Goal: Task Accomplishment & Management: Use online tool/utility

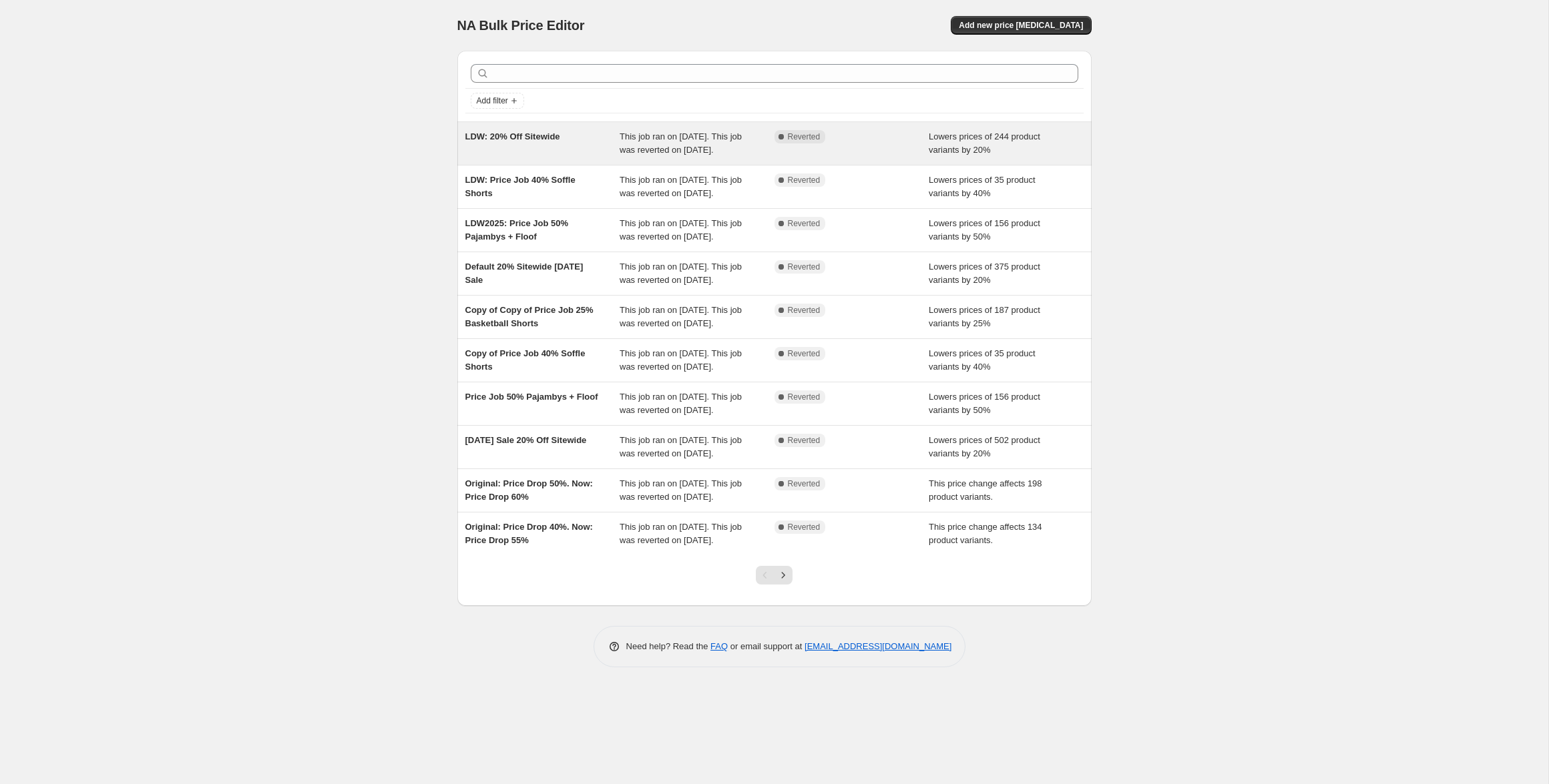
click at [907, 139] on div "Complete Reverted" at bounding box center [842, 137] width 135 height 13
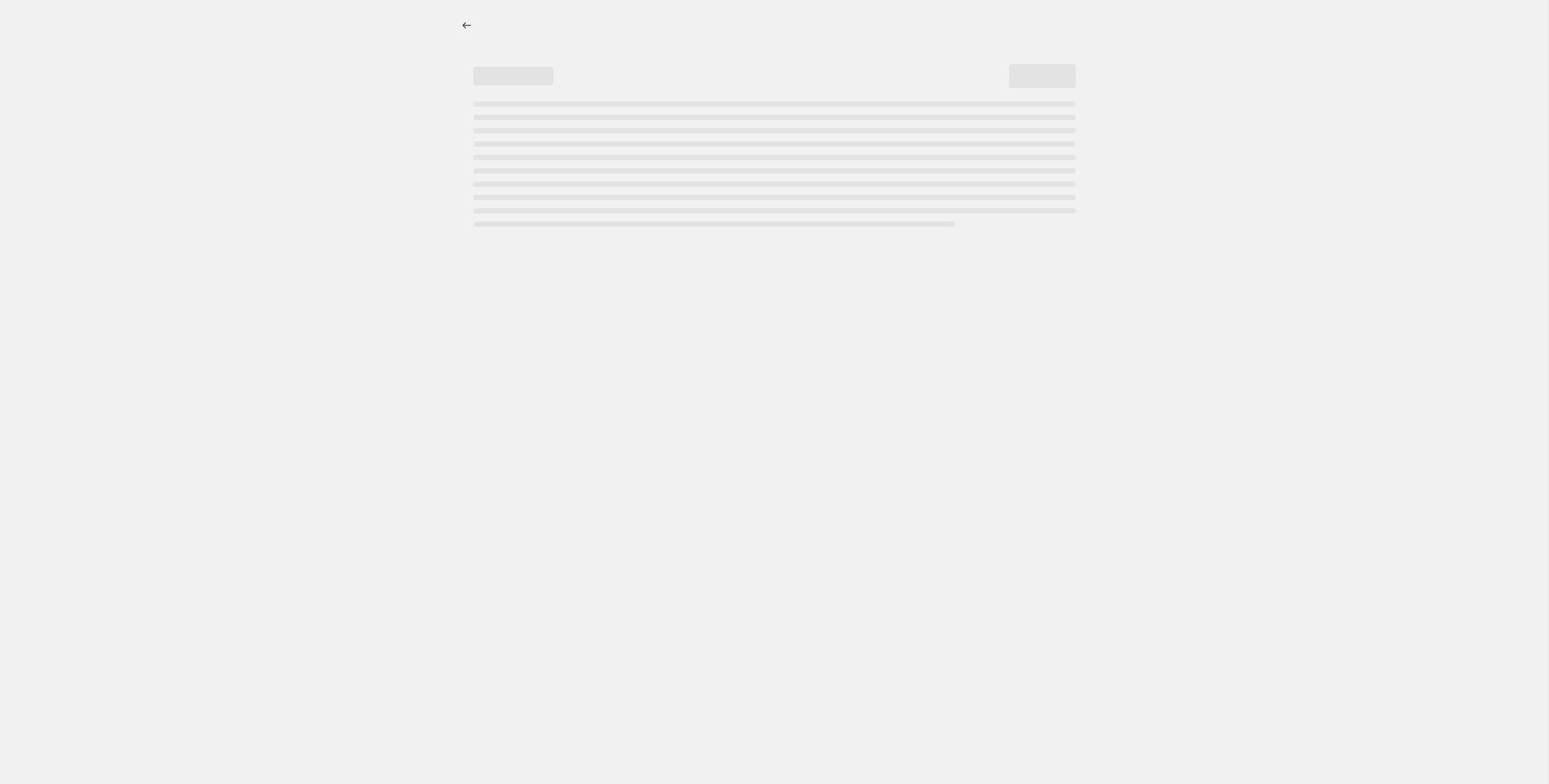
select select "percentage"
select select "product_status"
select select "not_equal"
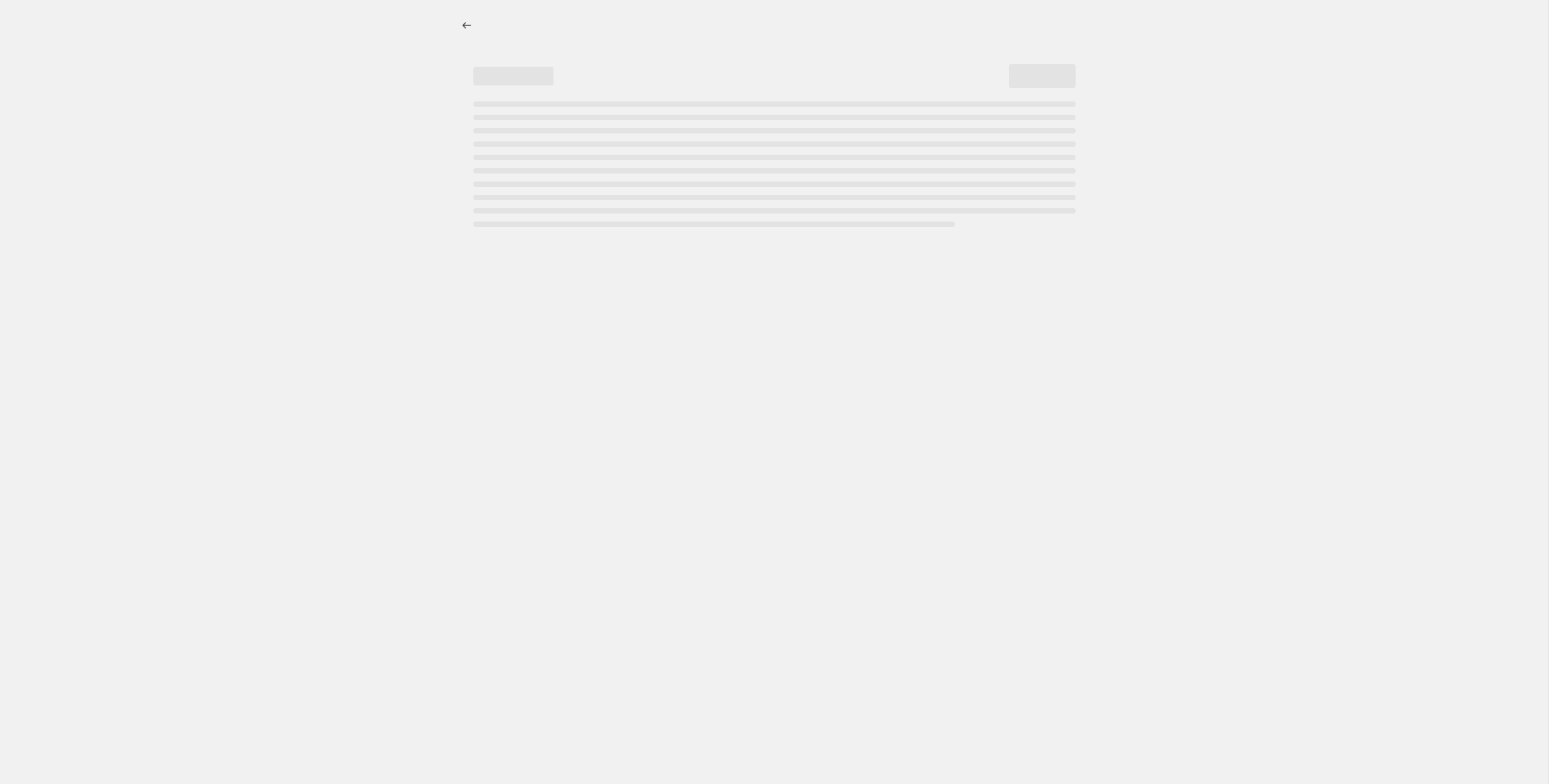
select select "not_equal"
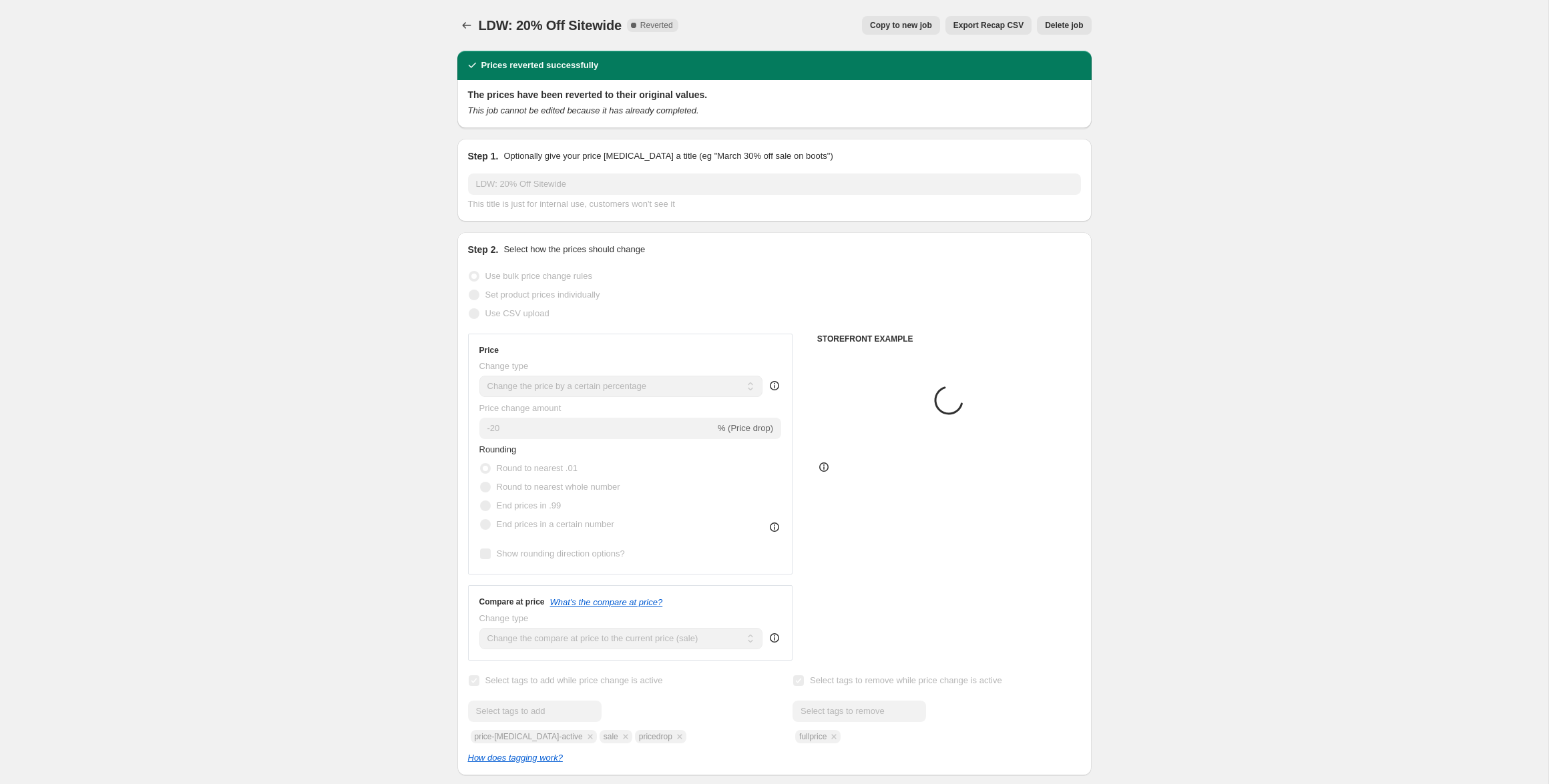
select select "collection"
select select "tag"
click at [907, 24] on span "Copy to new job" at bounding box center [902, 25] width 62 height 11
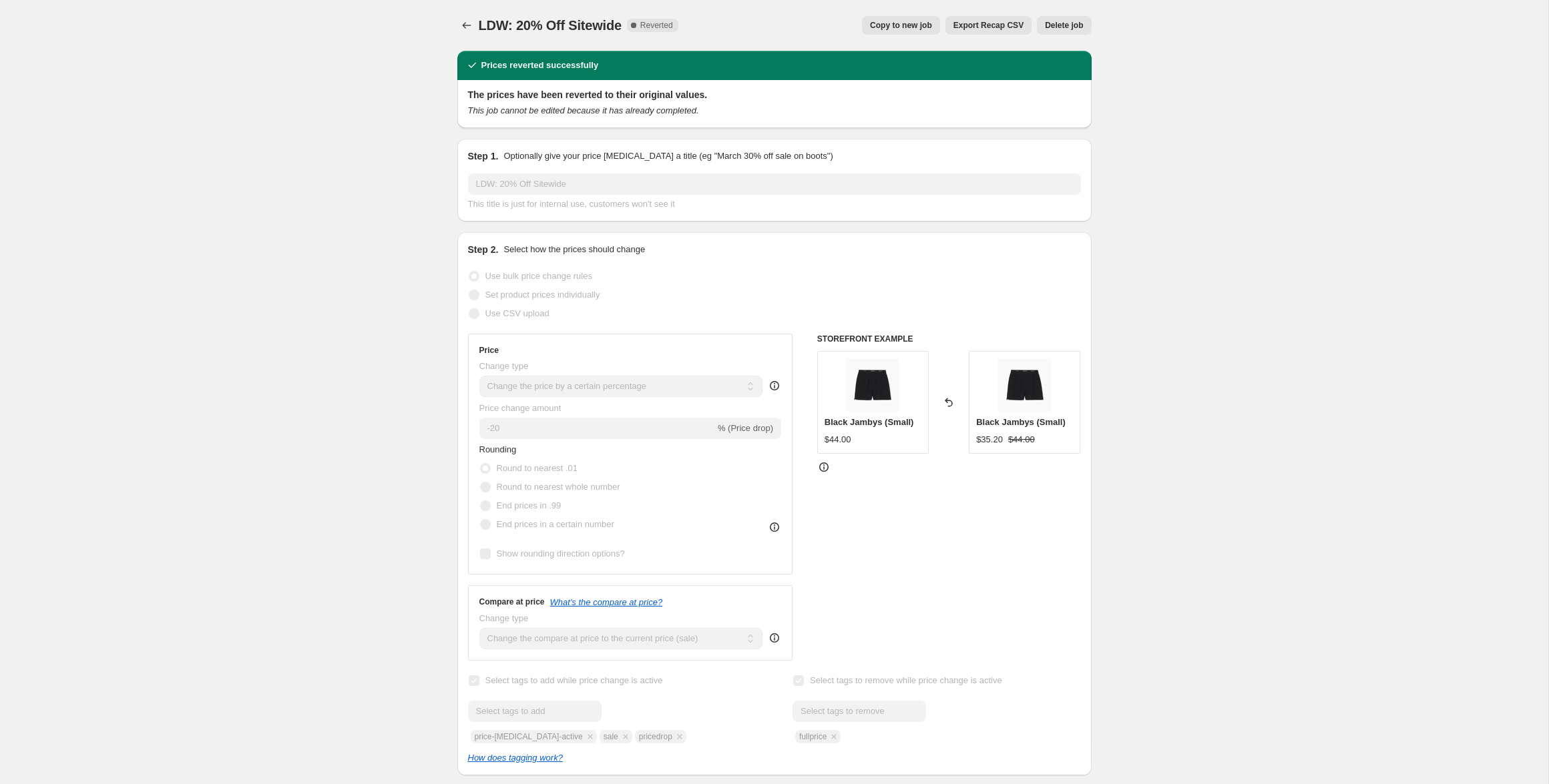
select select "percentage"
select select "product_status"
select select "collection"
select select "not_equal"
select select "collection"
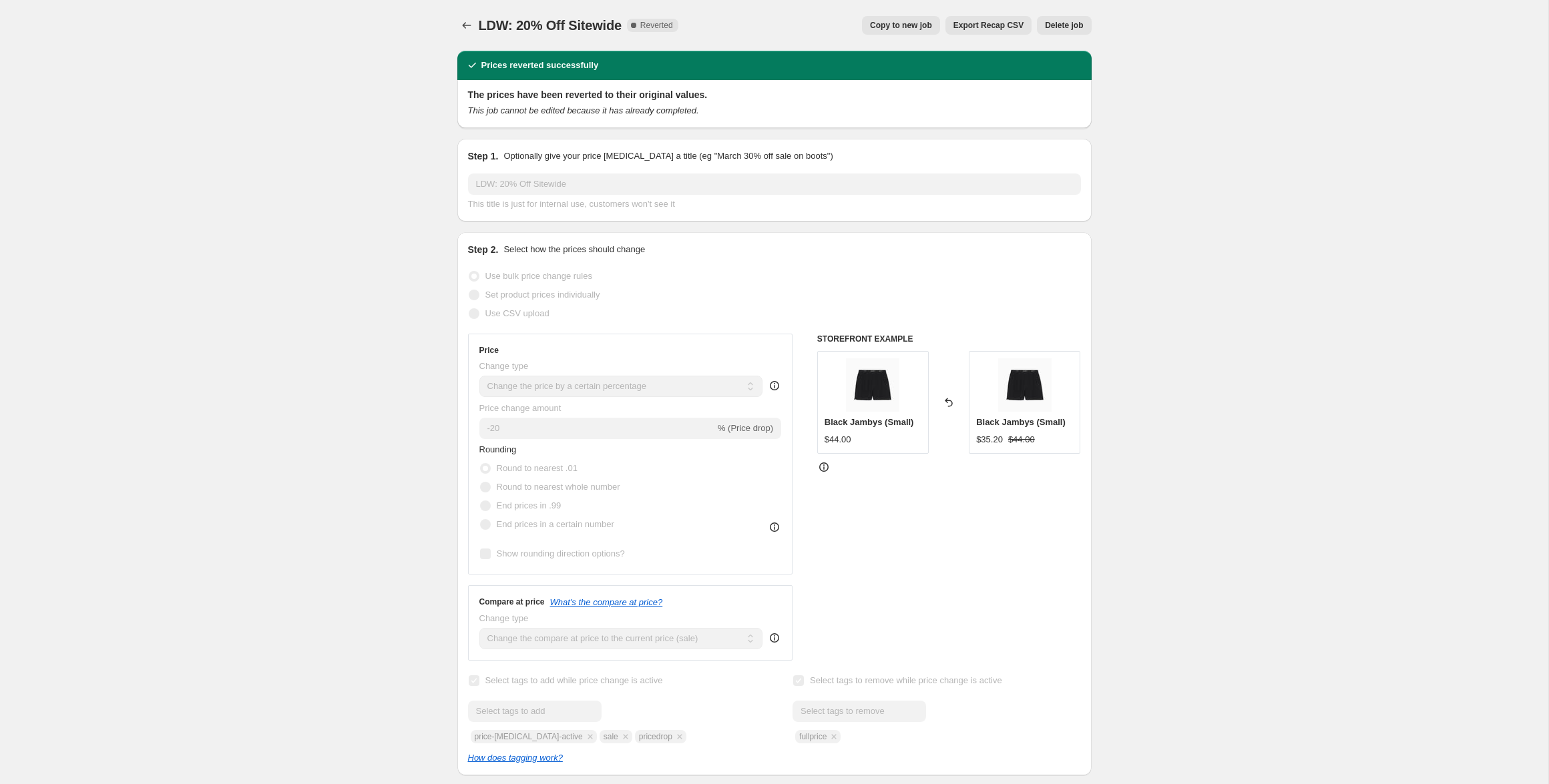
select select "not_equal"
select select "tag"
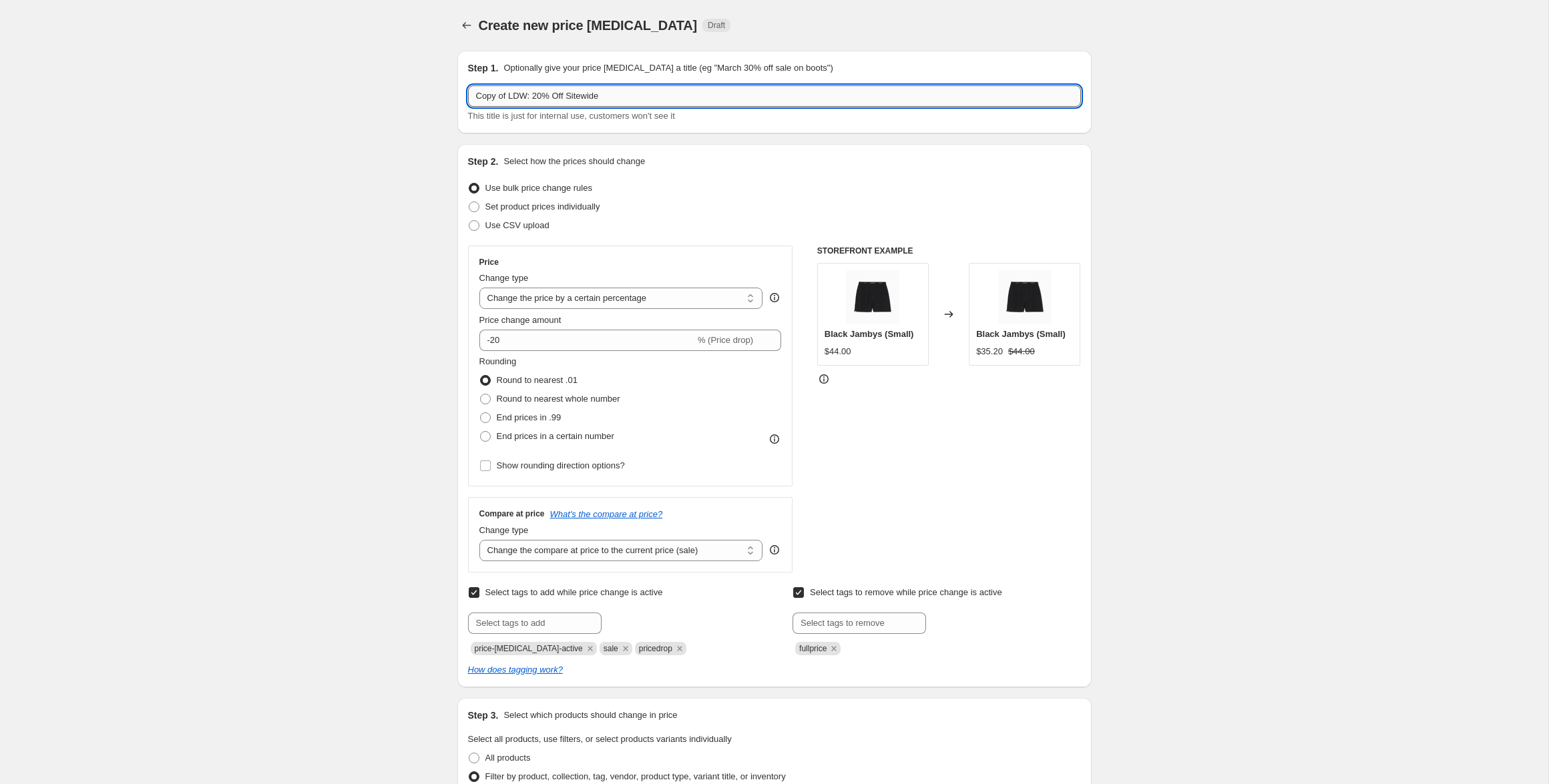
click at [630, 98] on input "Copy of LDW: 20% Off Sitewide" at bounding box center [774, 96] width 613 height 21
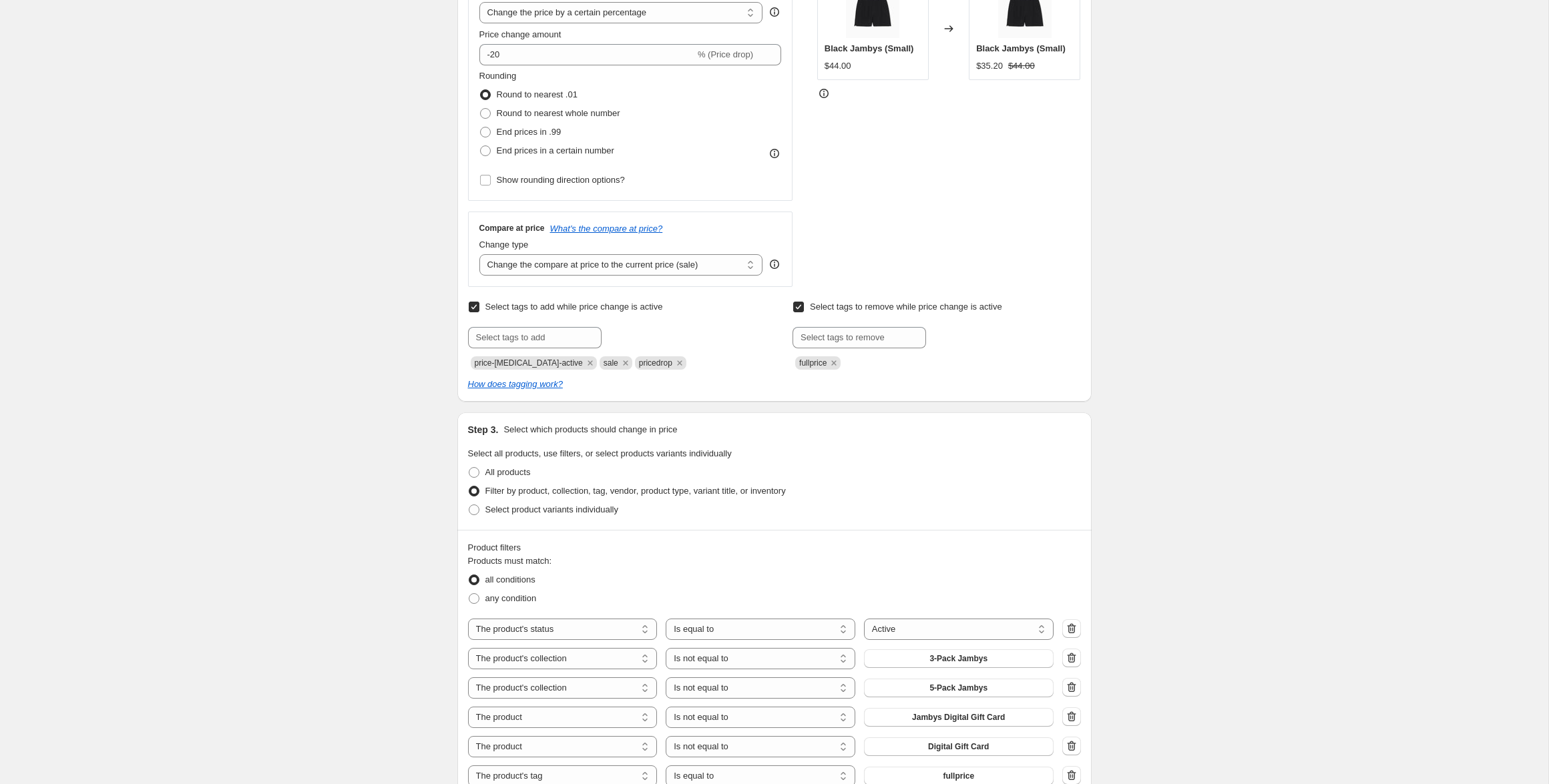
scroll to position [284, 0]
type input "Fall Sale: 20% Off Everything"
click at [563, 335] on input "text" at bounding box center [535, 340] width 134 height 21
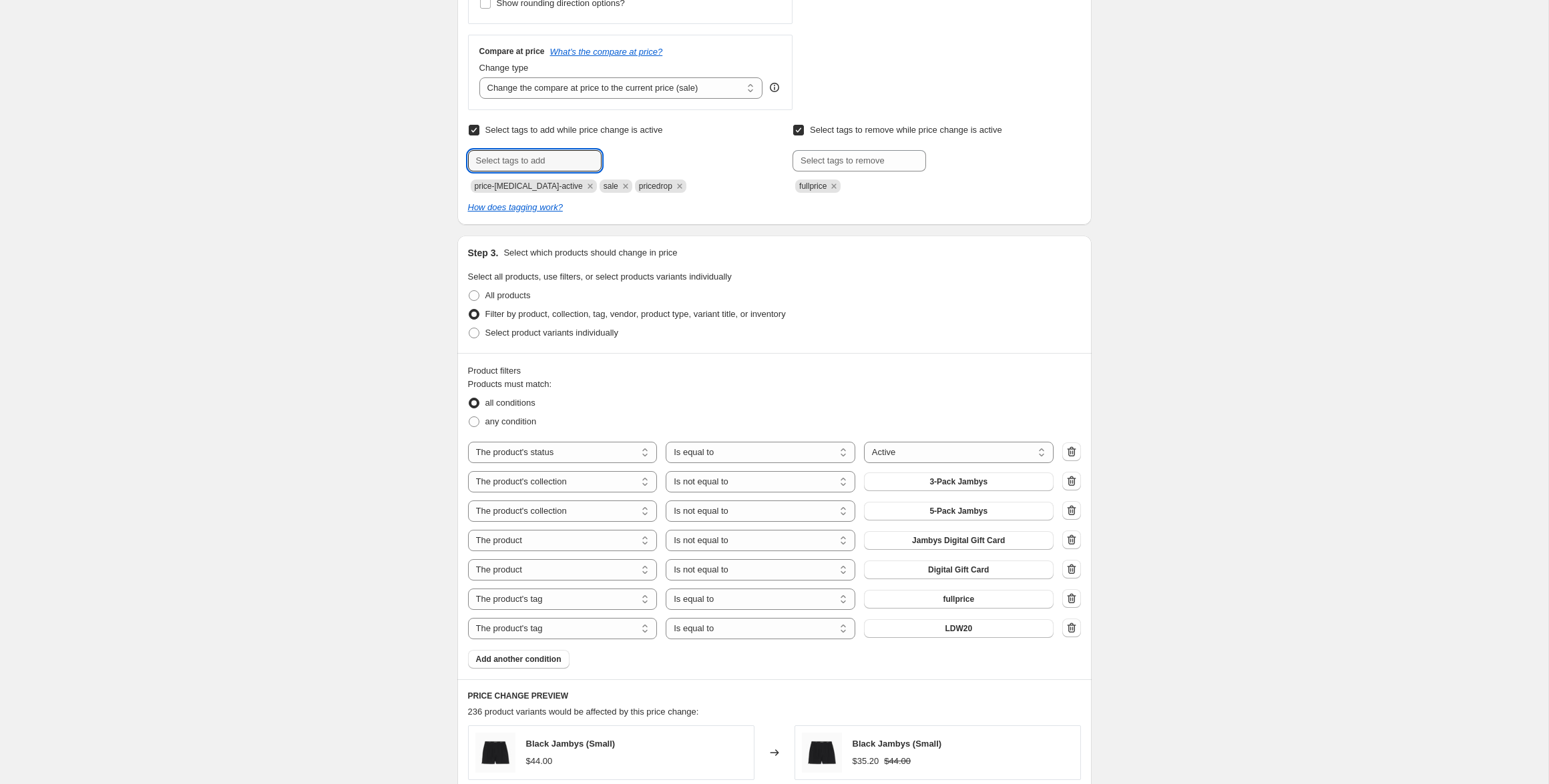
scroll to position [463, 0]
click at [548, 150] on input "text" at bounding box center [535, 160] width 134 height 21
type input "fallsale20"
click at [666, 156] on span "fallsale20" at bounding box center [648, 158] width 36 height 9
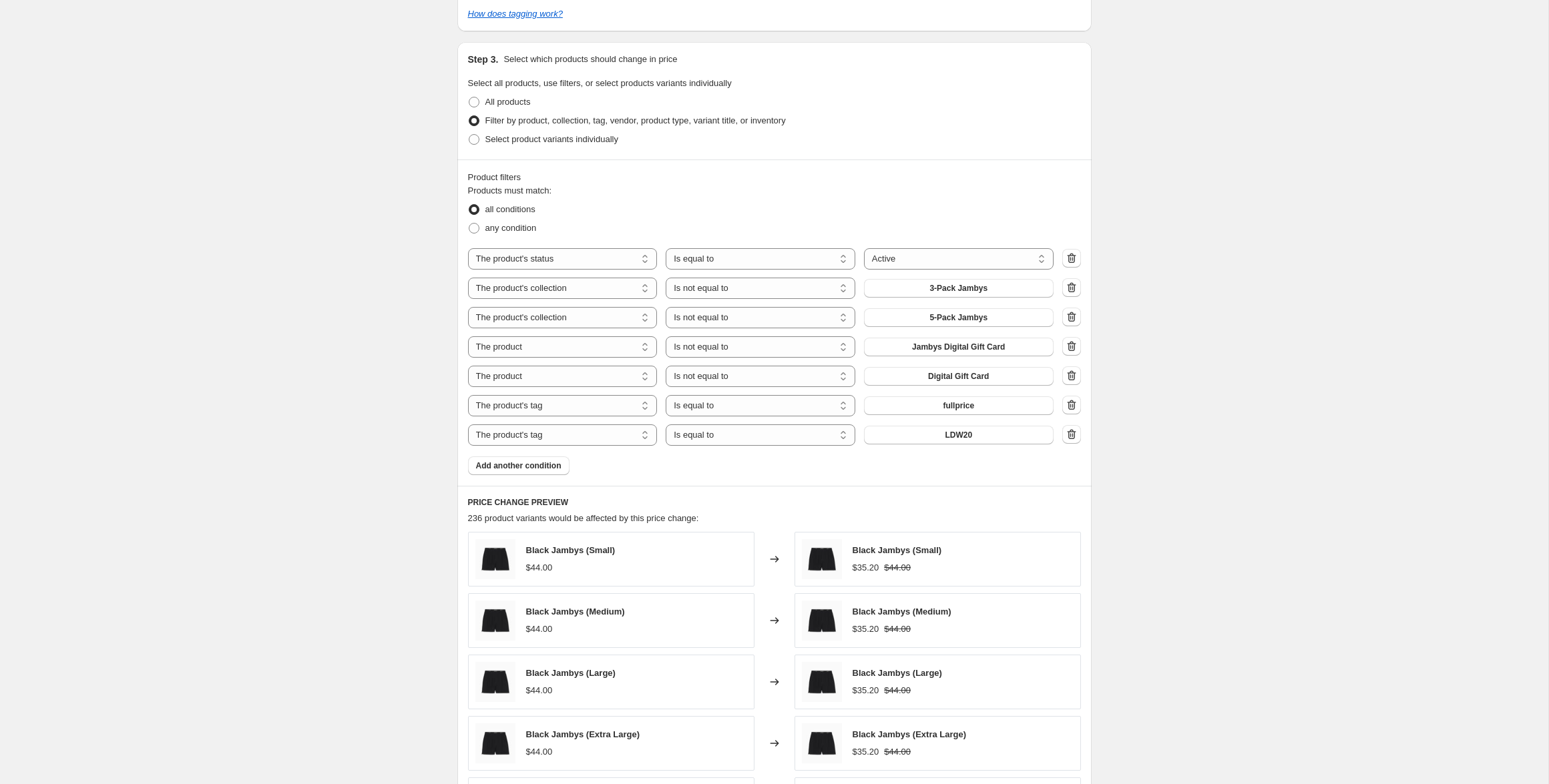
scroll to position [657, 0]
click at [1072, 435] on icon "button" at bounding box center [1072, 434] width 13 height 13
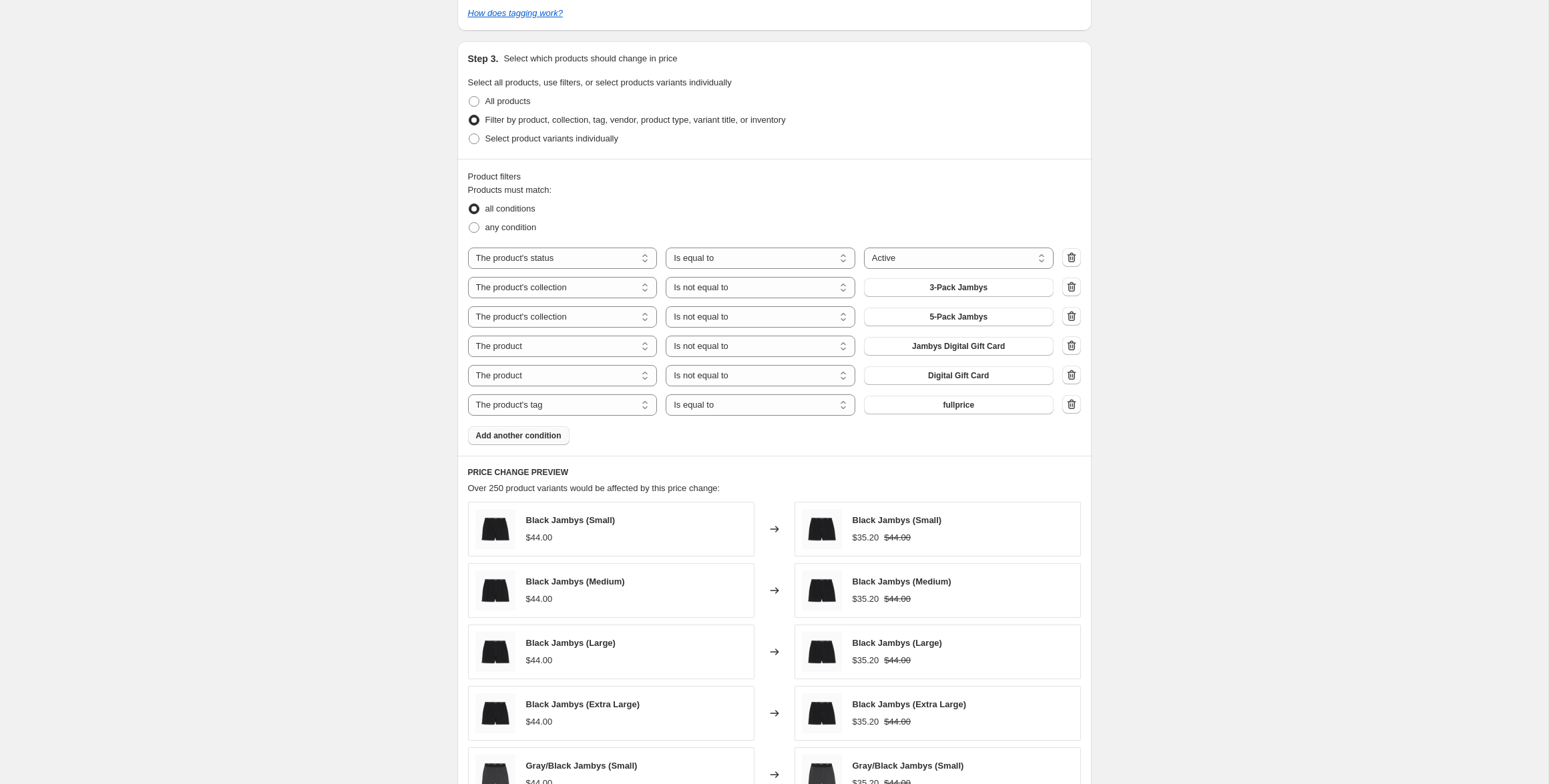
click at [519, 435] on span "Add another condition" at bounding box center [519, 435] width 85 height 11
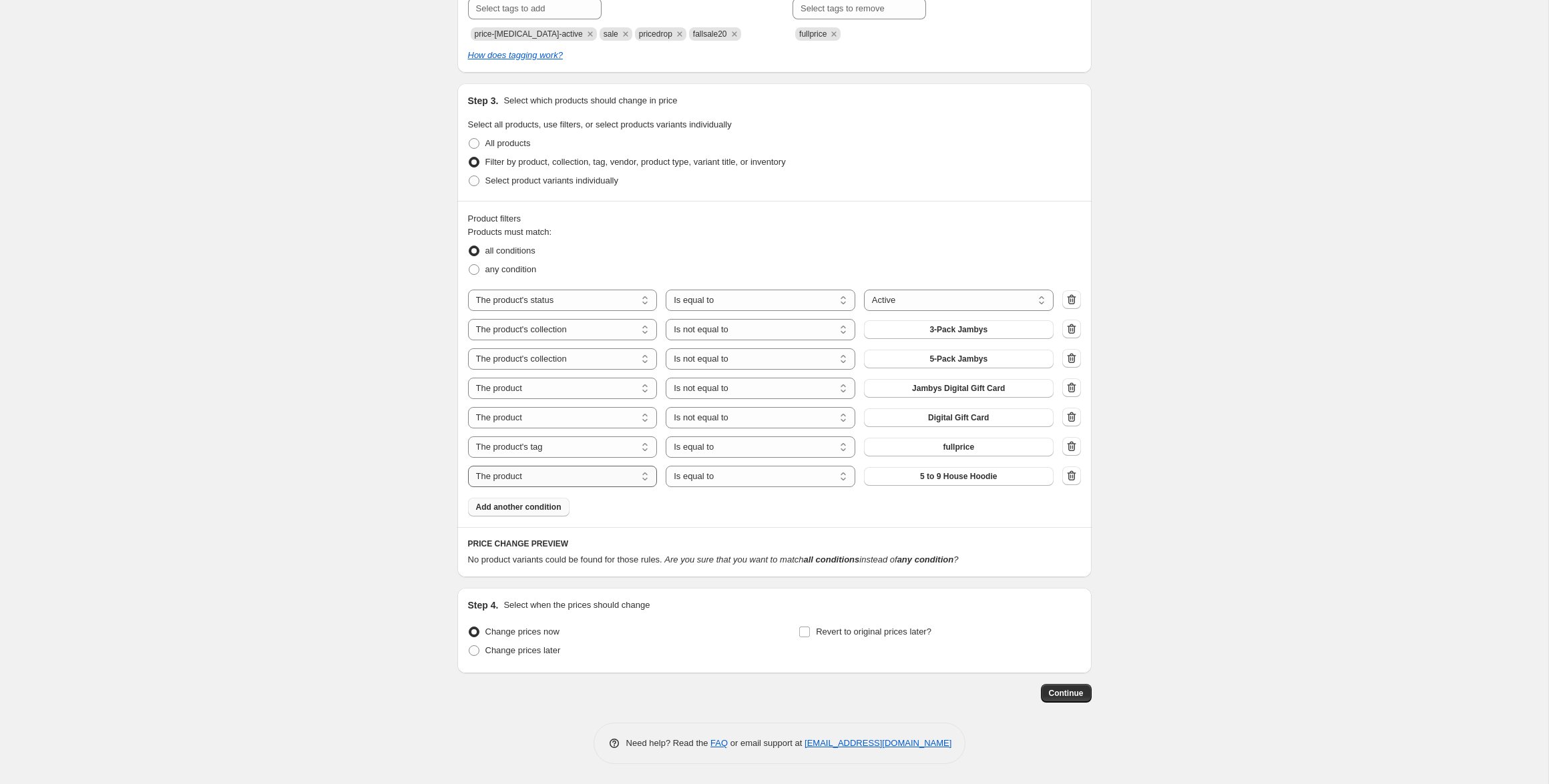
scroll to position [615, 0]
click at [528, 487] on div "Products must match: all conditions any condition The product The product's col…" at bounding box center [774, 371] width 613 height 291
click at [529, 479] on select "The product The product's collection The product's tag The product's vendor The…" at bounding box center [563, 476] width 190 height 21
select select "title"
click at [723, 479] on select "Is equal to Is not equal to Contains" at bounding box center [760, 476] width 190 height 21
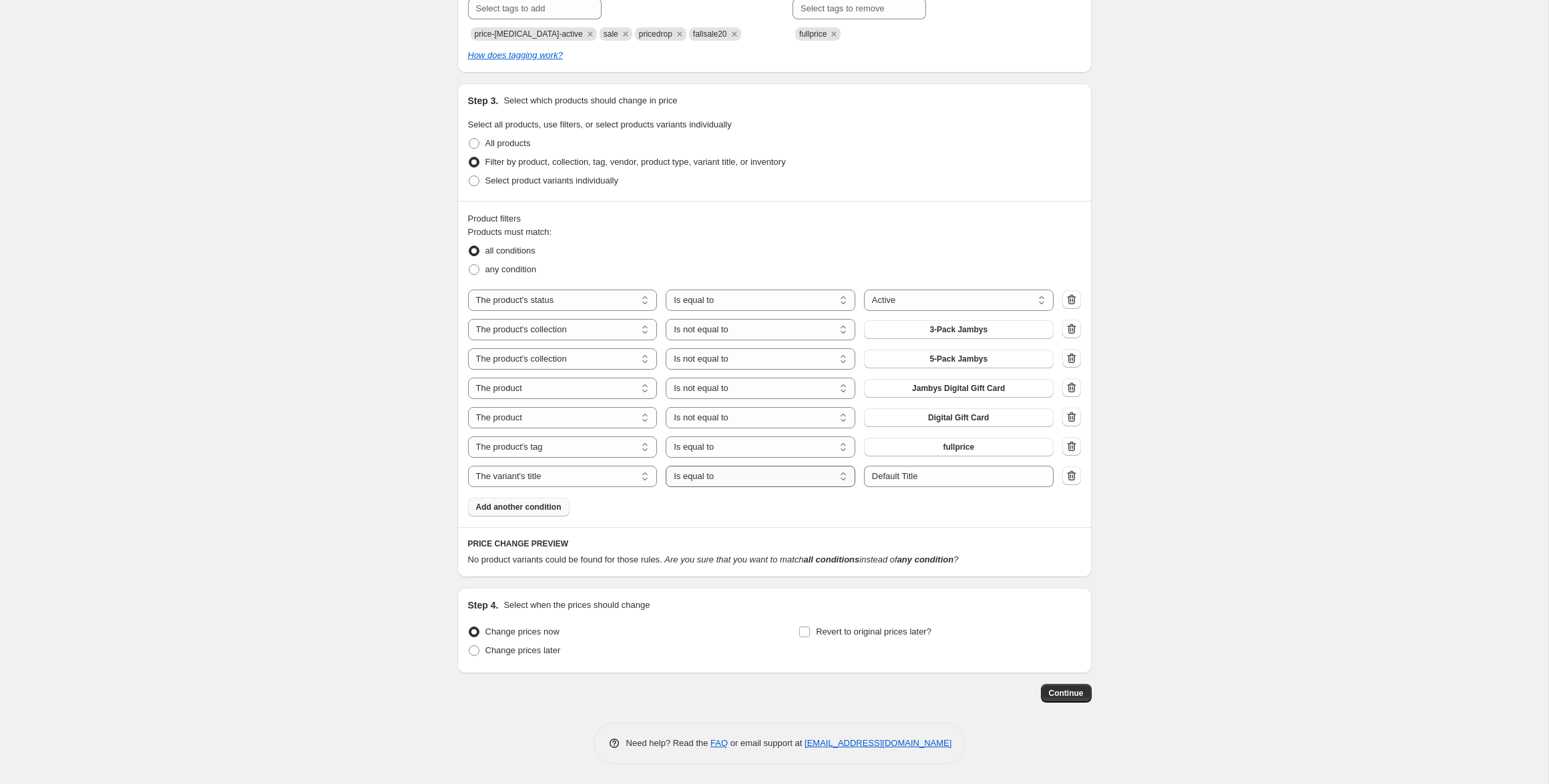
select select "not_equal"
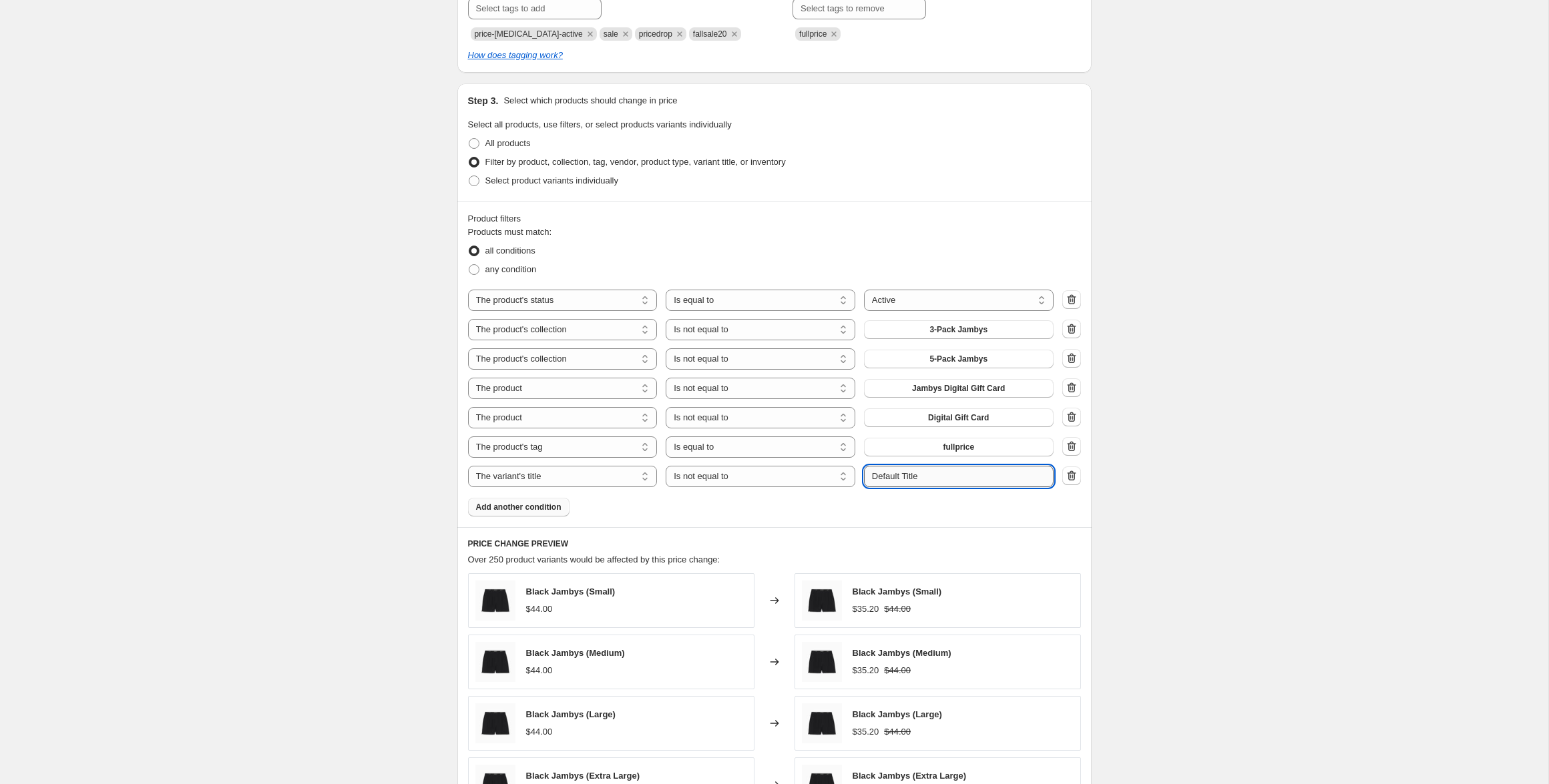
click at [934, 476] on input "Default Title" at bounding box center [958, 476] width 190 height 21
type input "Rambys"
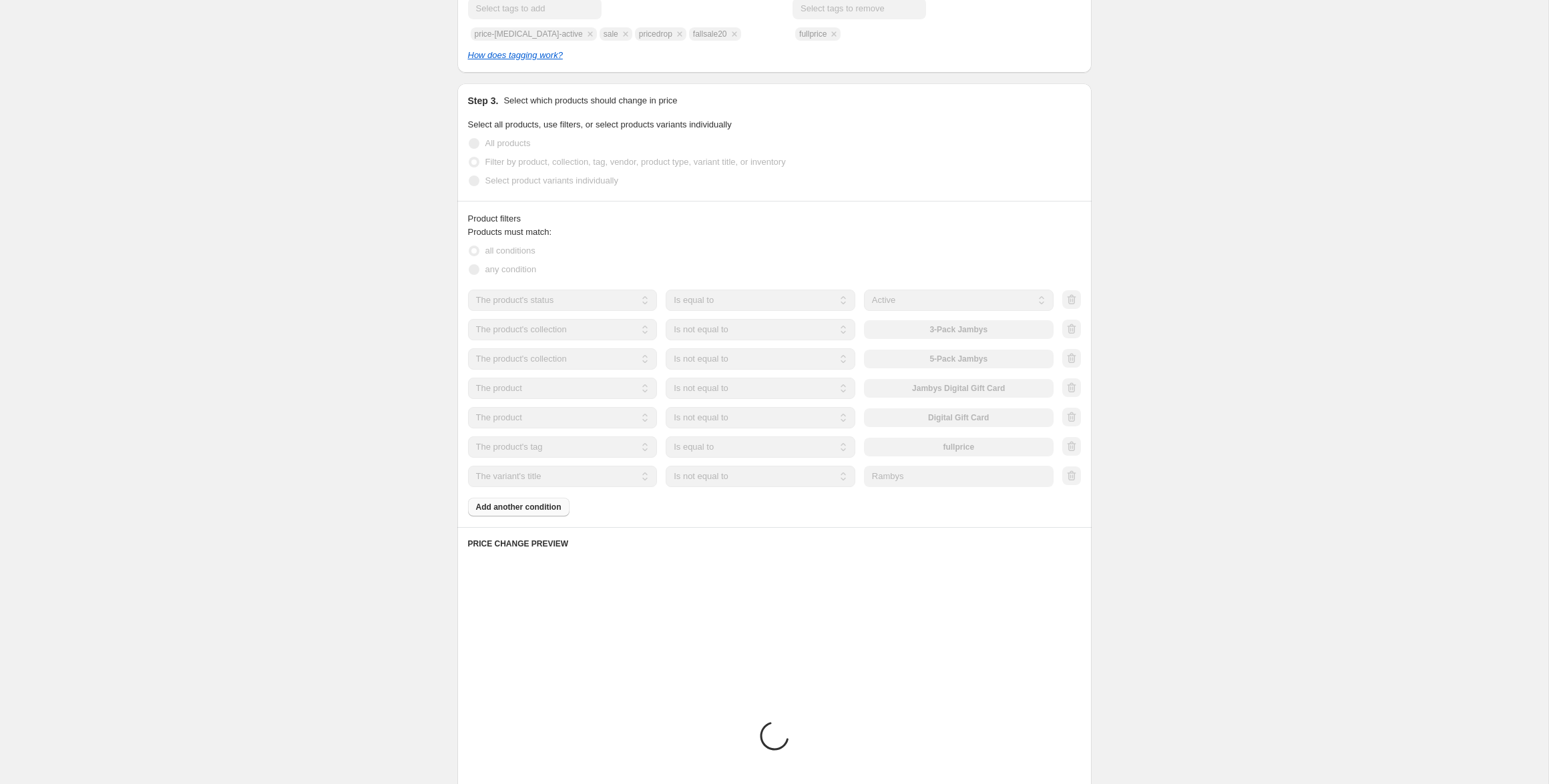
click at [623, 464] on div "The product The product's collection The product's tag The product's vendor The…" at bounding box center [774, 388] width 613 height 198
click at [622, 474] on select "The product The product's collection The product's tag The product's vendor The…" at bounding box center [563, 476] width 190 height 21
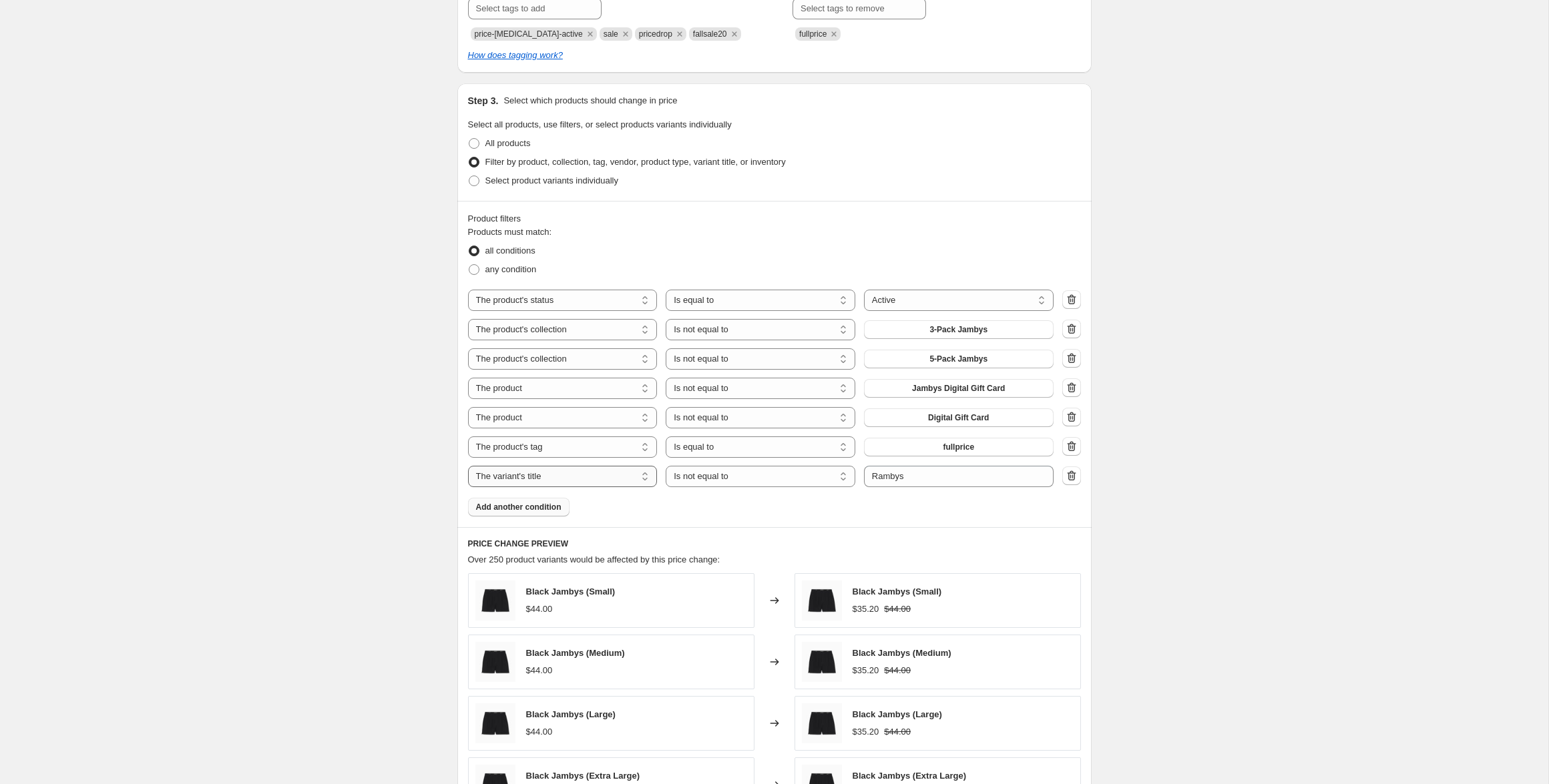
click at [616, 476] on select "The product The product's collection The product's tag The product's vendor The…" at bounding box center [563, 476] width 190 height 21
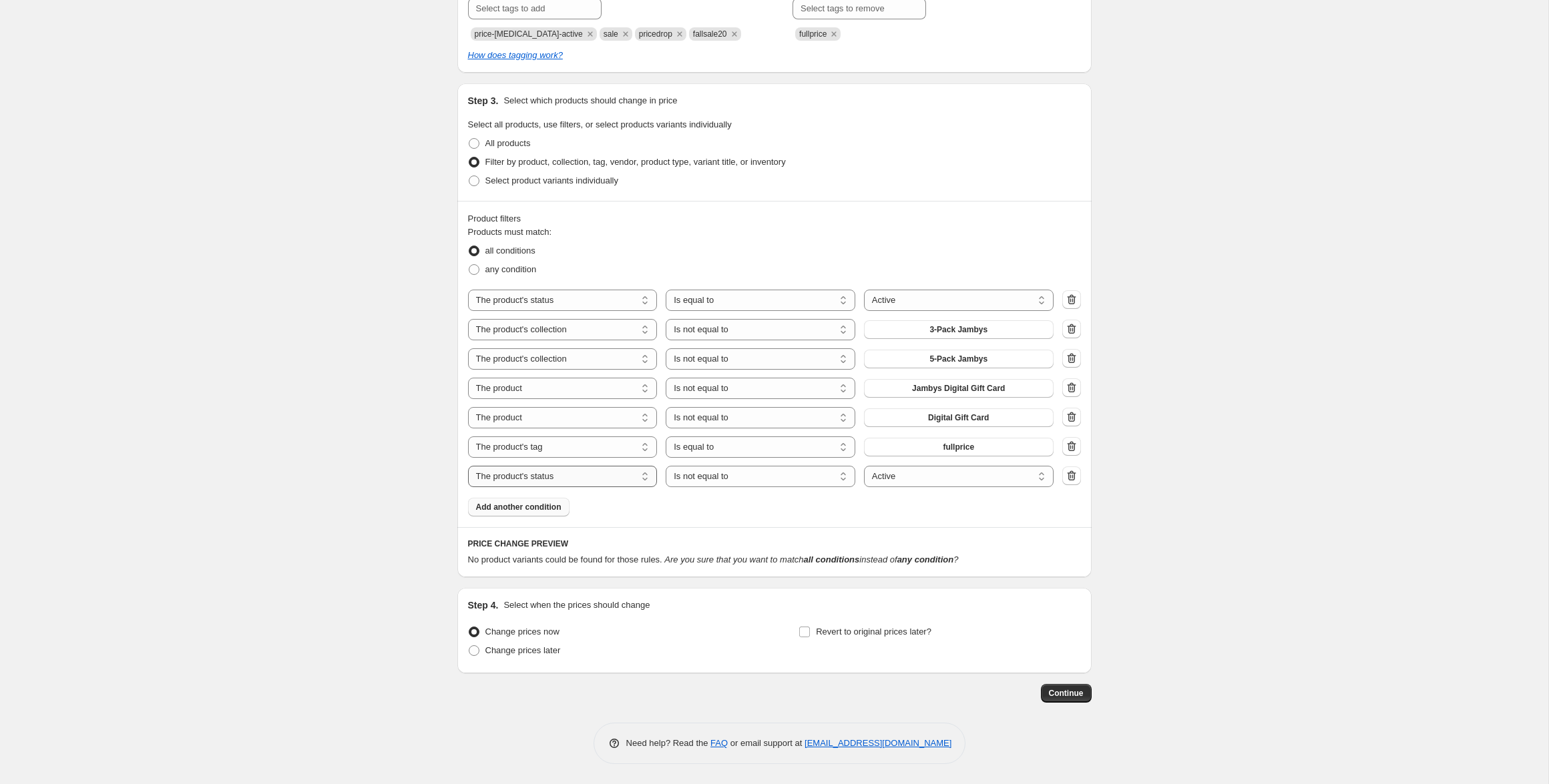
click at [561, 482] on select "The product The product's collection The product's tag The product's vendor The…" at bounding box center [563, 476] width 190 height 21
select select "inventory_quantity"
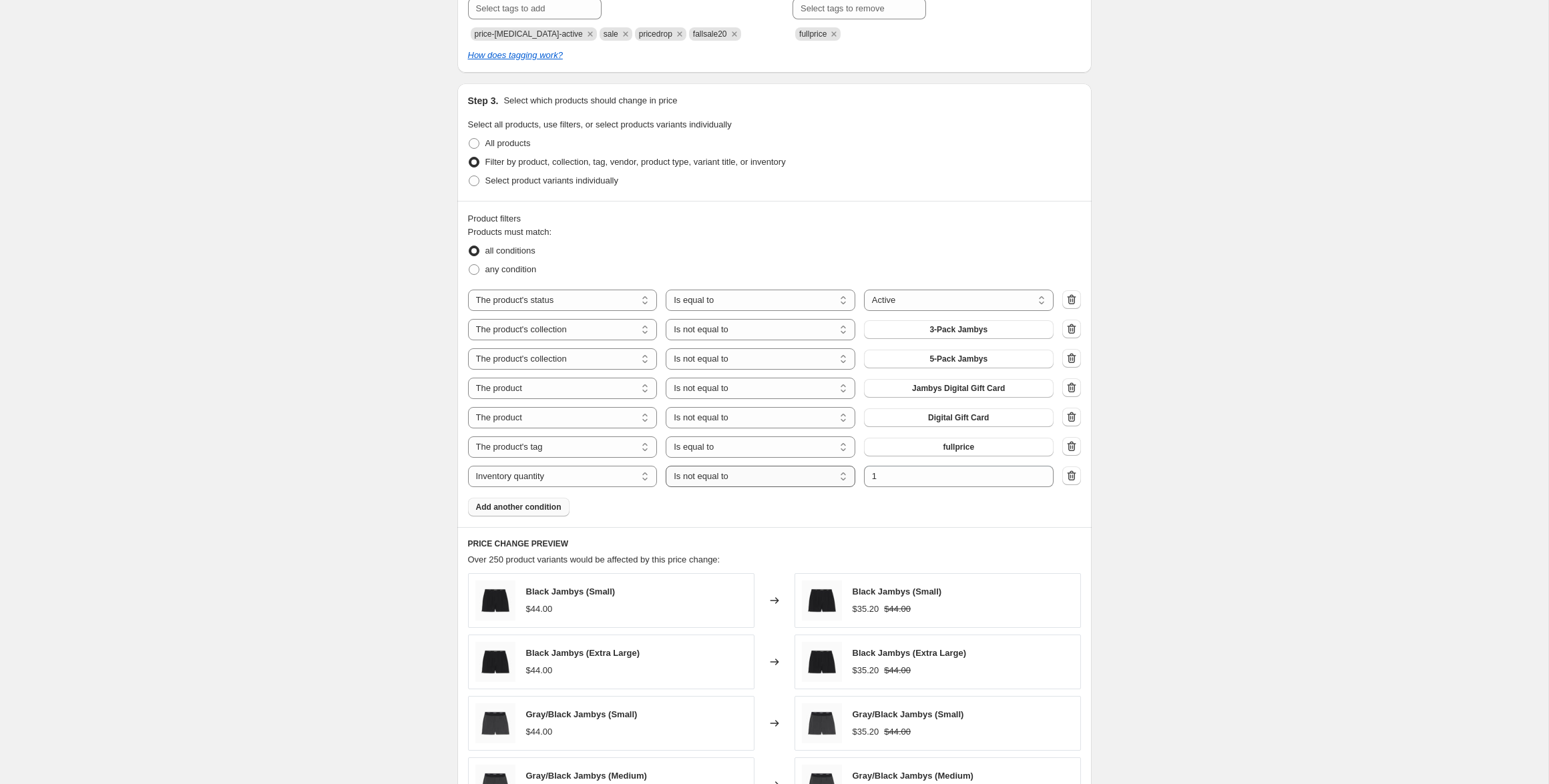
click at [788, 477] on select "Is equal to Is not equal to Is greater than Is less than" at bounding box center [760, 476] width 190 height 21
select select ">"
click at [930, 478] on input "1" at bounding box center [948, 476] width 170 height 21
click at [546, 504] on span "Add another condition" at bounding box center [519, 507] width 85 height 11
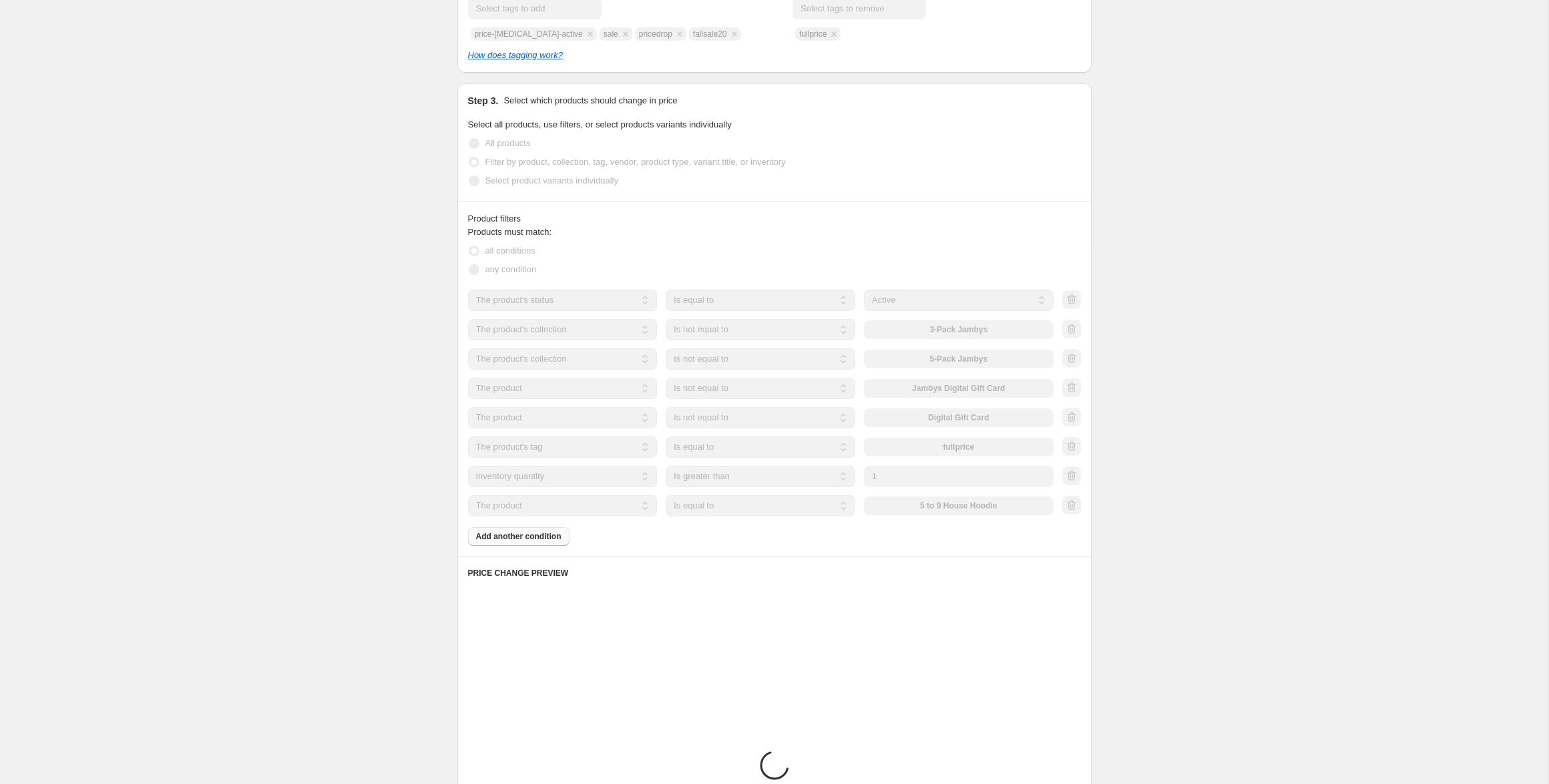
click at [551, 509] on select "The product The product's collection The product's tag The product's vendor The…" at bounding box center [563, 506] width 190 height 21
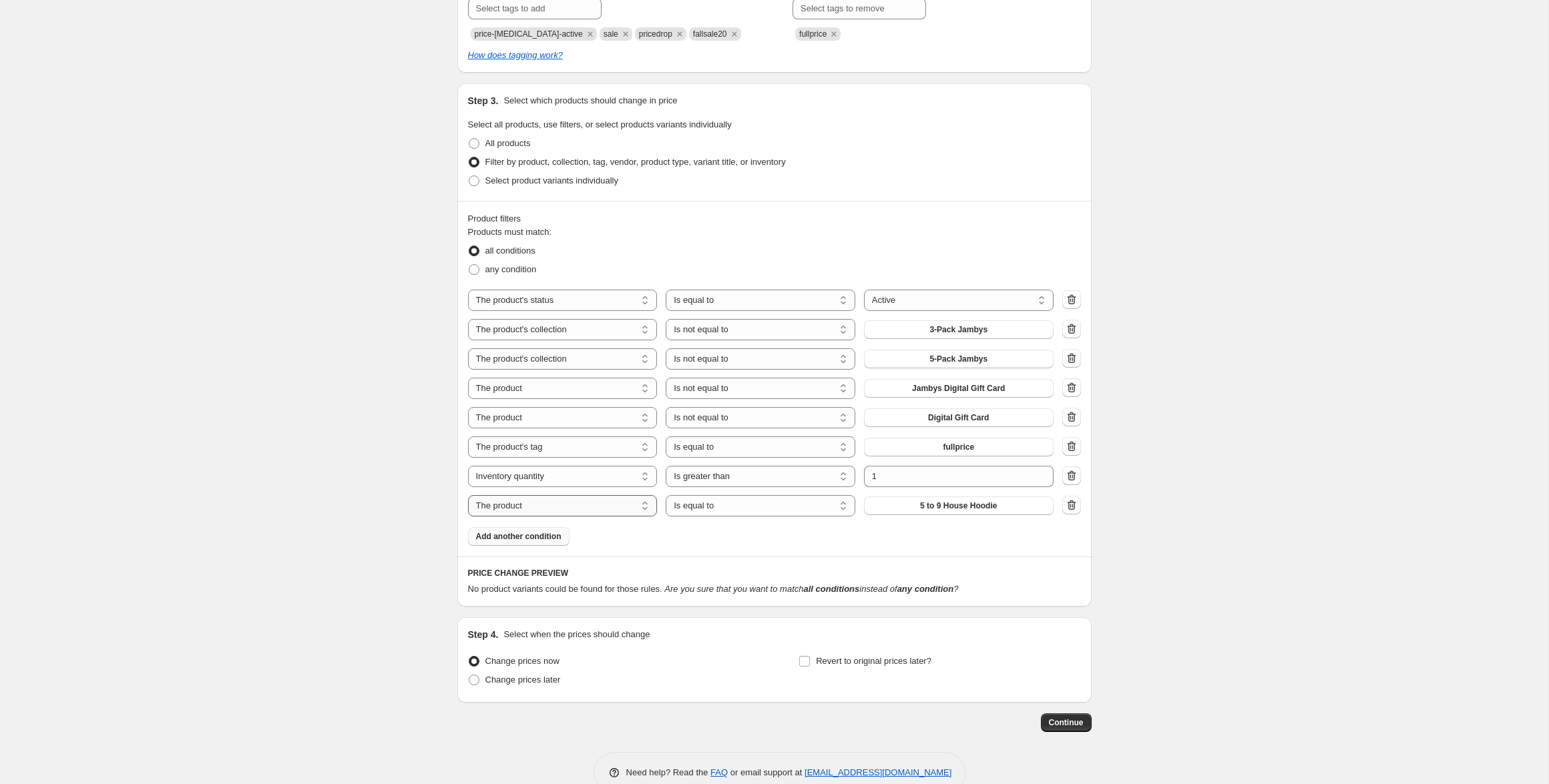
select select "collection"
click at [726, 507] on select "Is equal to Is not equal to" at bounding box center [760, 506] width 190 height 21
select select "not_equal"
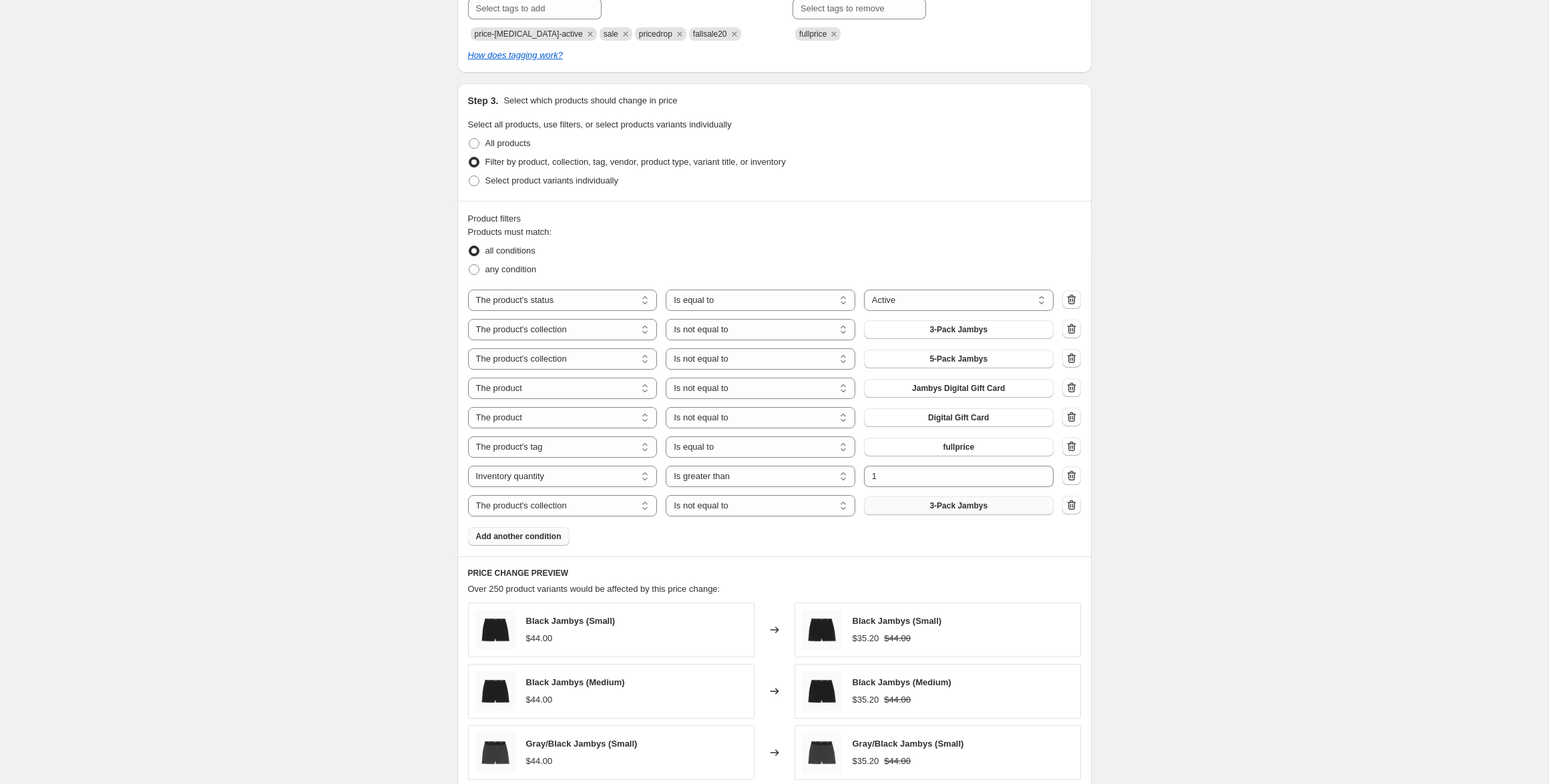
click at [917, 508] on button "3-Pack Jambys" at bounding box center [958, 506] width 190 height 19
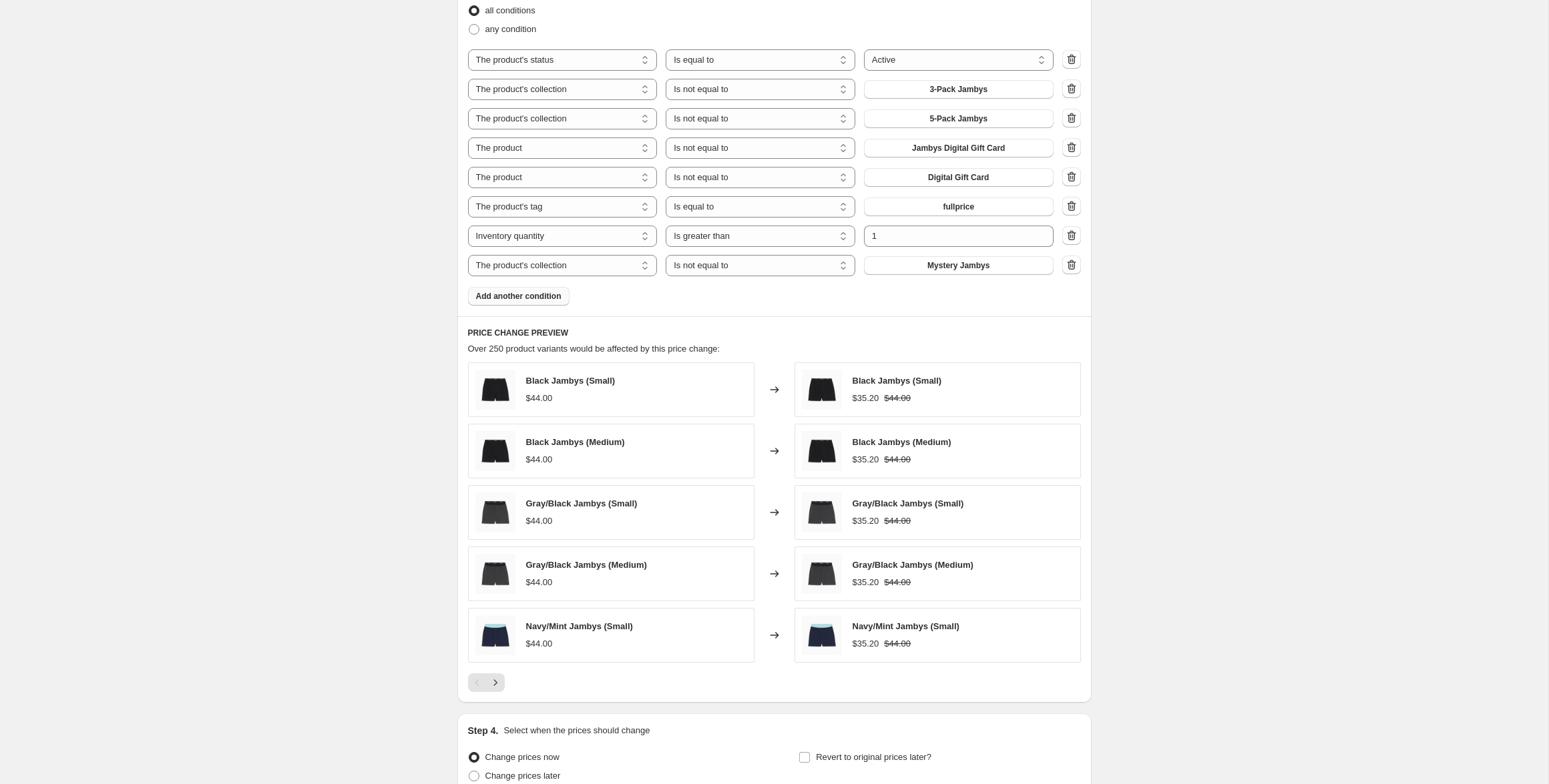
scroll to position [981, 0]
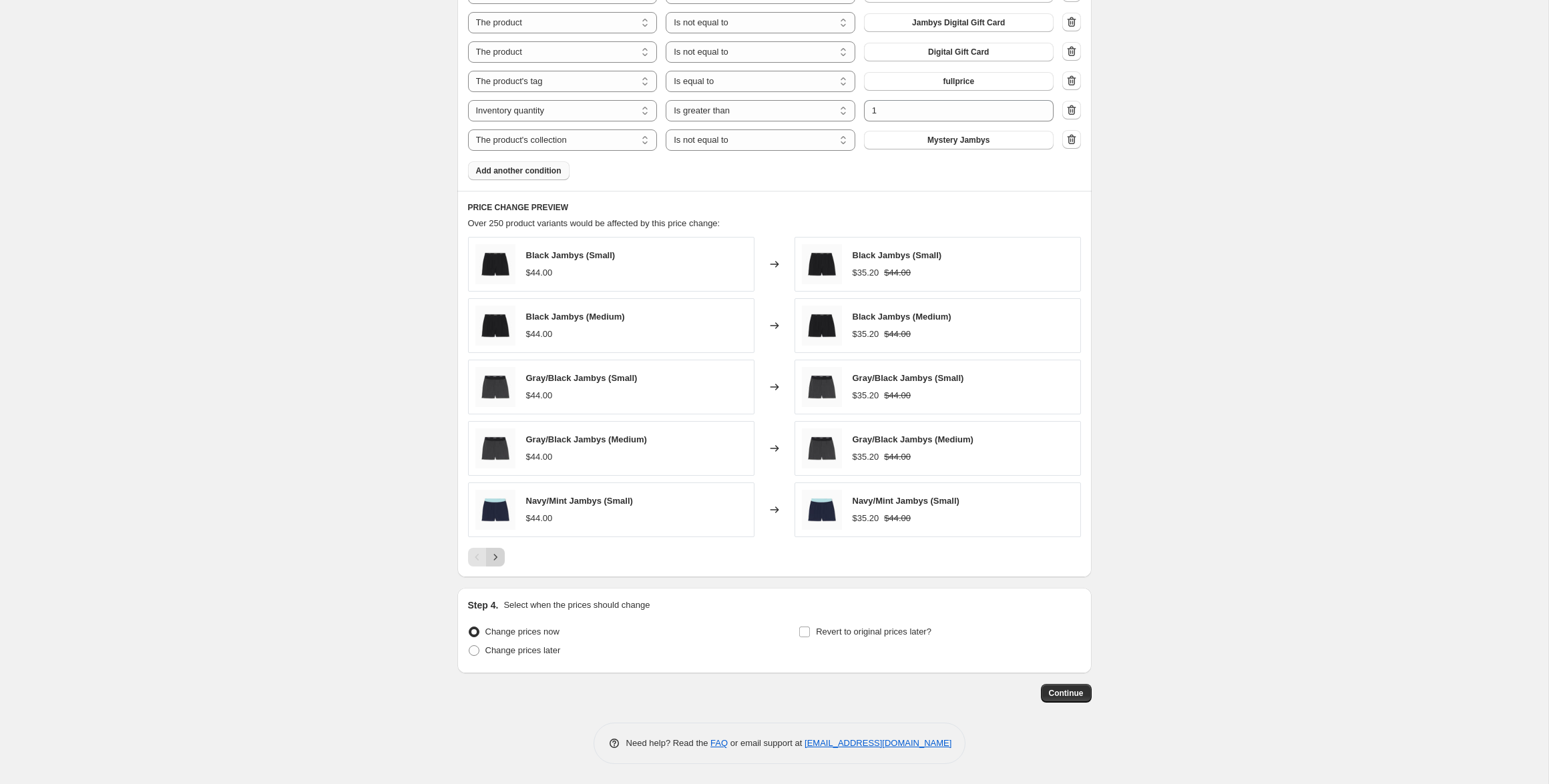
click at [500, 558] on icon "Next" at bounding box center [496, 557] width 13 height 13
click at [500, 559] on icon "Next" at bounding box center [496, 557] width 13 height 13
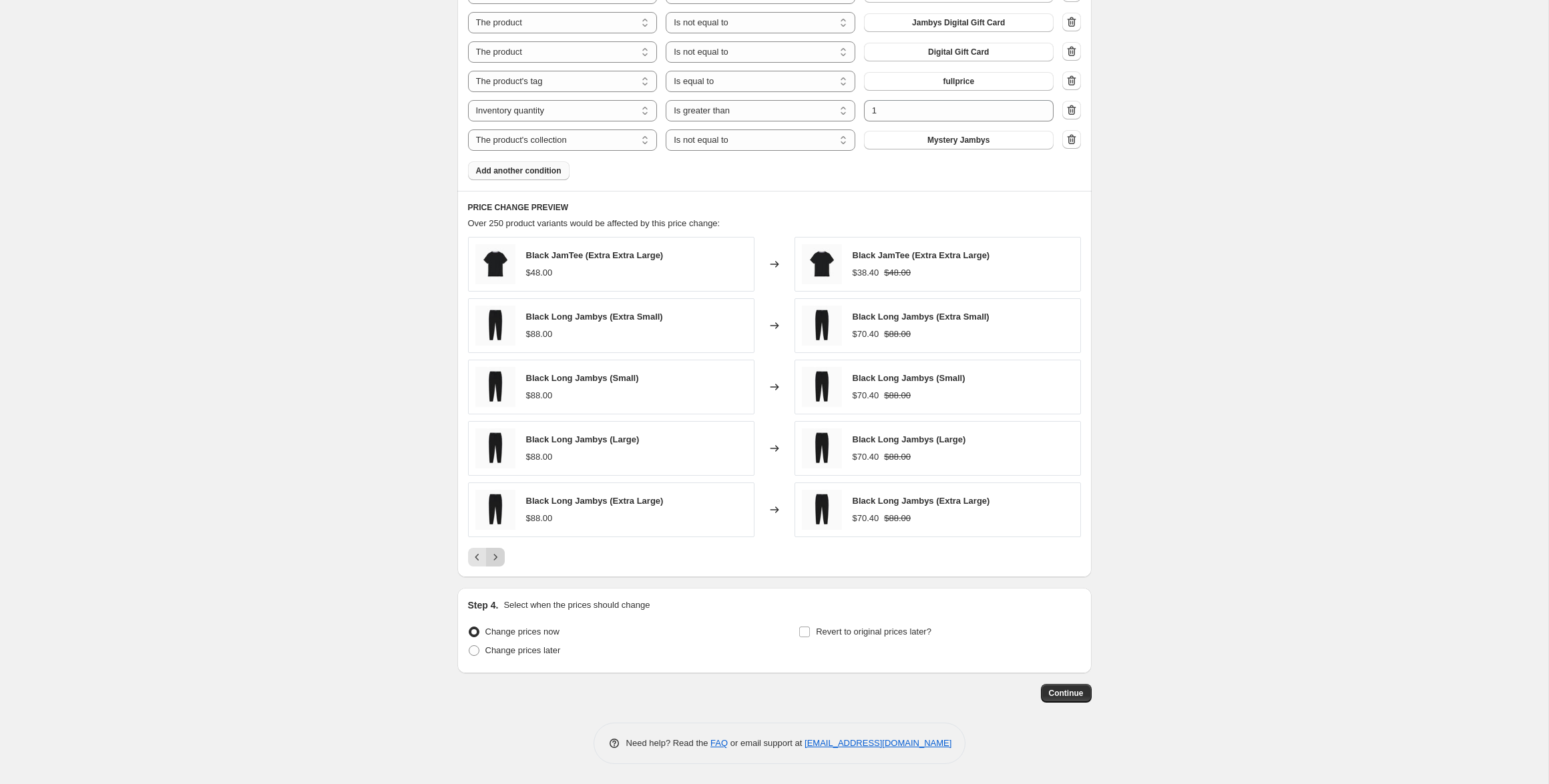
click at [500, 559] on icon "Next" at bounding box center [496, 557] width 13 height 13
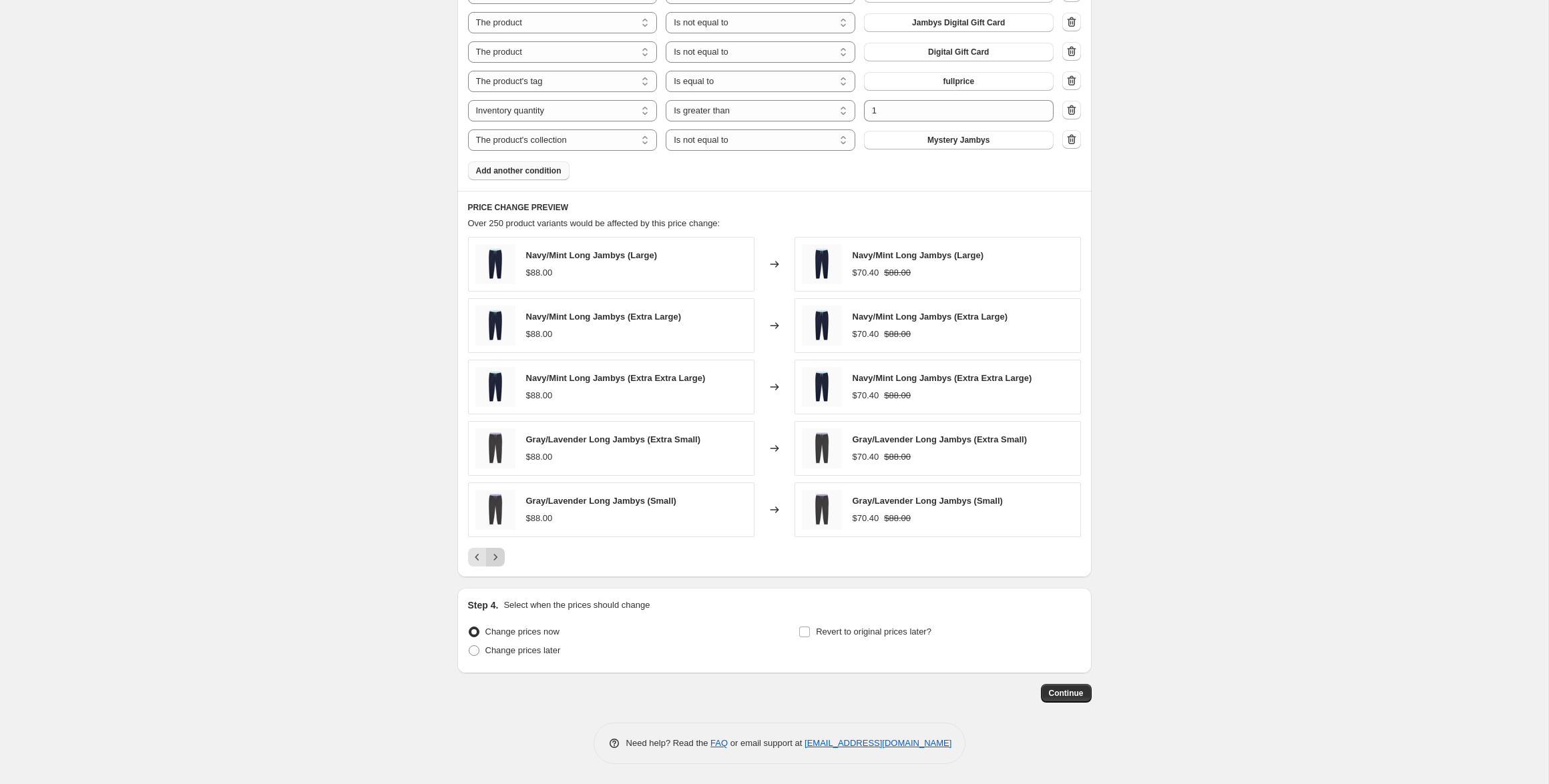
click at [500, 559] on icon "Next" at bounding box center [496, 557] width 13 height 13
click at [501, 559] on button "Next" at bounding box center [496, 557] width 19 height 19
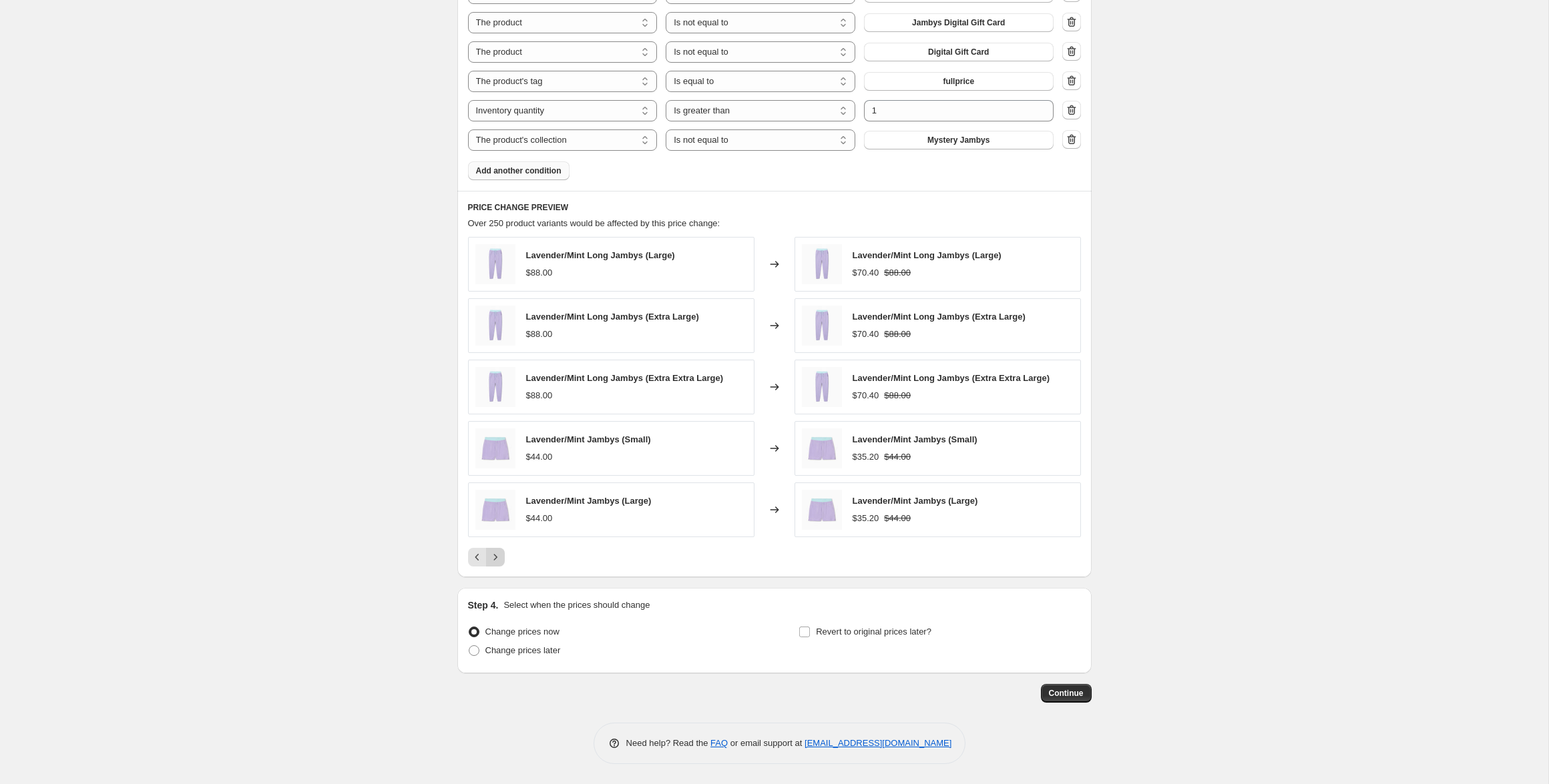
click at [501, 559] on button "Next" at bounding box center [496, 557] width 19 height 19
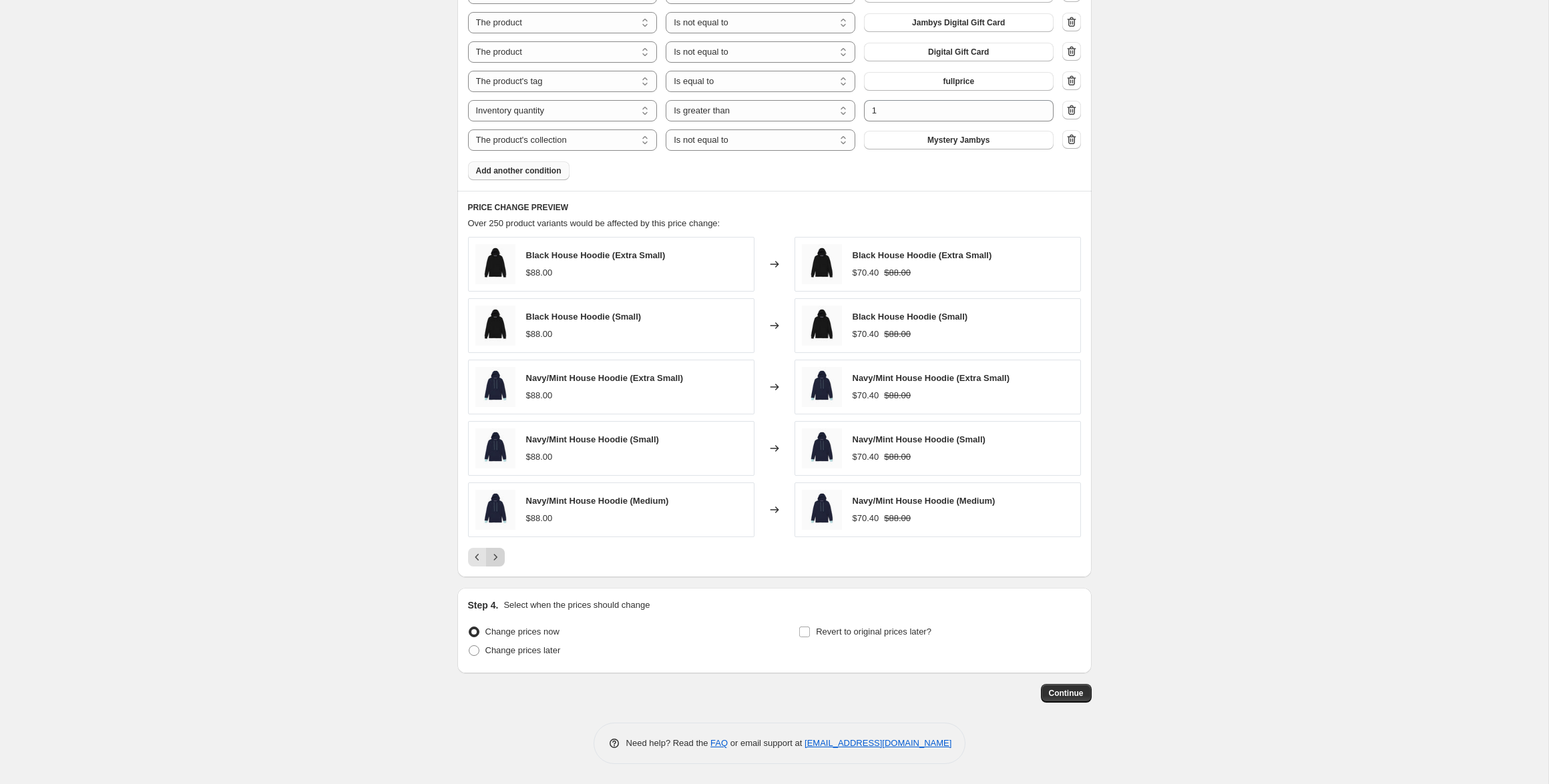
click at [501, 559] on button "Next" at bounding box center [496, 557] width 19 height 19
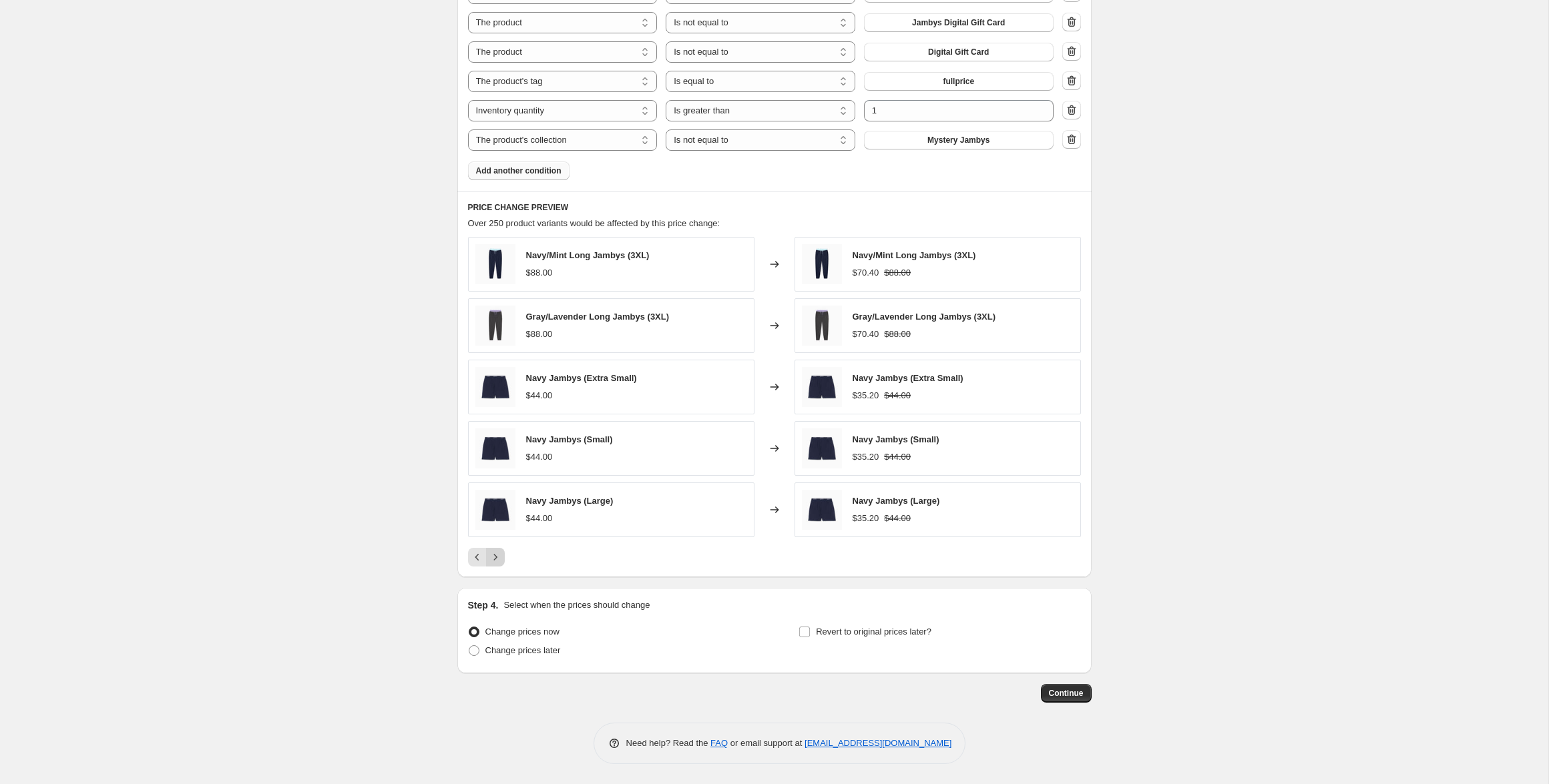
click at [501, 559] on button "Next" at bounding box center [496, 557] width 19 height 19
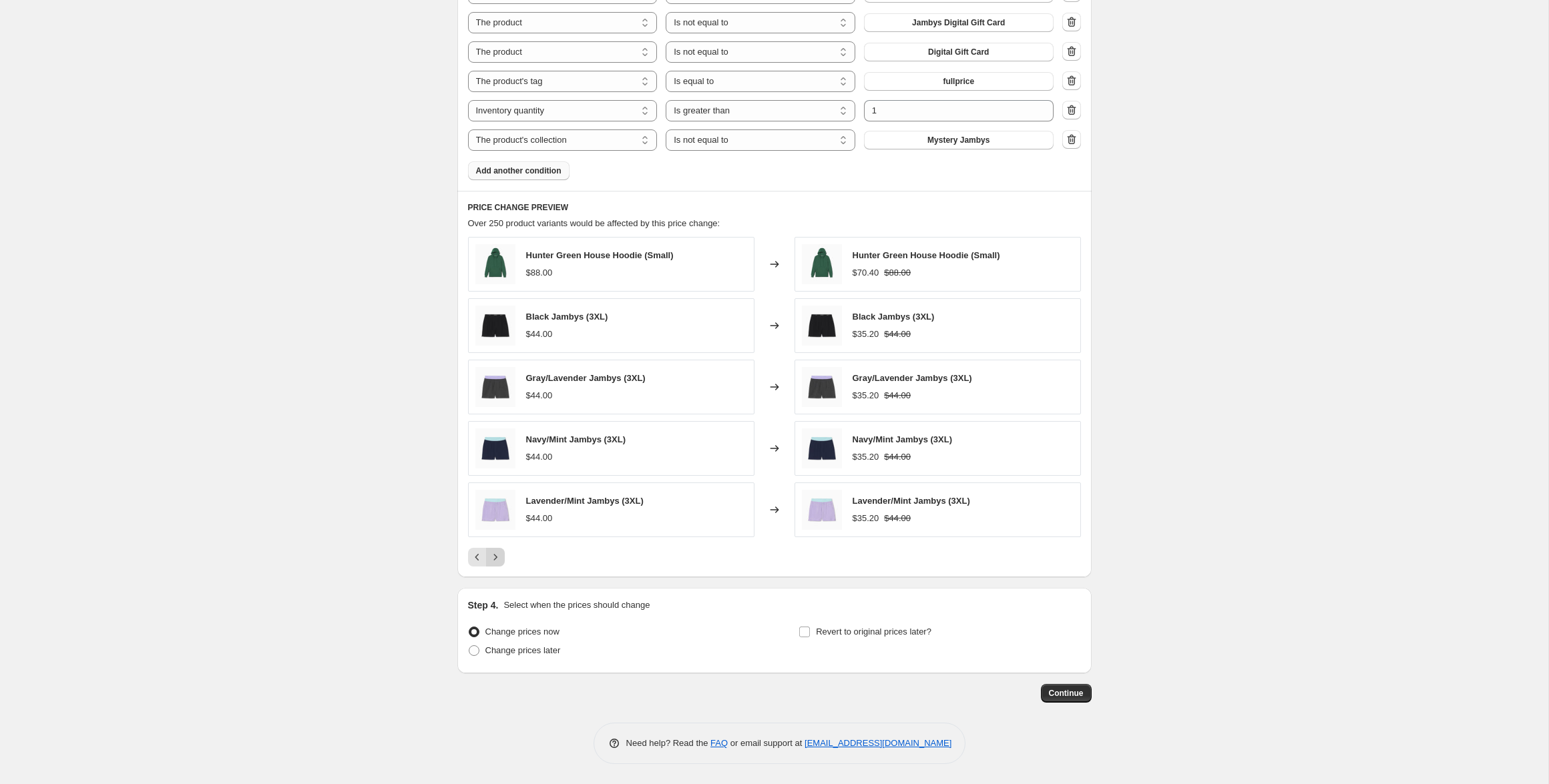
click at [501, 559] on button "Next" at bounding box center [496, 557] width 19 height 19
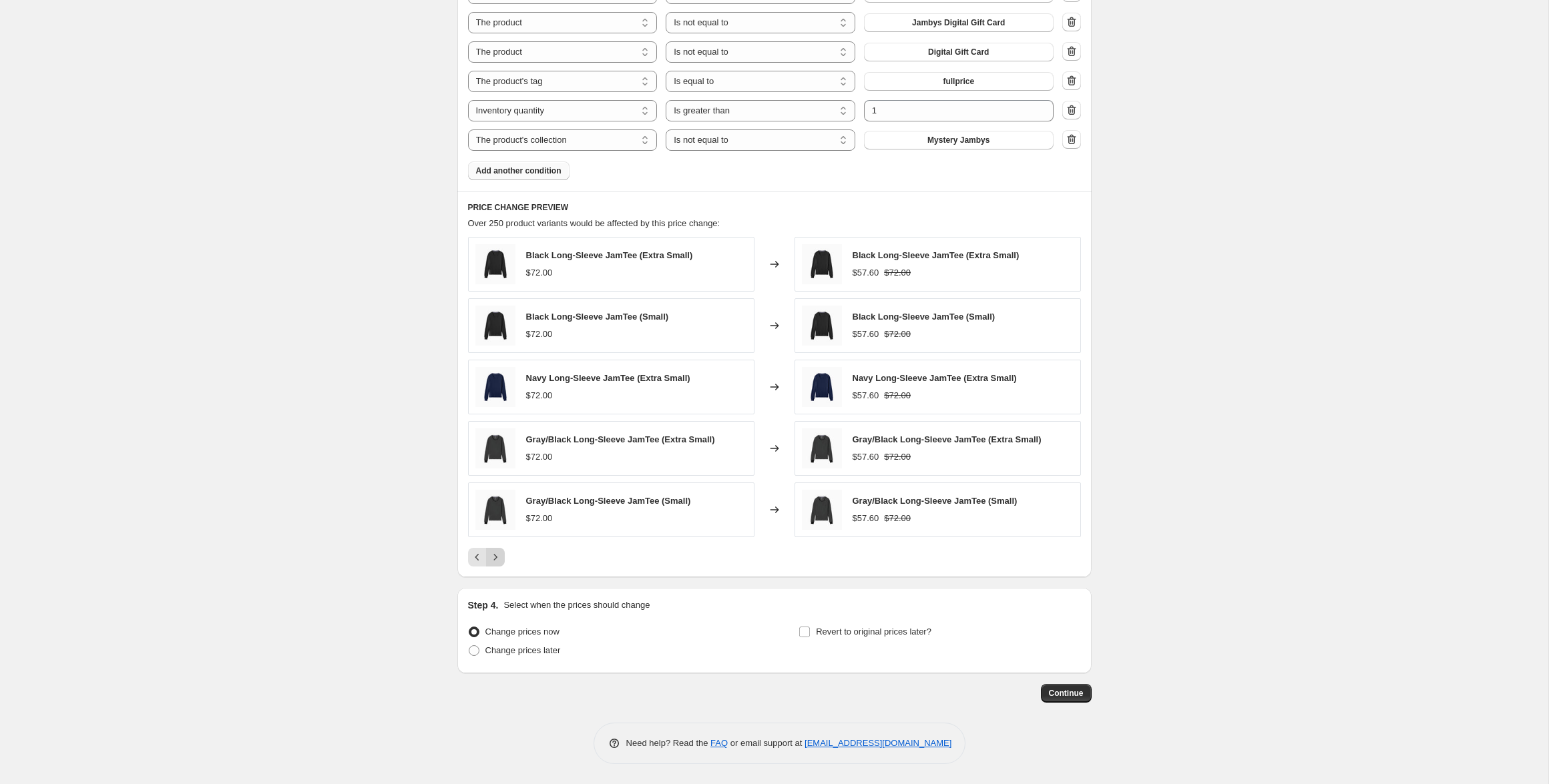
click at [501, 559] on button "Next" at bounding box center [496, 557] width 19 height 19
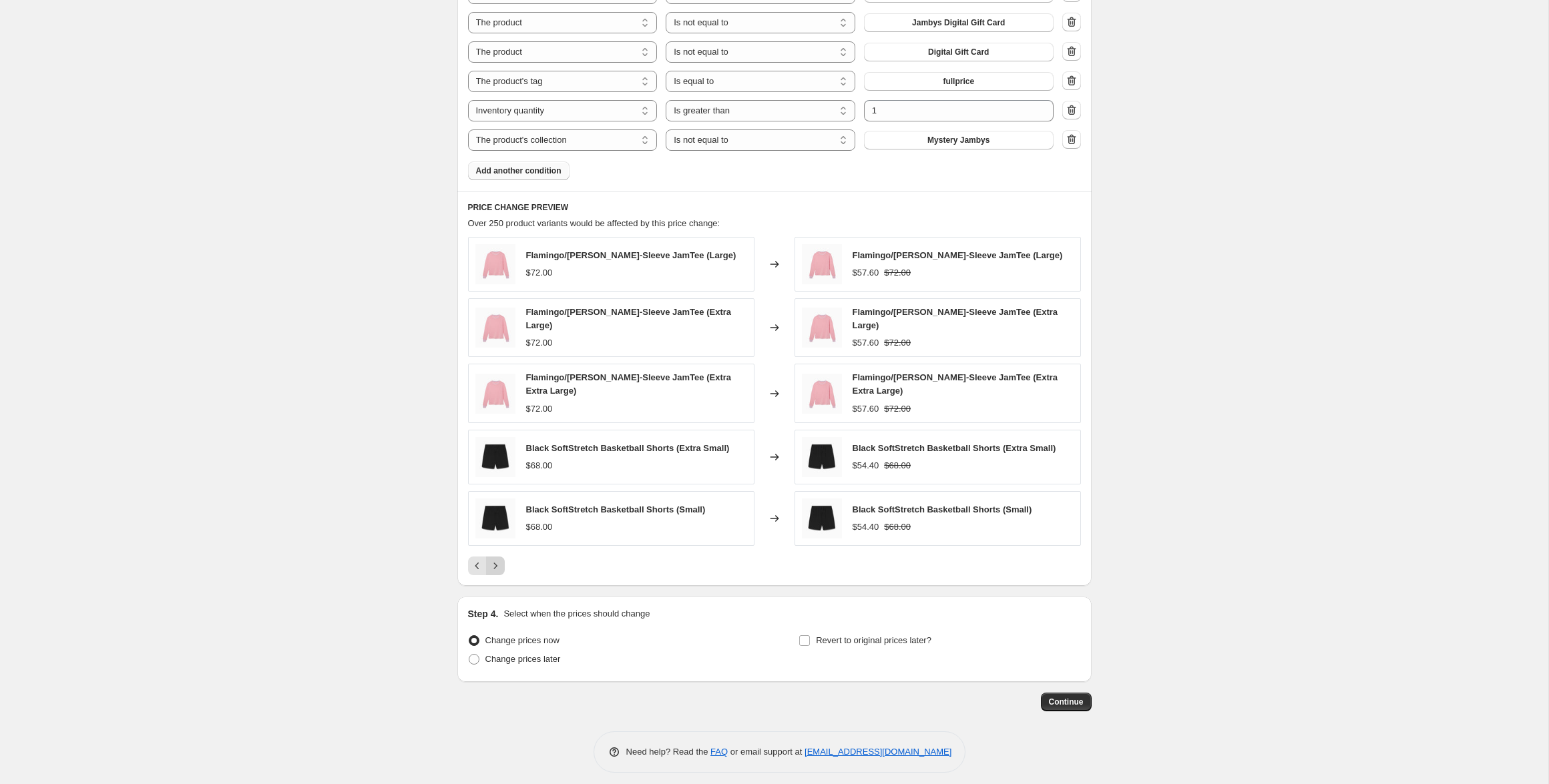
click at [501, 559] on button "Next" at bounding box center [496, 566] width 19 height 19
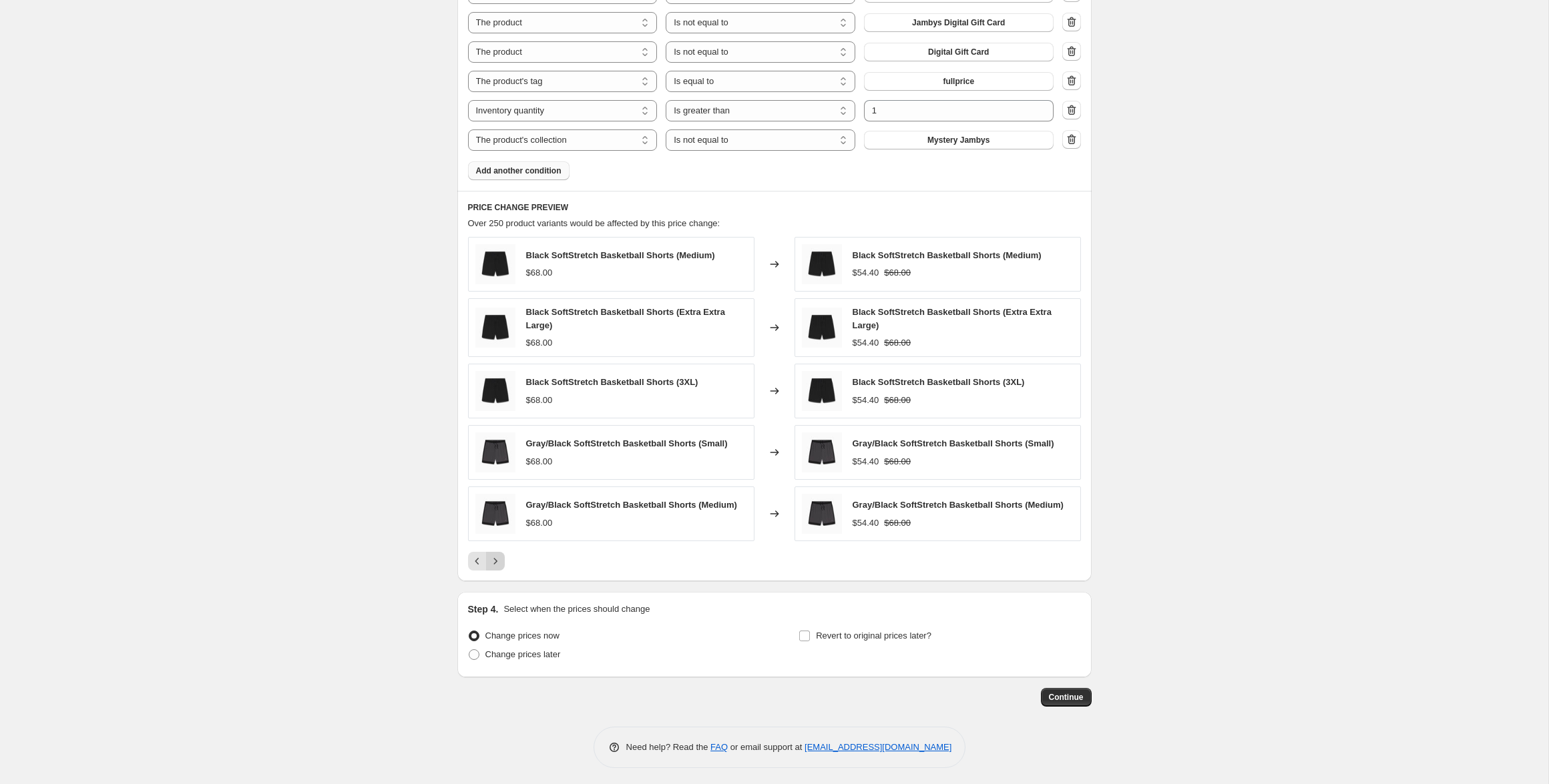
click at [501, 559] on button "Next" at bounding box center [496, 561] width 19 height 19
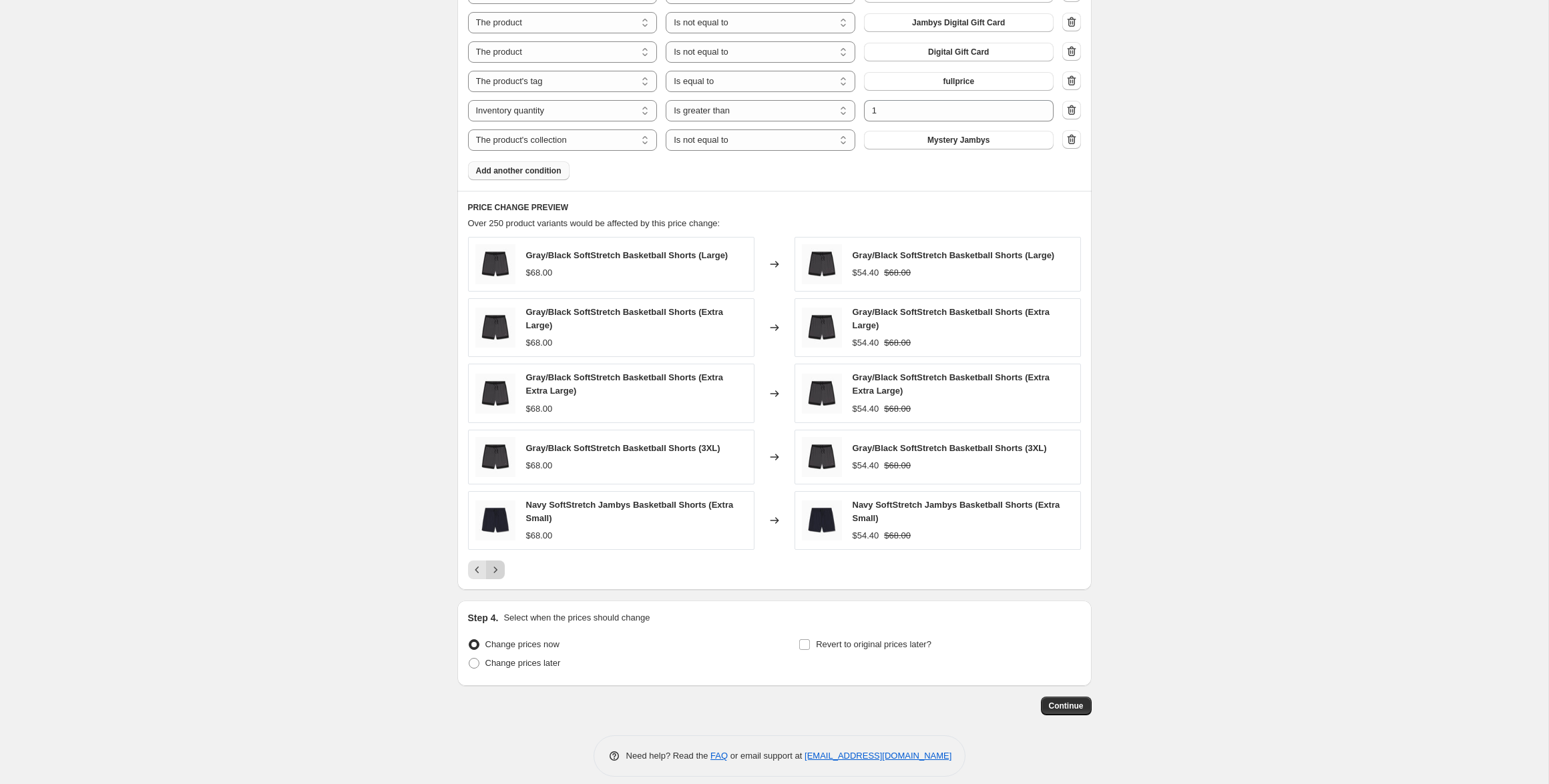
click at [501, 559] on div "Gray/Black SoftStretch Basketball Shorts (Large) $68.00 Changed to Gray/Black S…" at bounding box center [774, 408] width 613 height 343
click at [493, 568] on icon "Next" at bounding box center [496, 570] width 13 height 13
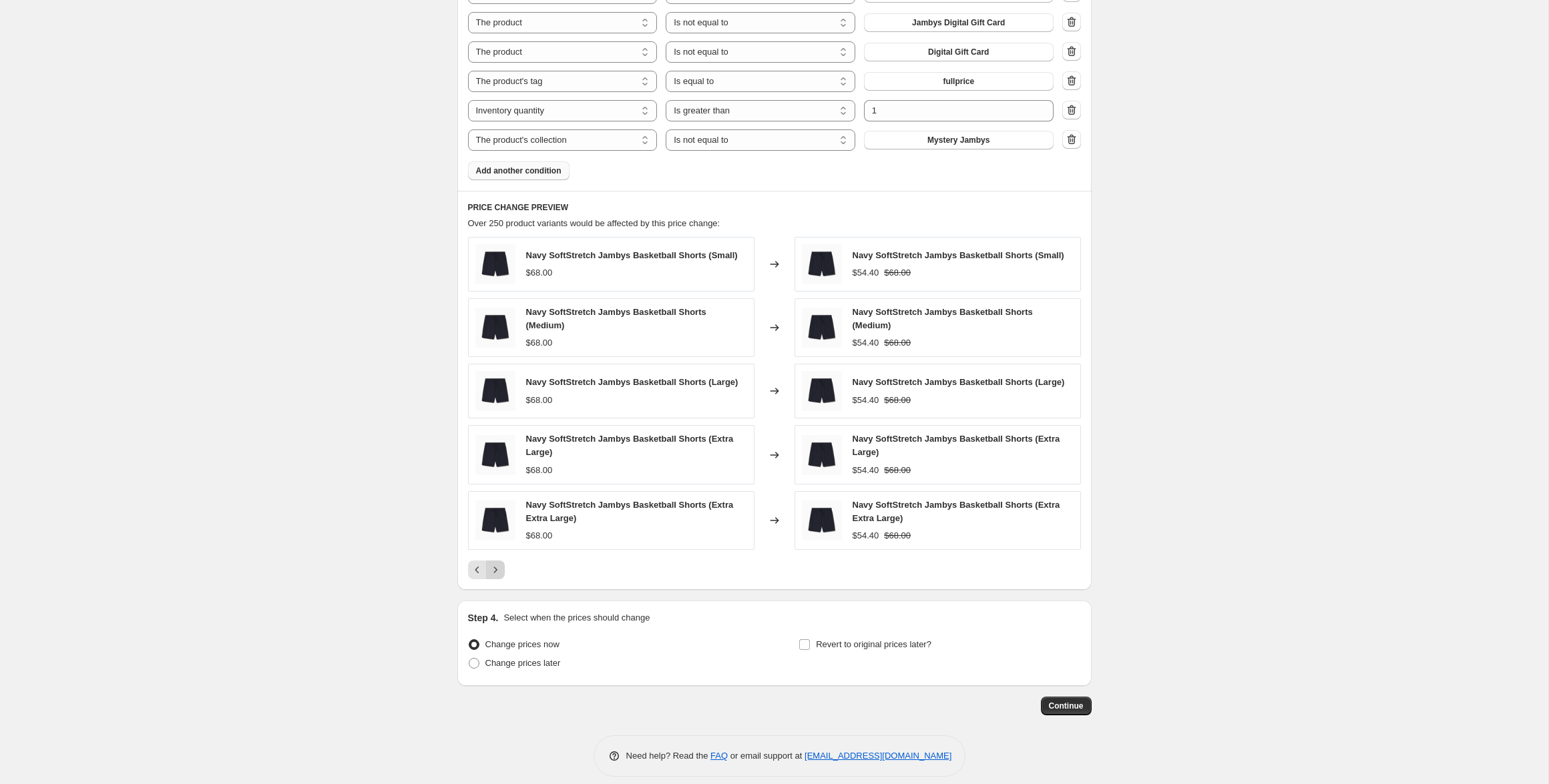
click at [493, 568] on icon "Next" at bounding box center [496, 570] width 13 height 13
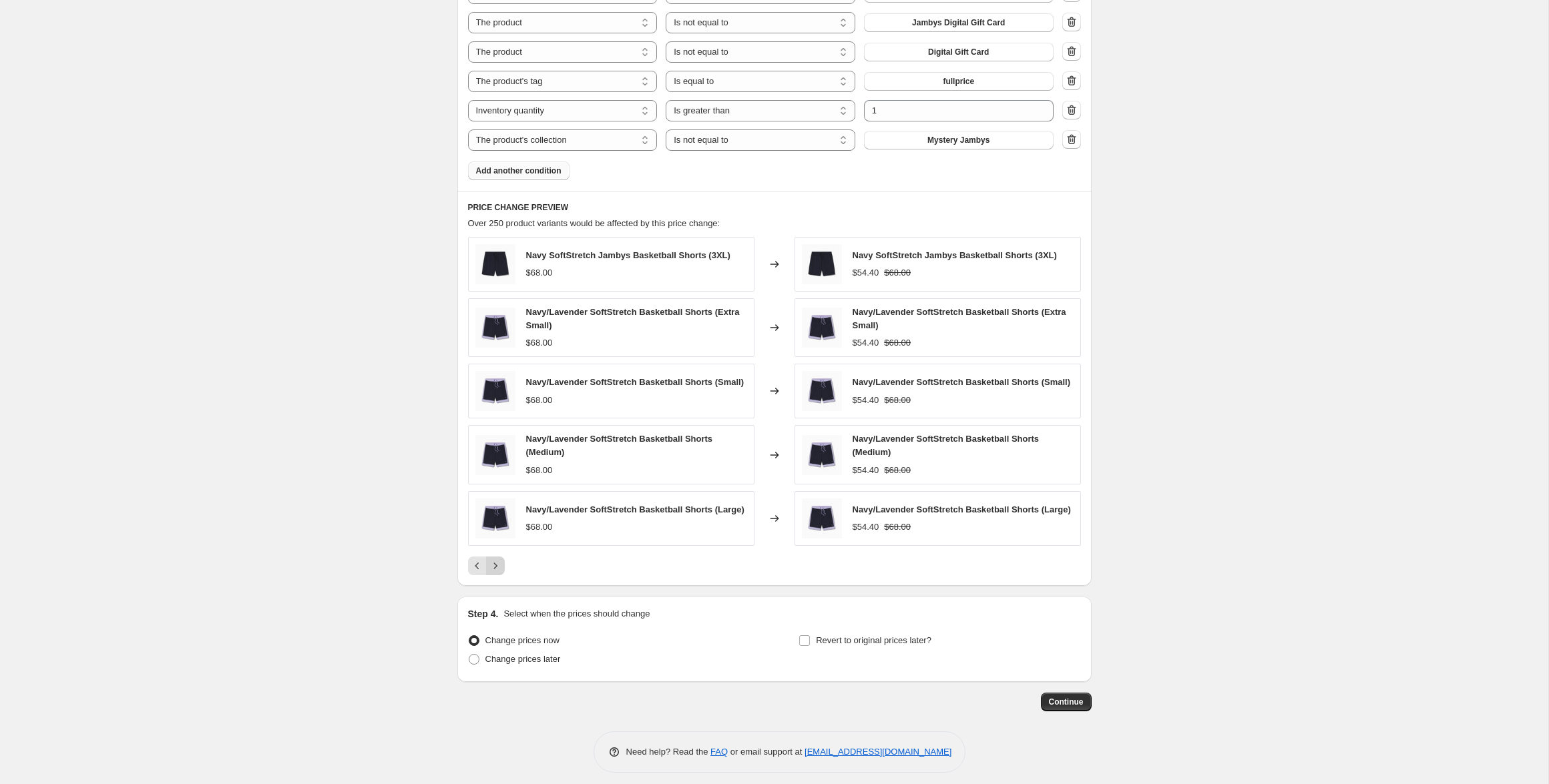
click at [493, 568] on icon "Next" at bounding box center [496, 566] width 13 height 13
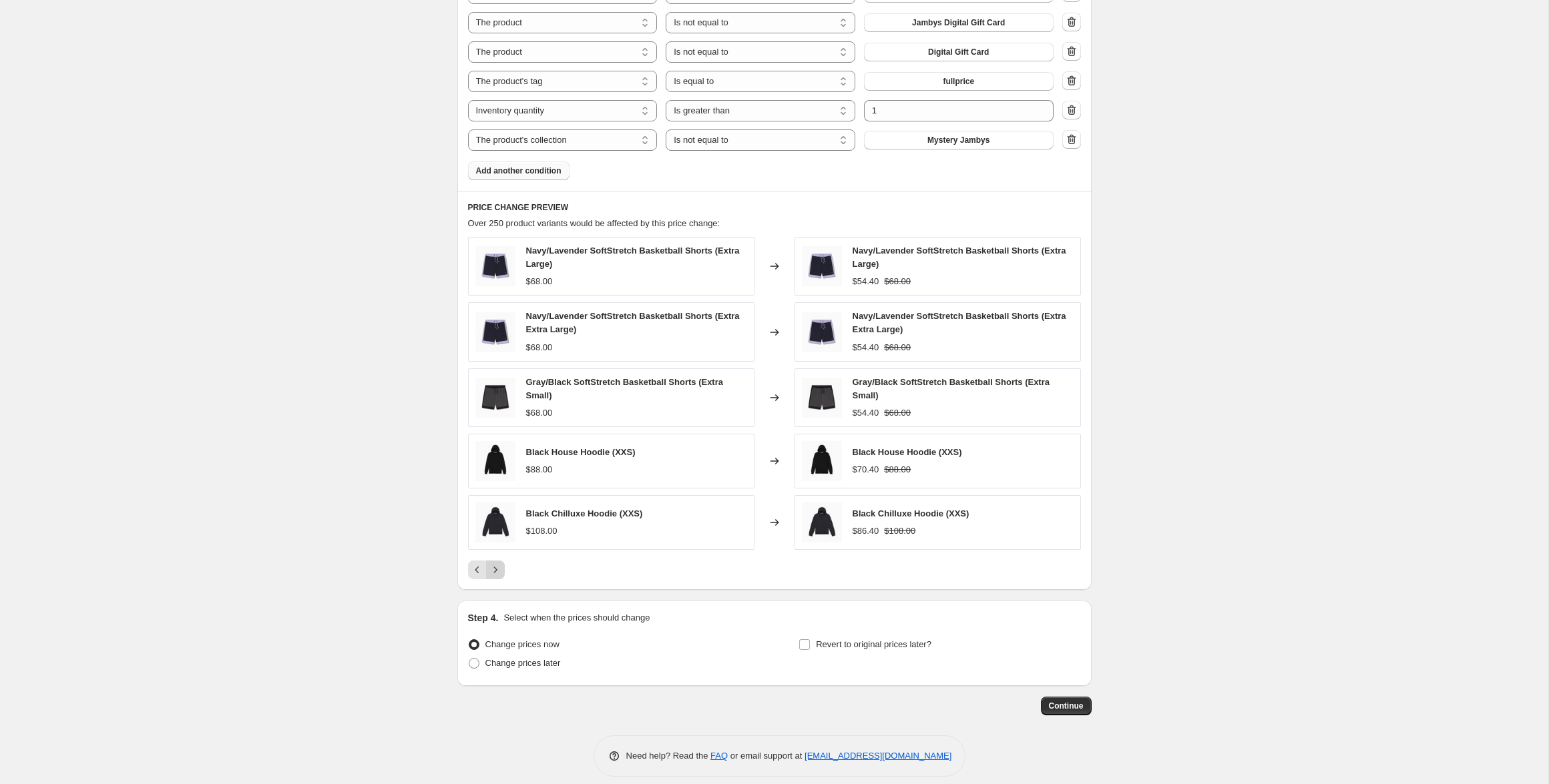
click at [493, 568] on icon "Next" at bounding box center [496, 570] width 13 height 13
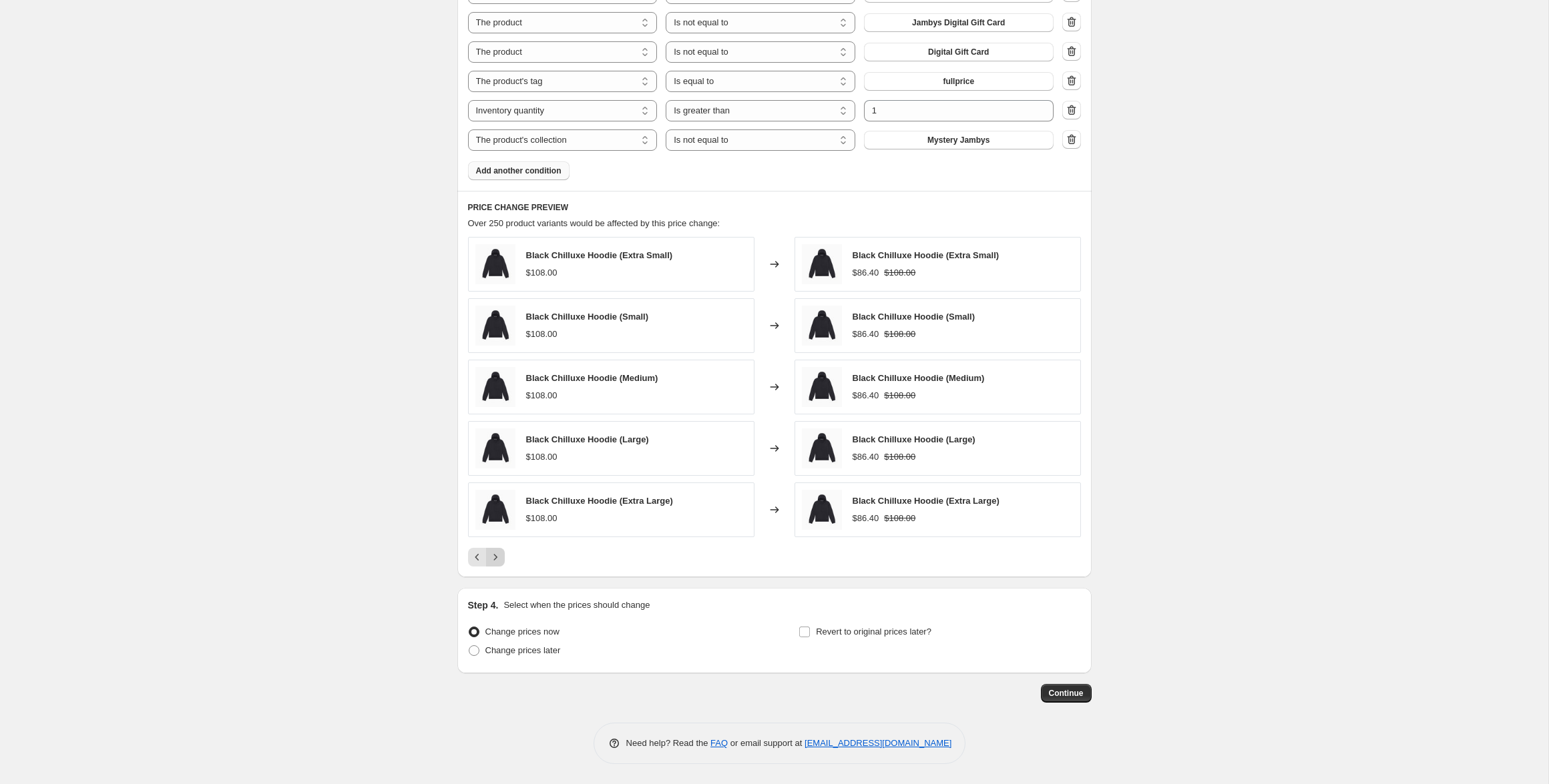
click at [493, 568] on div "PRICE CHANGE PREVIEW Over 250 product variants would be affected by this price …" at bounding box center [774, 384] width 634 height 386
click at [493, 554] on icon "Next" at bounding box center [496, 557] width 13 height 13
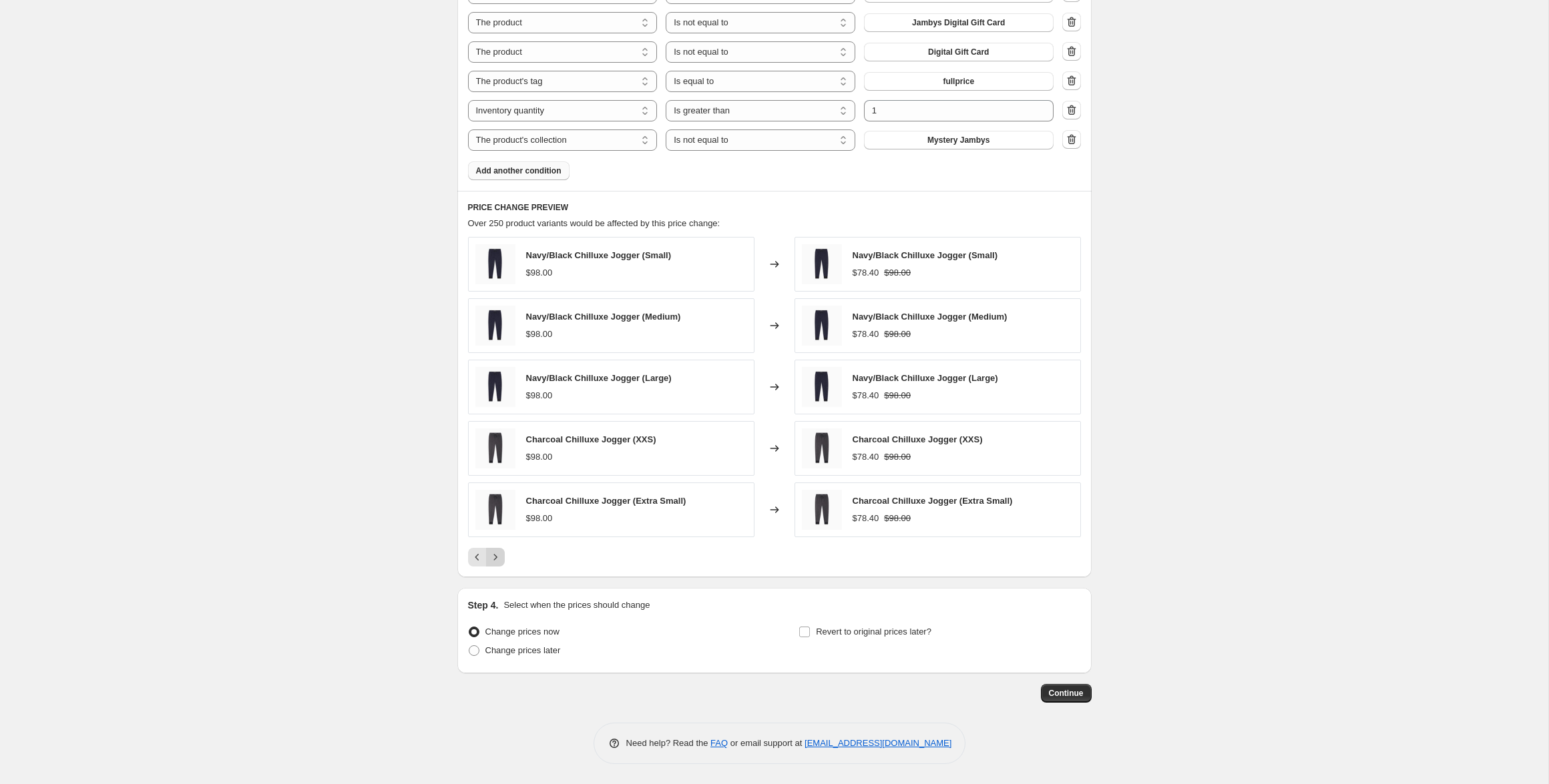
click at [493, 554] on icon "Next" at bounding box center [496, 557] width 13 height 13
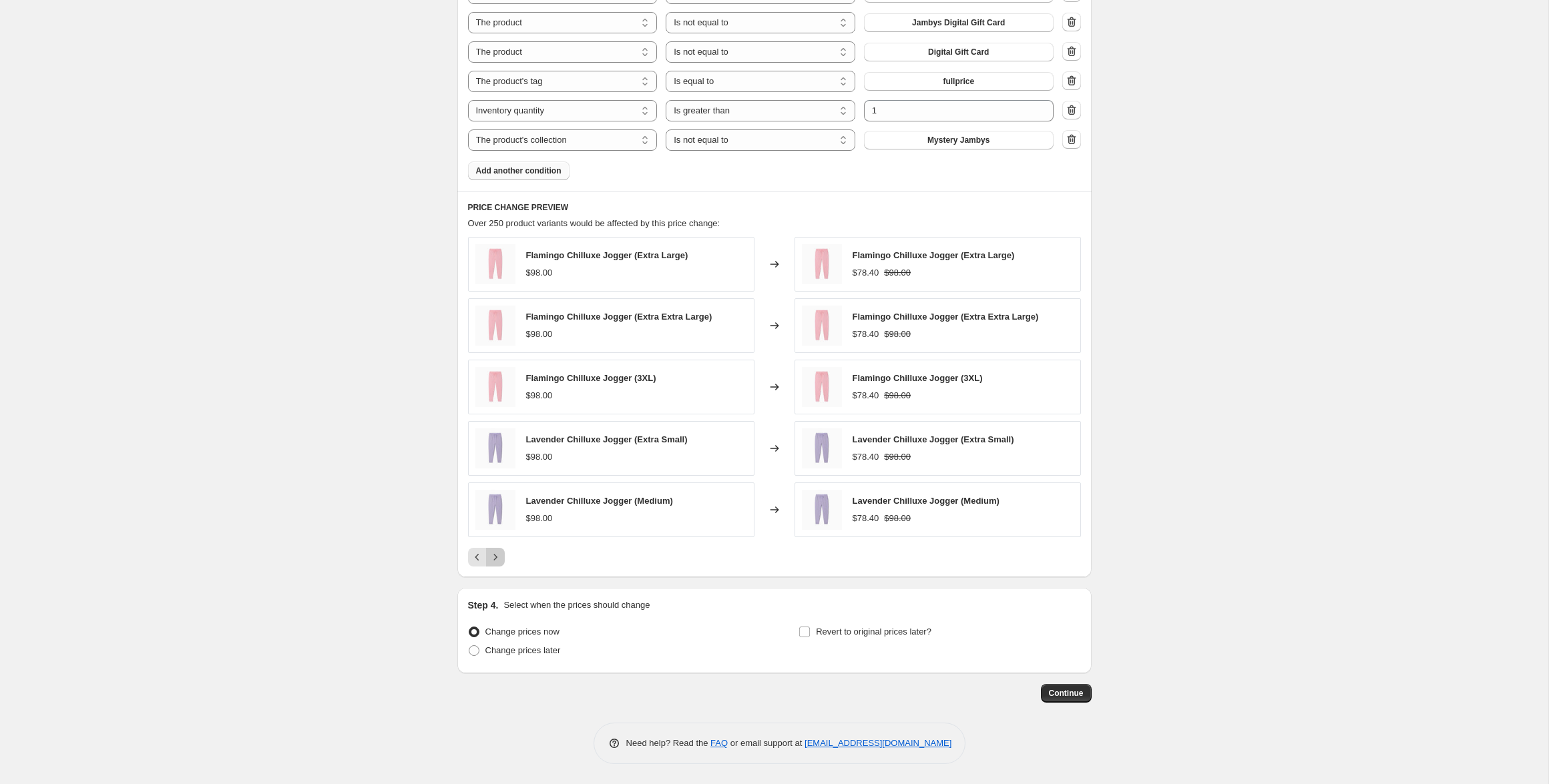
click at [493, 554] on icon "Next" at bounding box center [496, 557] width 13 height 13
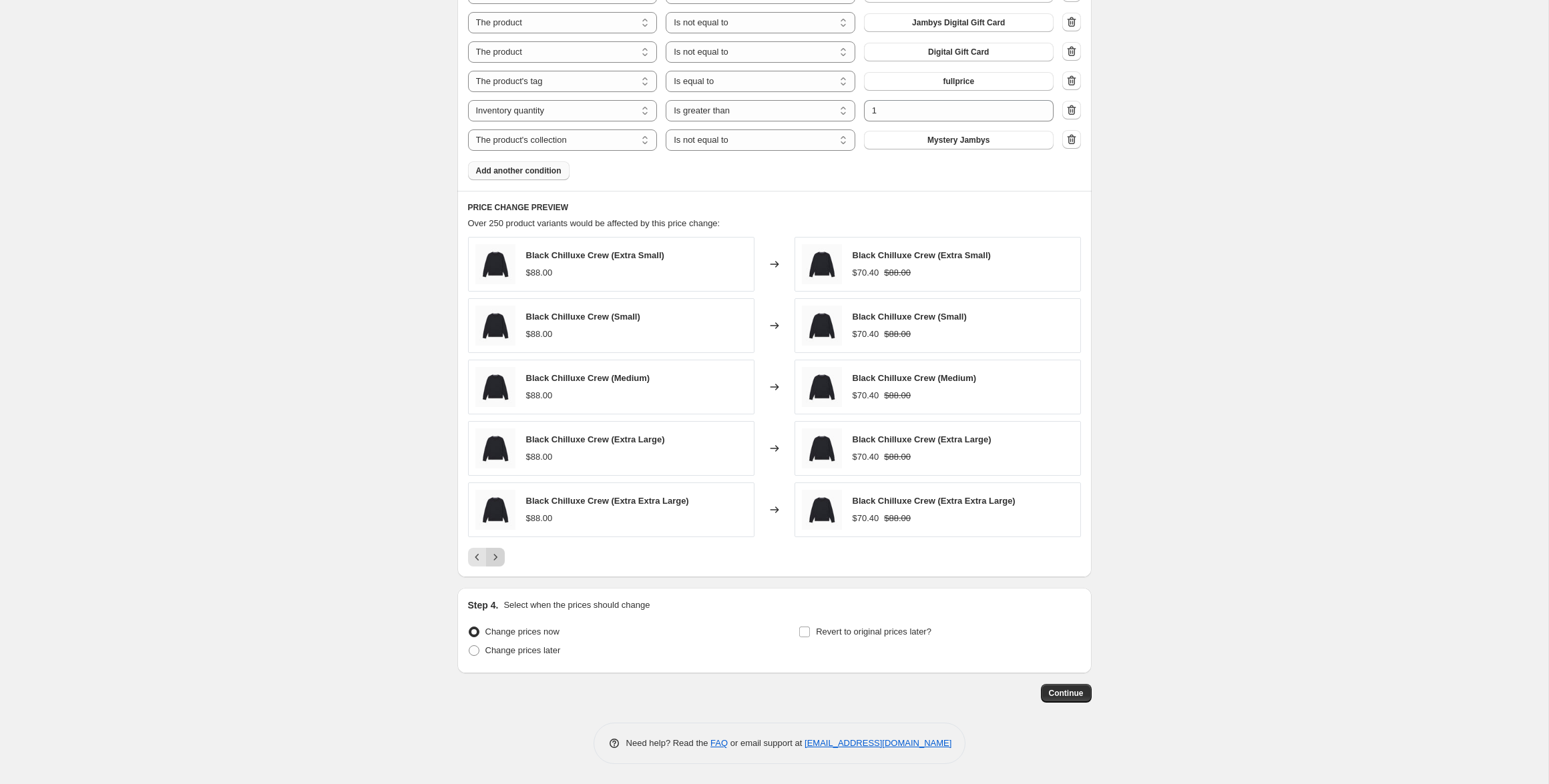
click at [493, 554] on icon "Next" at bounding box center [496, 557] width 13 height 13
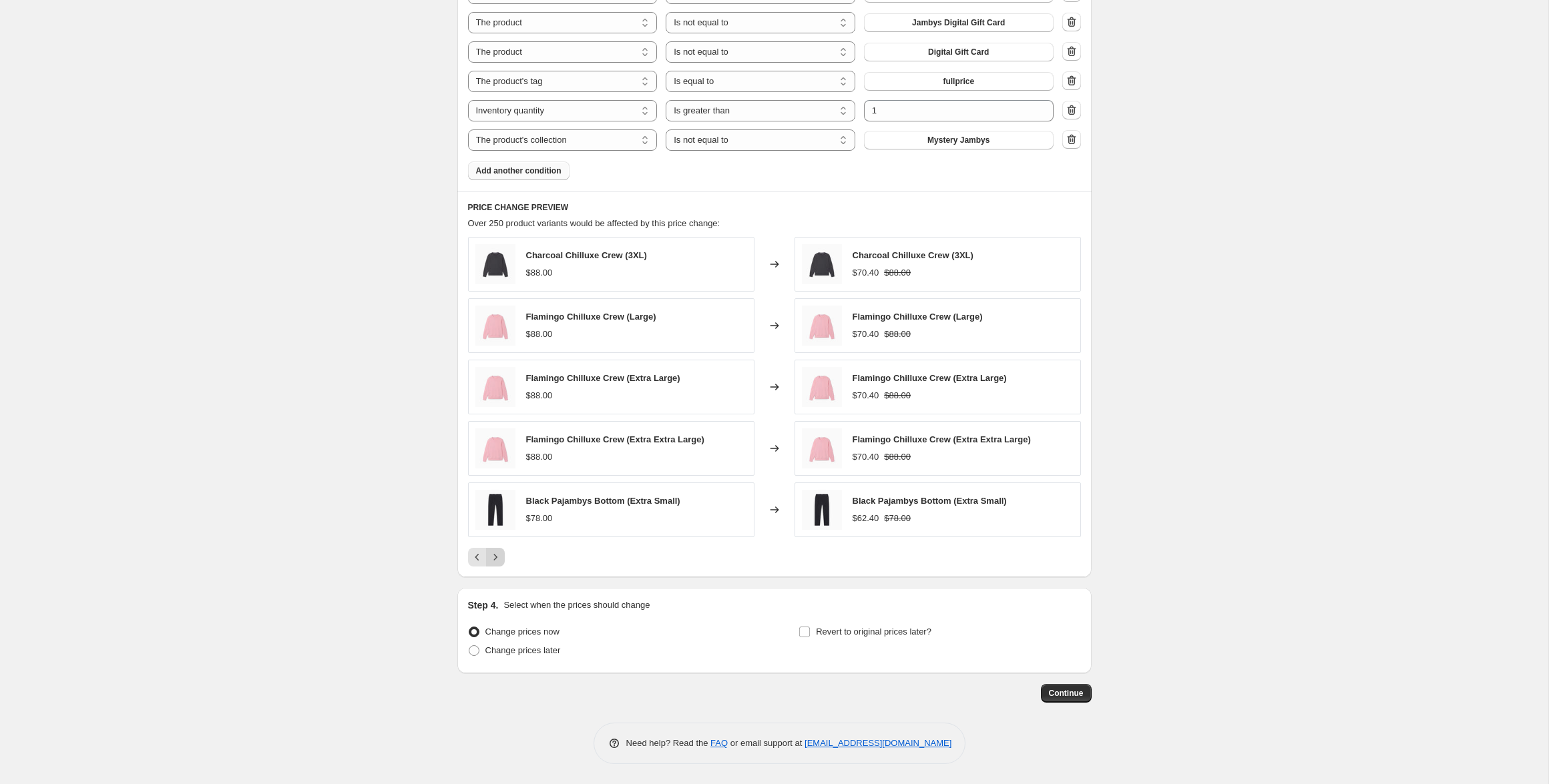
click at [493, 554] on icon "Next" at bounding box center [496, 557] width 13 height 13
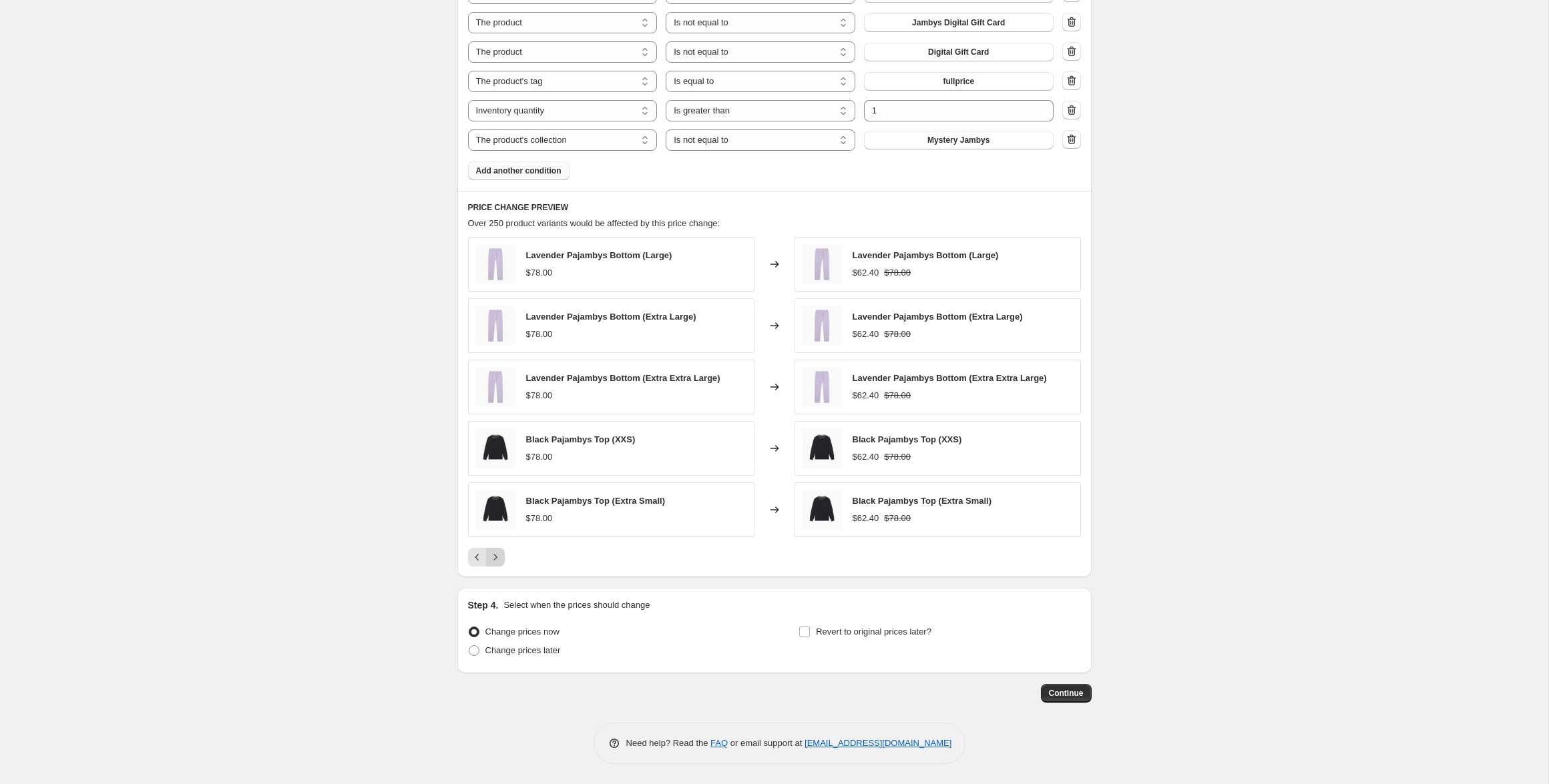
click at [493, 554] on icon "Next" at bounding box center [496, 557] width 13 height 13
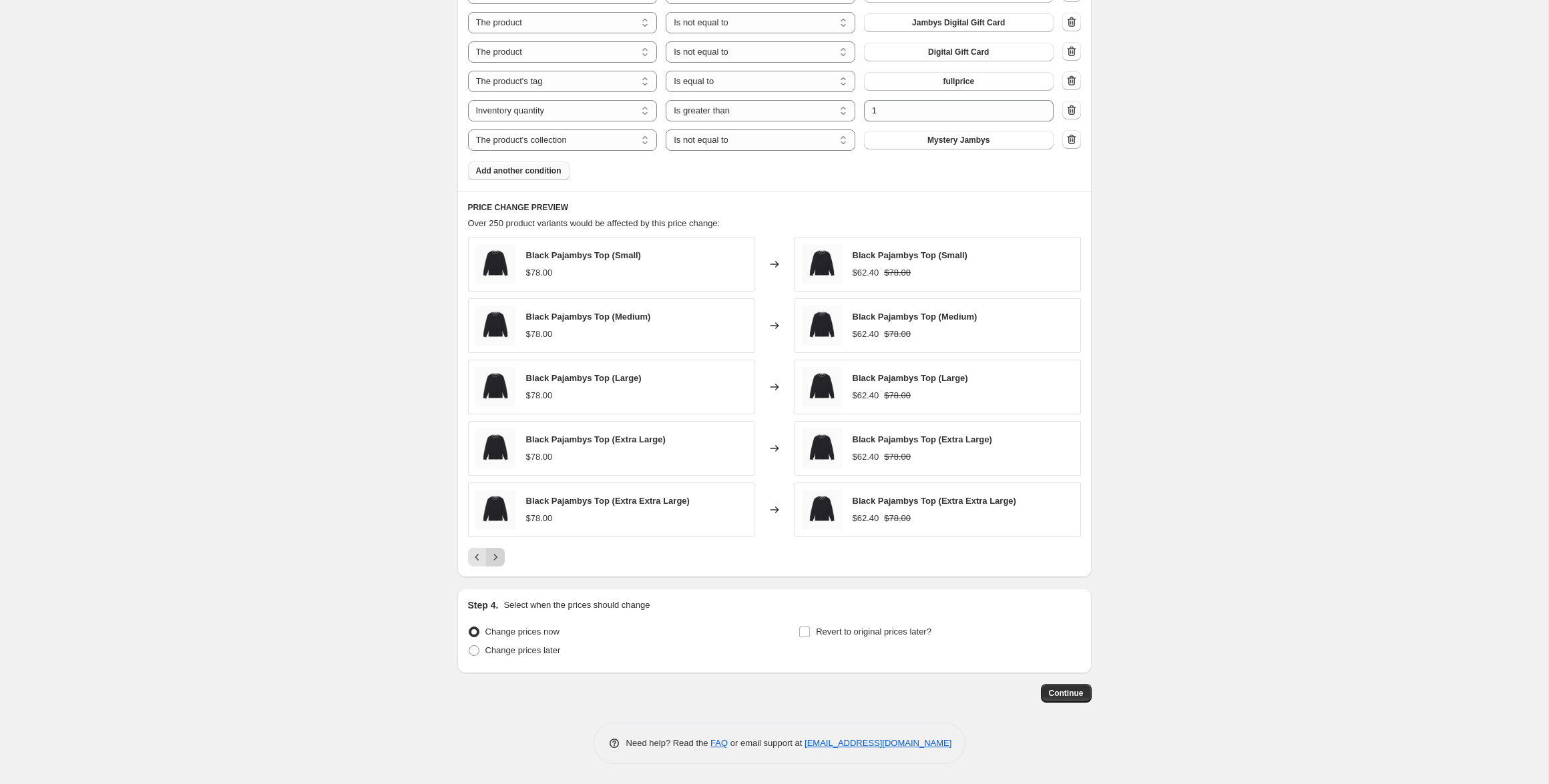
click at [493, 554] on icon "Next" at bounding box center [496, 557] width 13 height 13
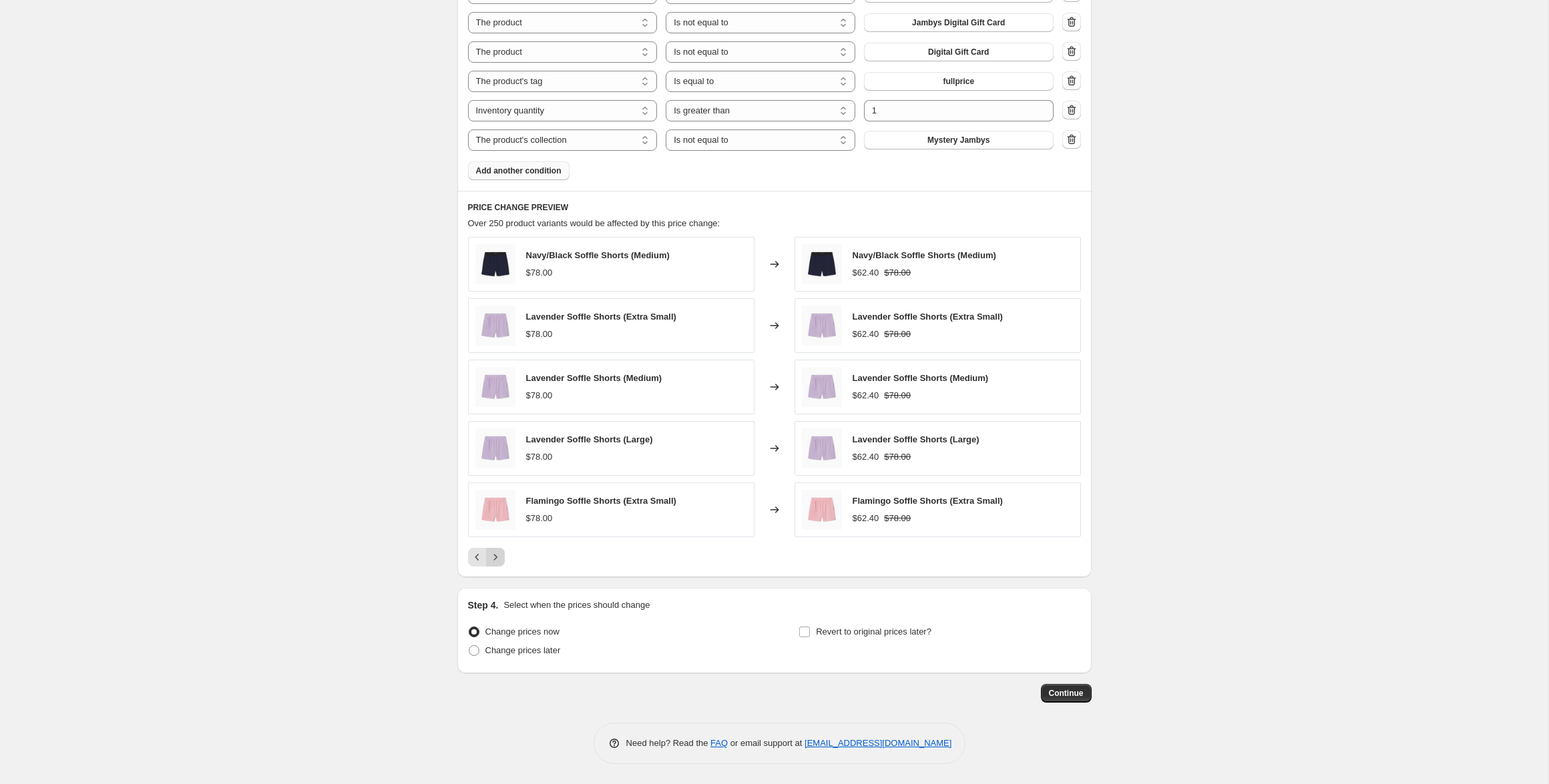
click at [493, 554] on icon "Next" at bounding box center [496, 557] width 13 height 13
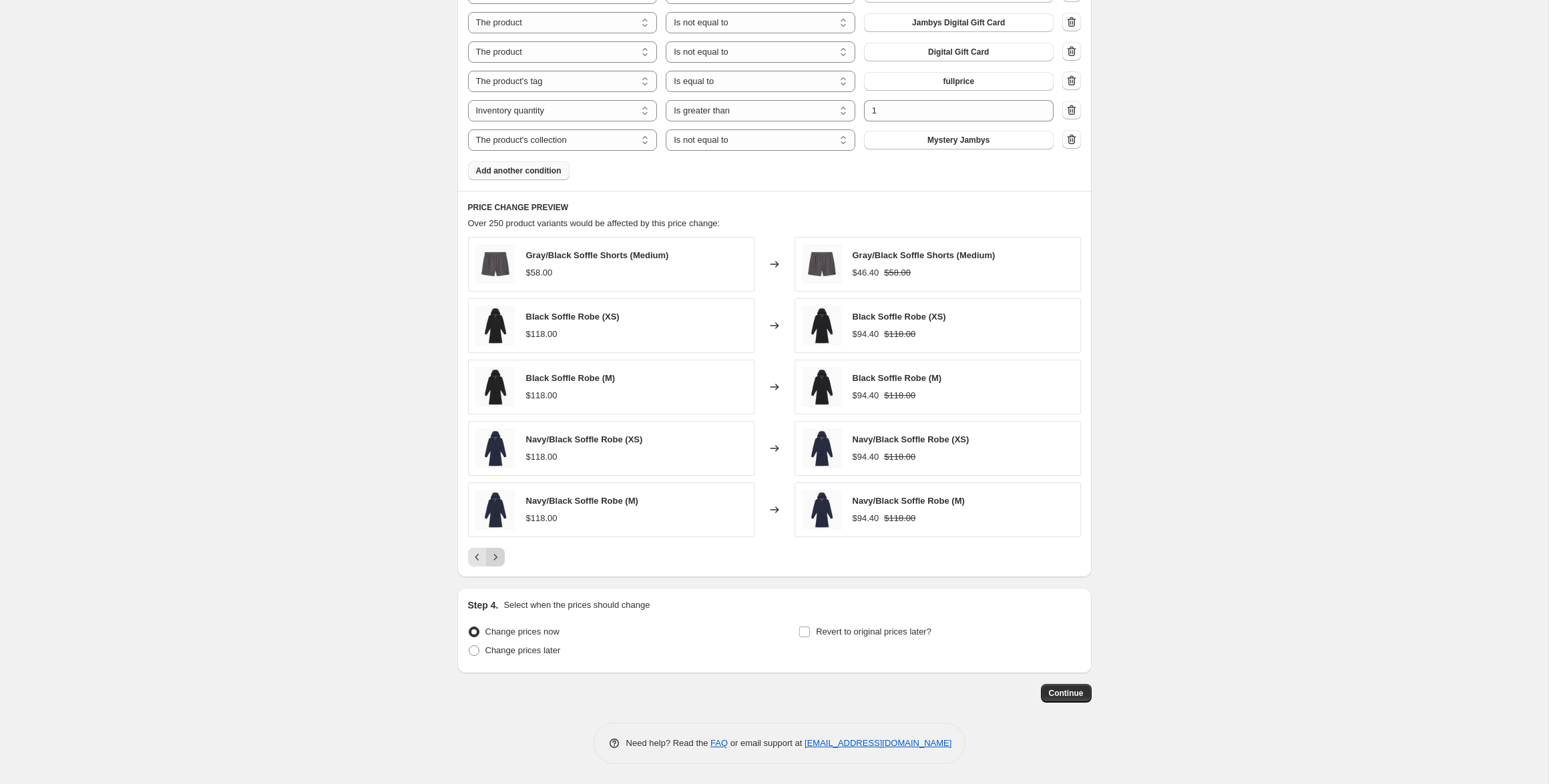
click at [493, 554] on icon "Next" at bounding box center [496, 557] width 13 height 13
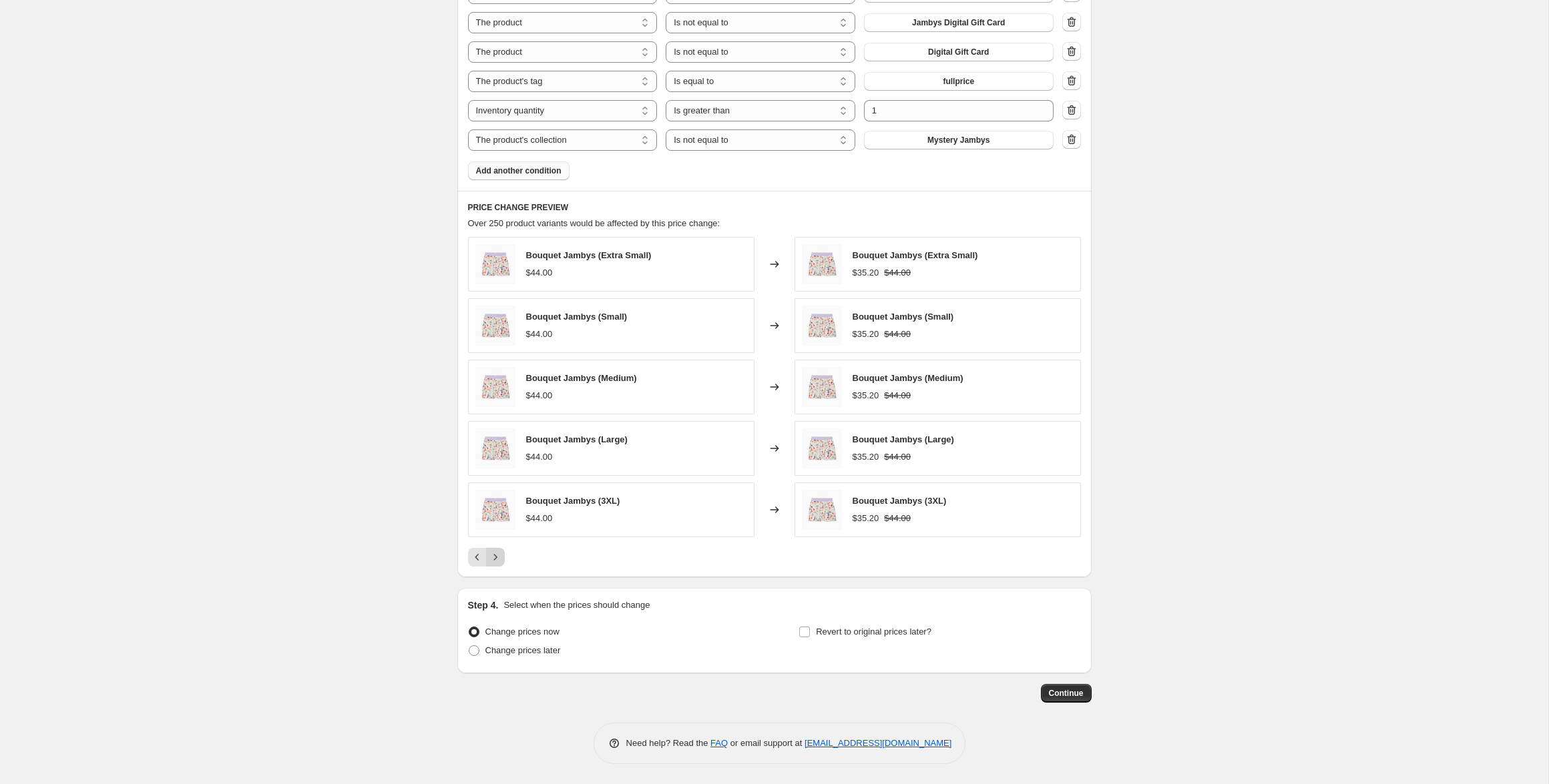
click at [493, 554] on icon "Next" at bounding box center [496, 557] width 13 height 13
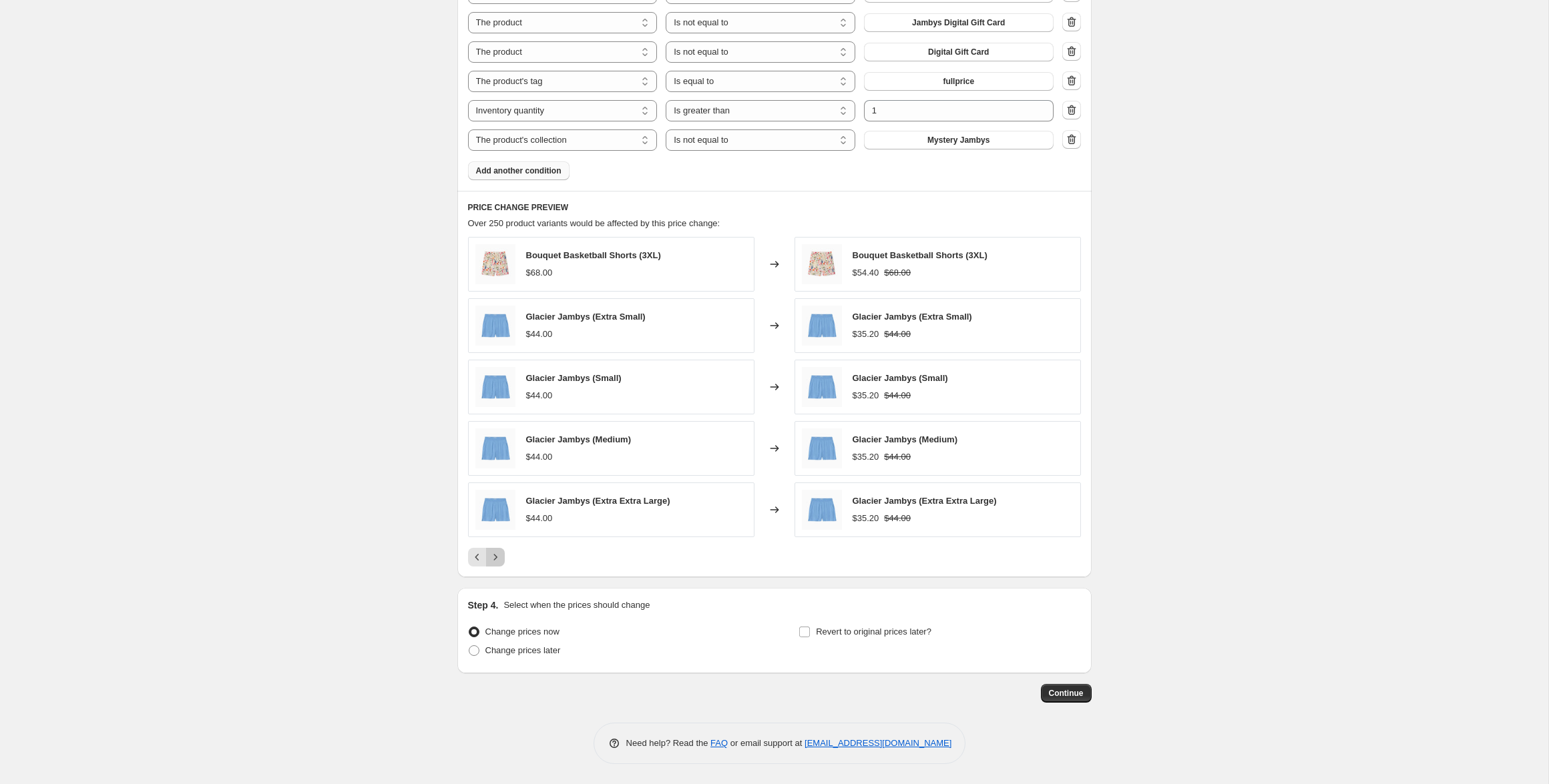
click at [493, 554] on icon "Next" at bounding box center [496, 557] width 13 height 13
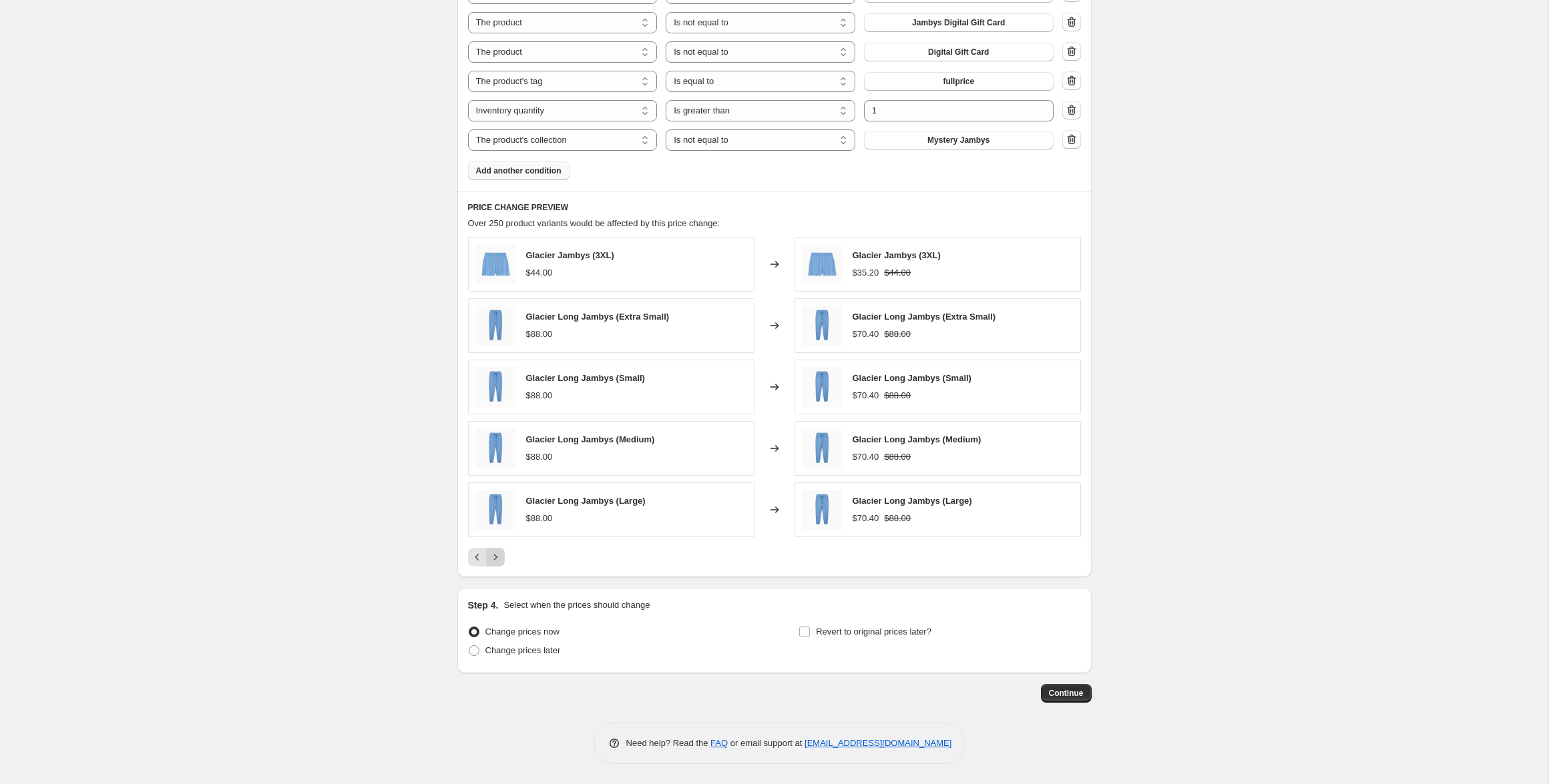
click at [493, 554] on icon "Next" at bounding box center [496, 557] width 13 height 13
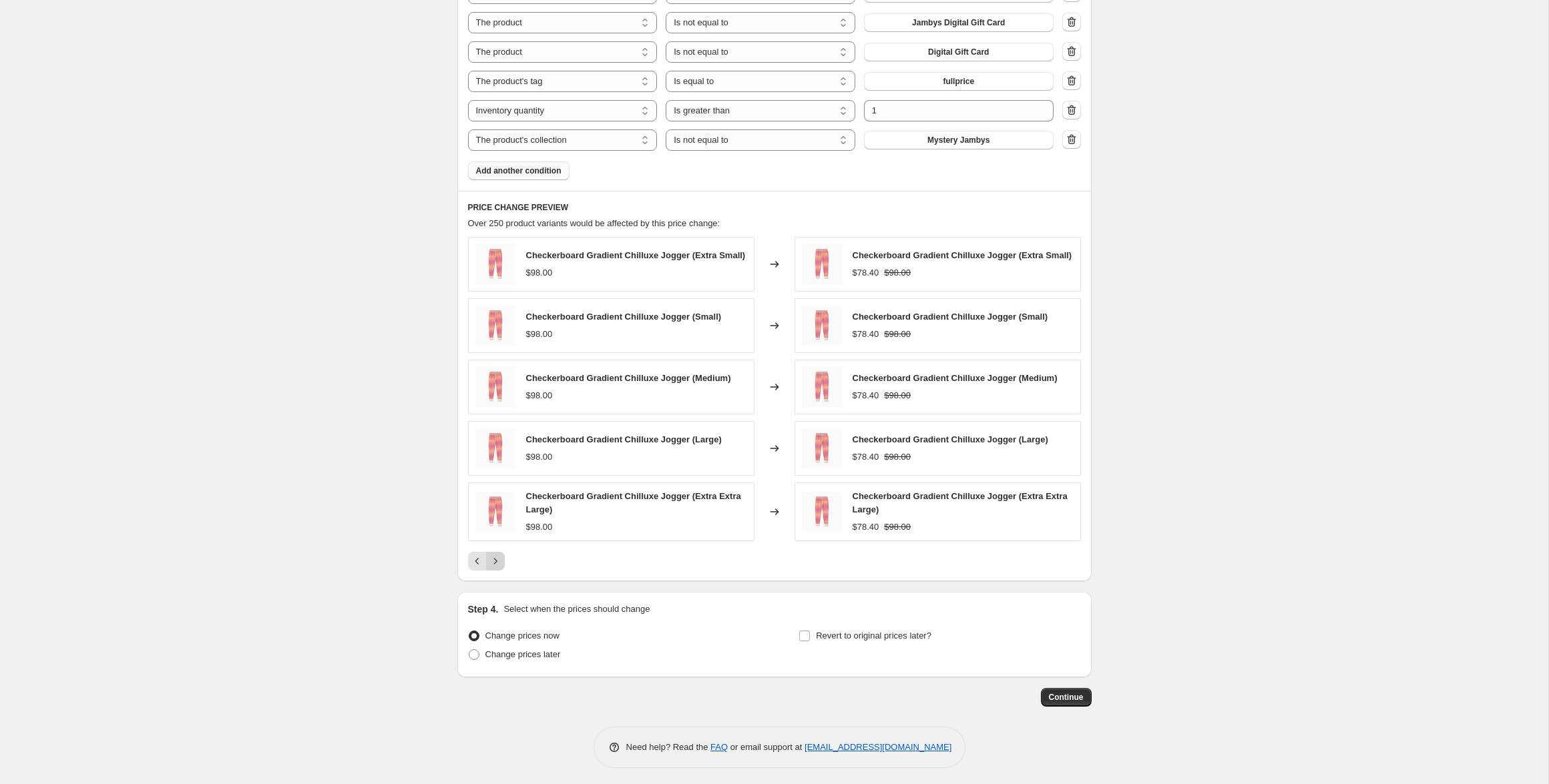
click at [493, 554] on div "Checkerboard Gradient Chilluxe Jogger (Extra Small) $98.00 Changed to Checkerbo…" at bounding box center [774, 403] width 613 height 334
click at [495, 568] on icon "Next" at bounding box center [496, 561] width 13 height 13
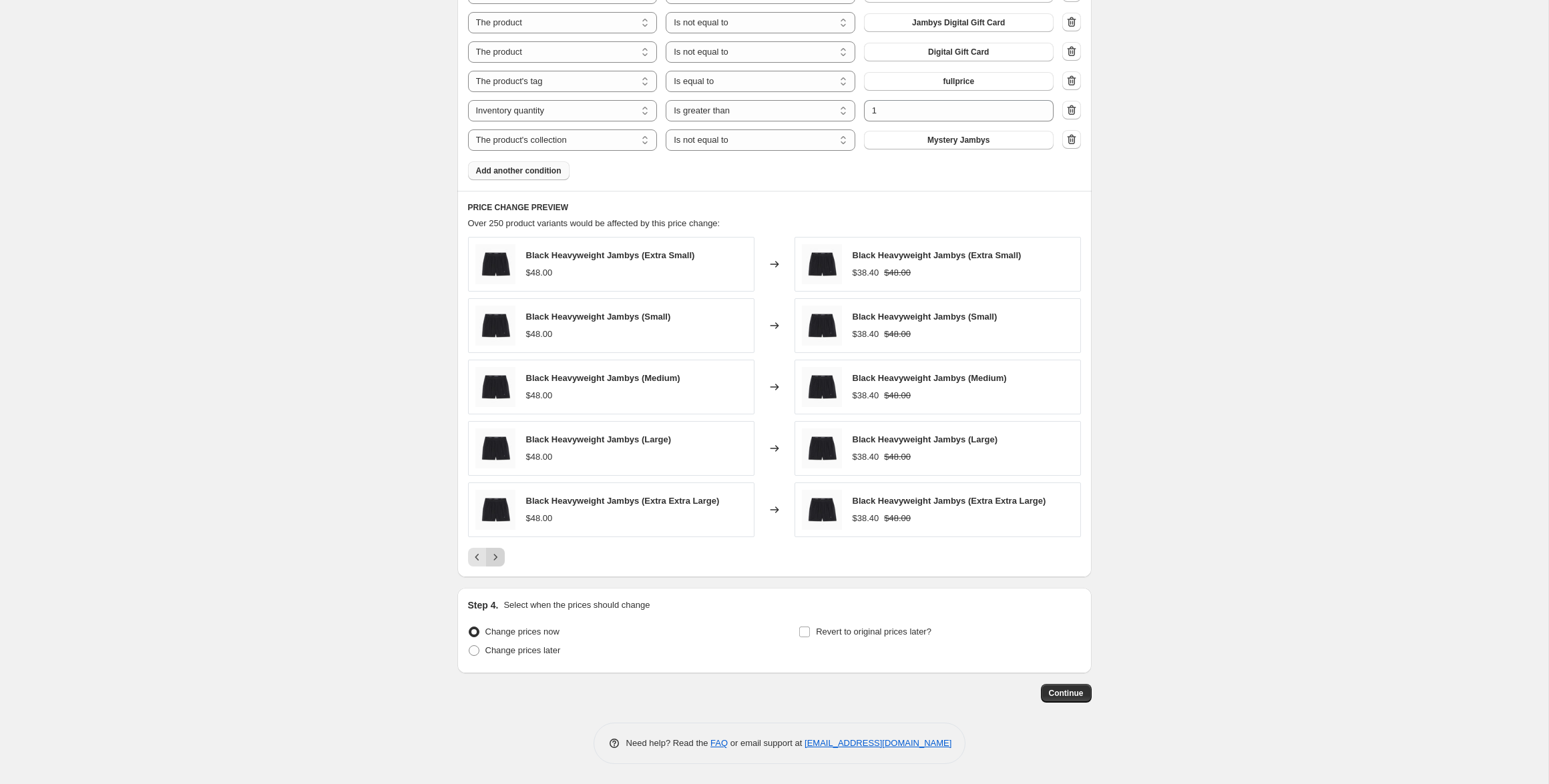
click at [495, 570] on div "PRICE CHANGE PREVIEW Over 250 product variants would be affected by this price …" at bounding box center [774, 384] width 634 height 386
click at [498, 561] on icon "Next" at bounding box center [496, 557] width 13 height 13
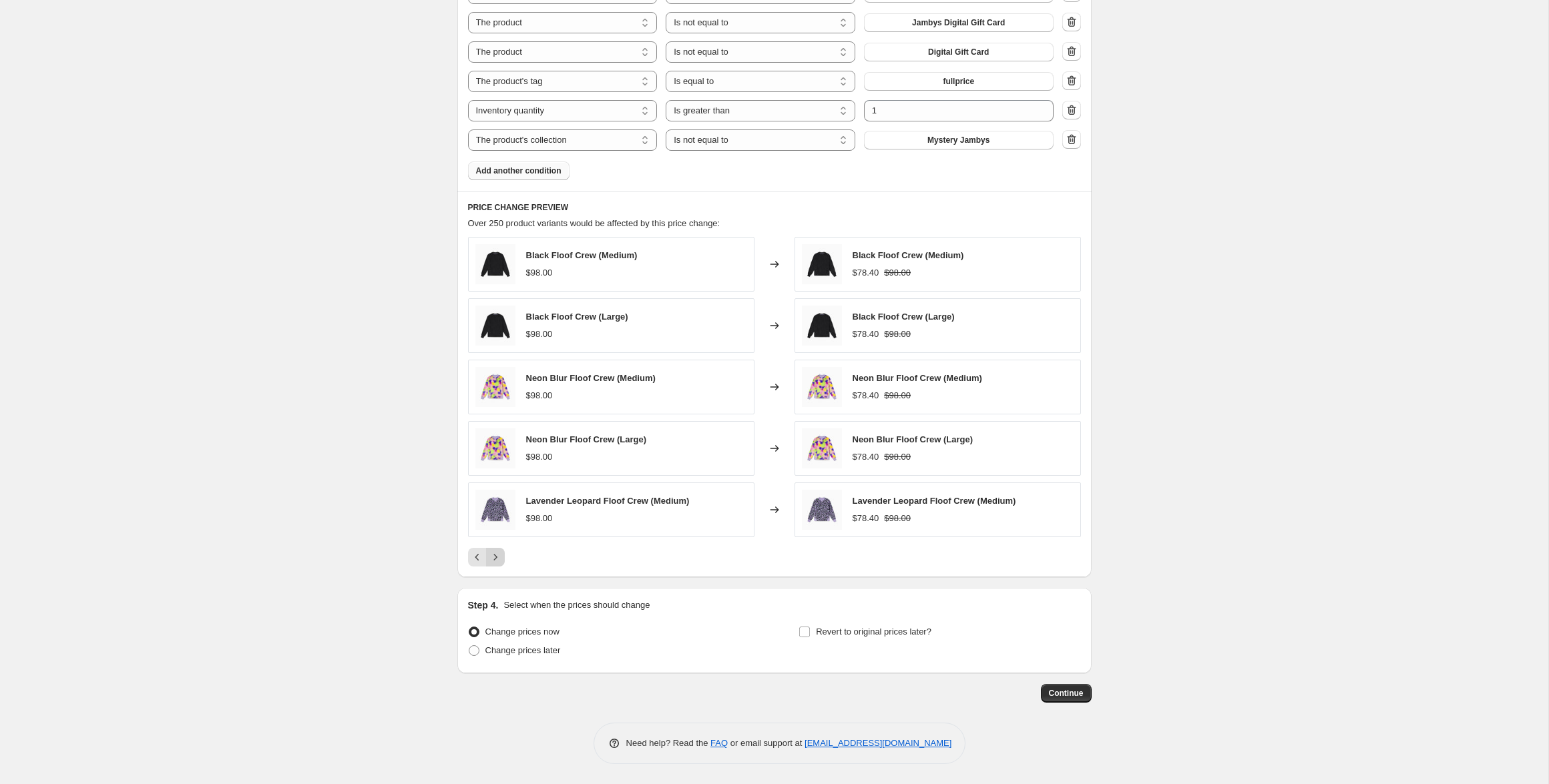
click at [498, 561] on icon "Next" at bounding box center [496, 557] width 13 height 13
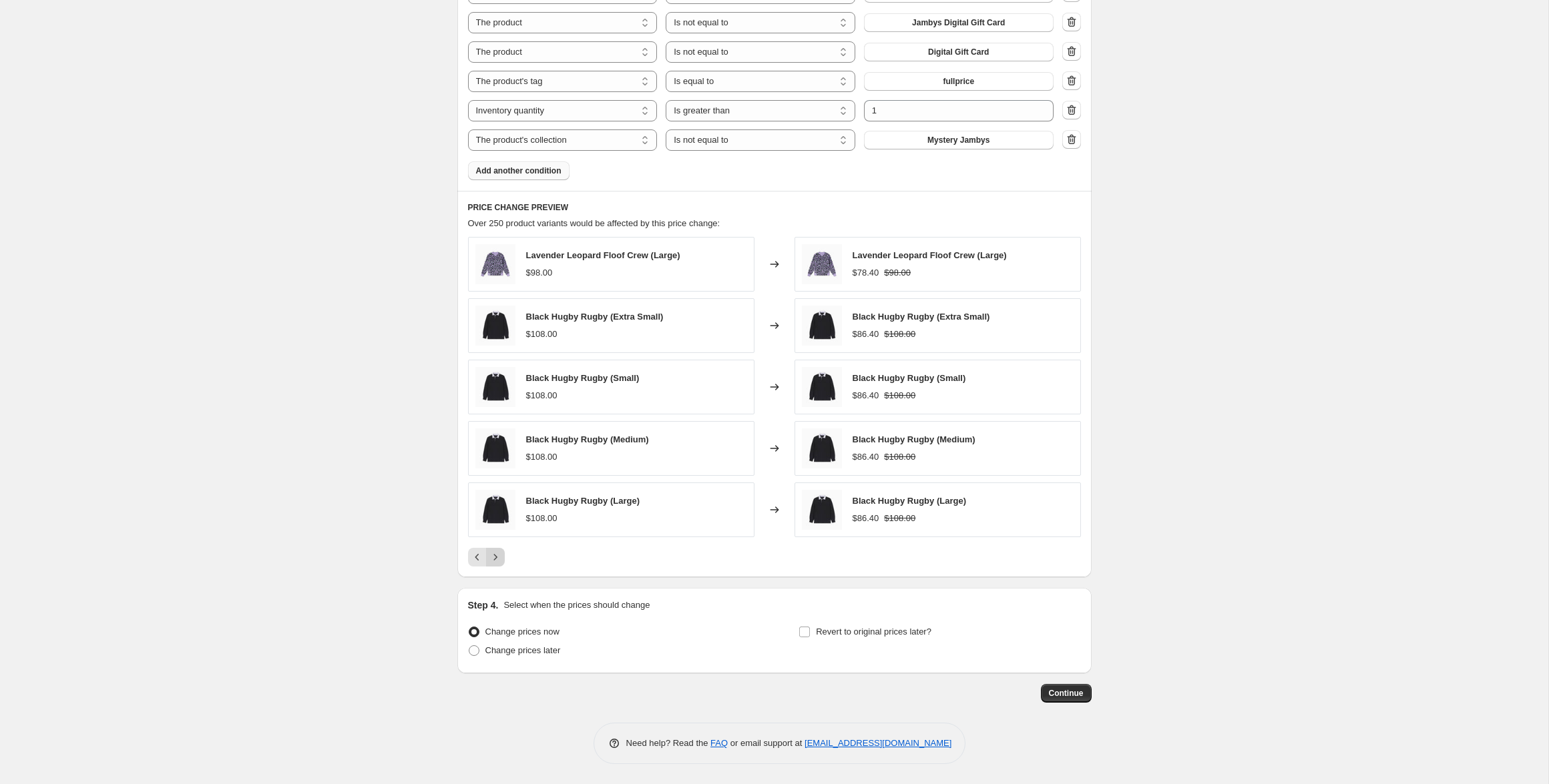
click at [498, 561] on icon "Next" at bounding box center [496, 557] width 13 height 13
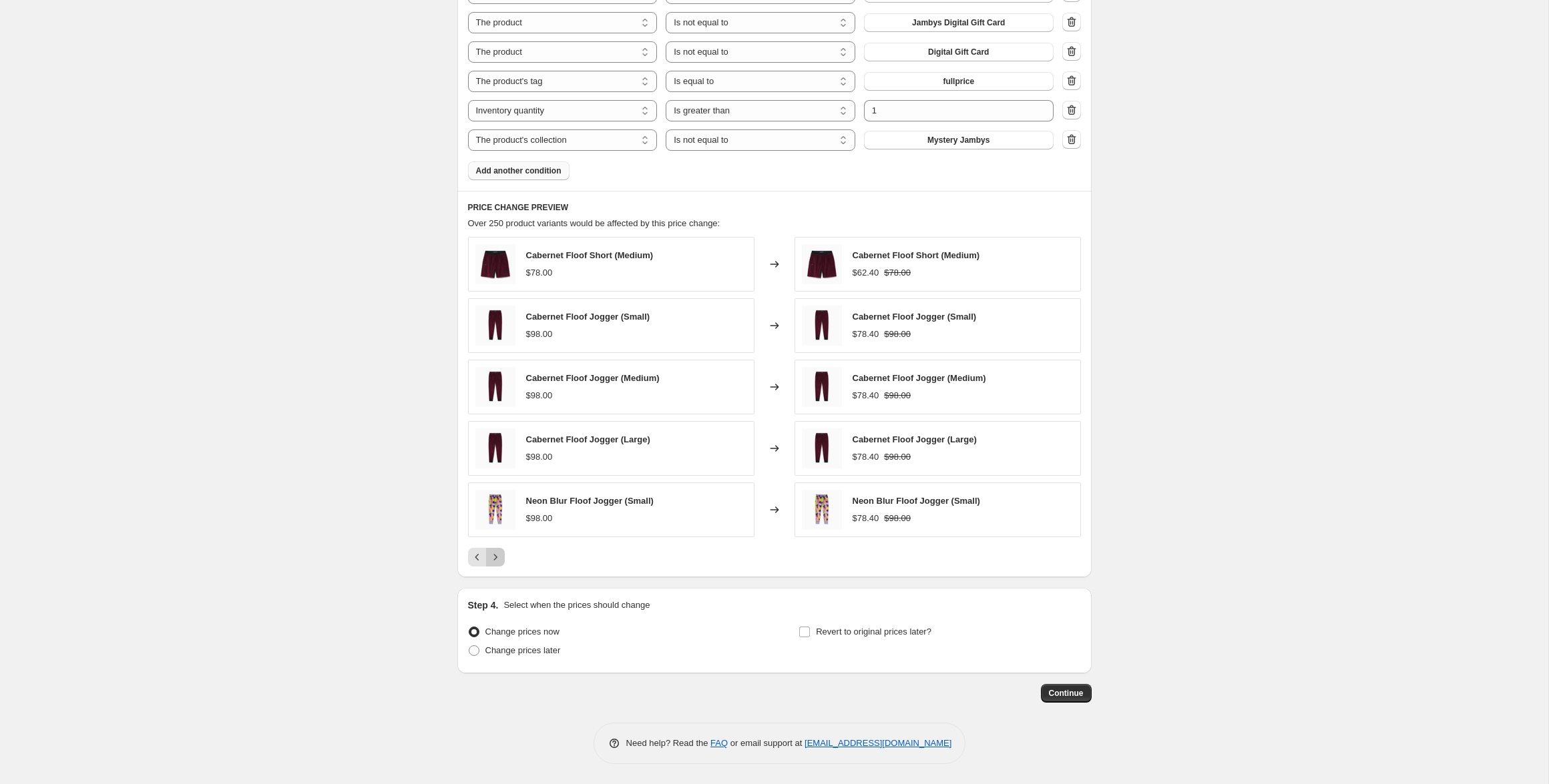
click at [498, 561] on icon "Next" at bounding box center [496, 557] width 13 height 13
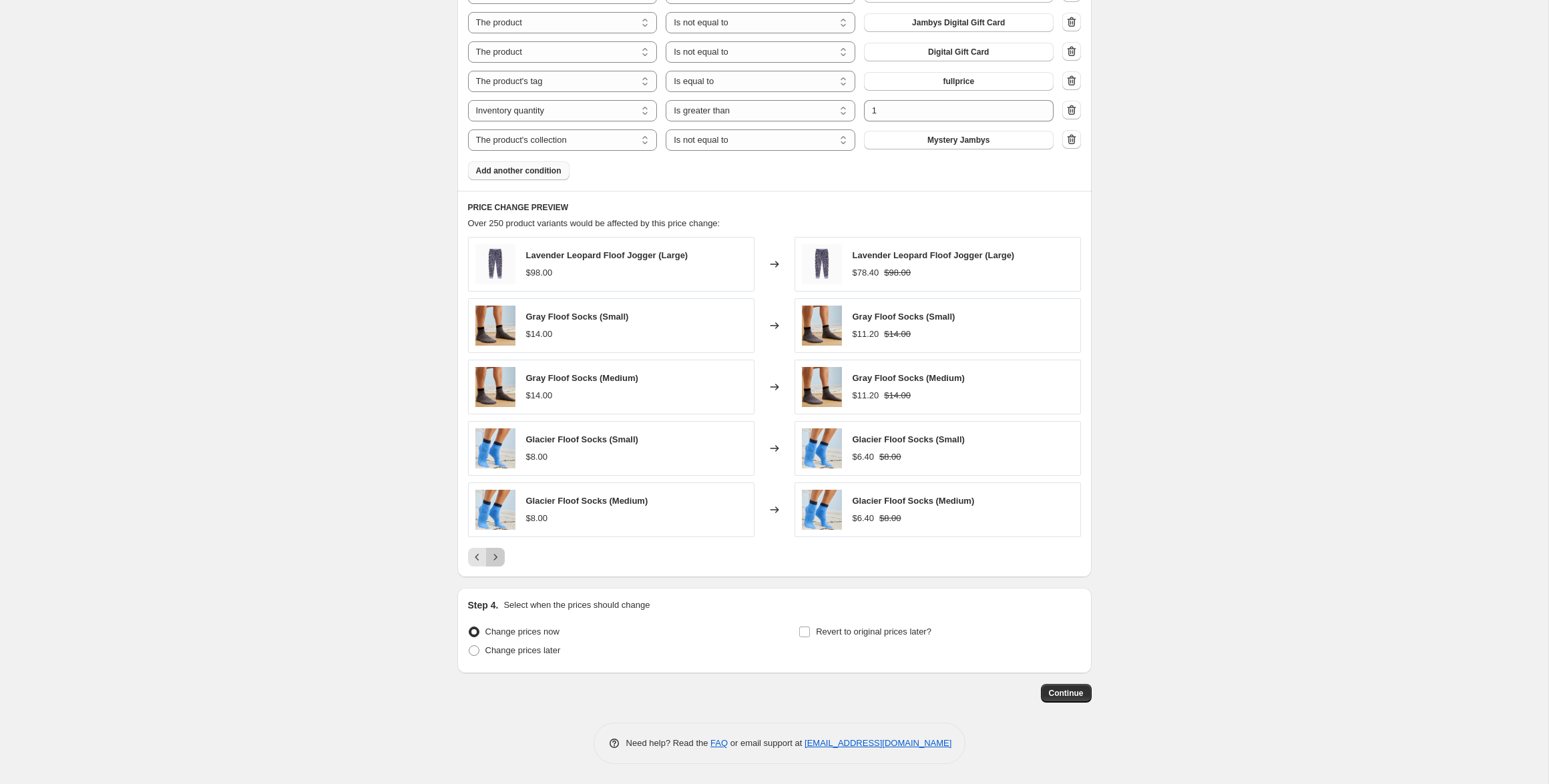
click at [498, 561] on icon "Next" at bounding box center [496, 557] width 13 height 13
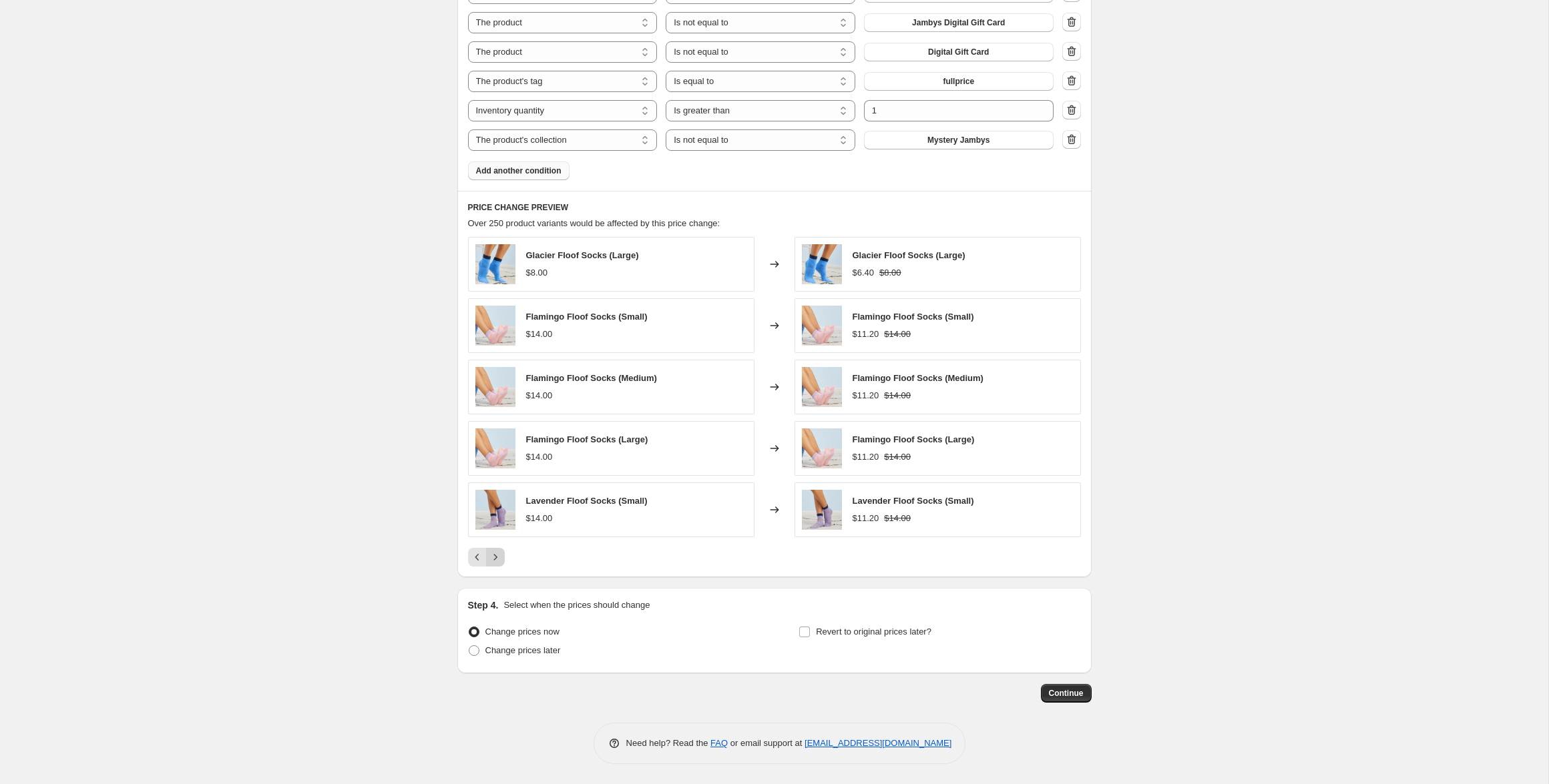
click at [498, 561] on icon "Next" at bounding box center [496, 557] width 13 height 13
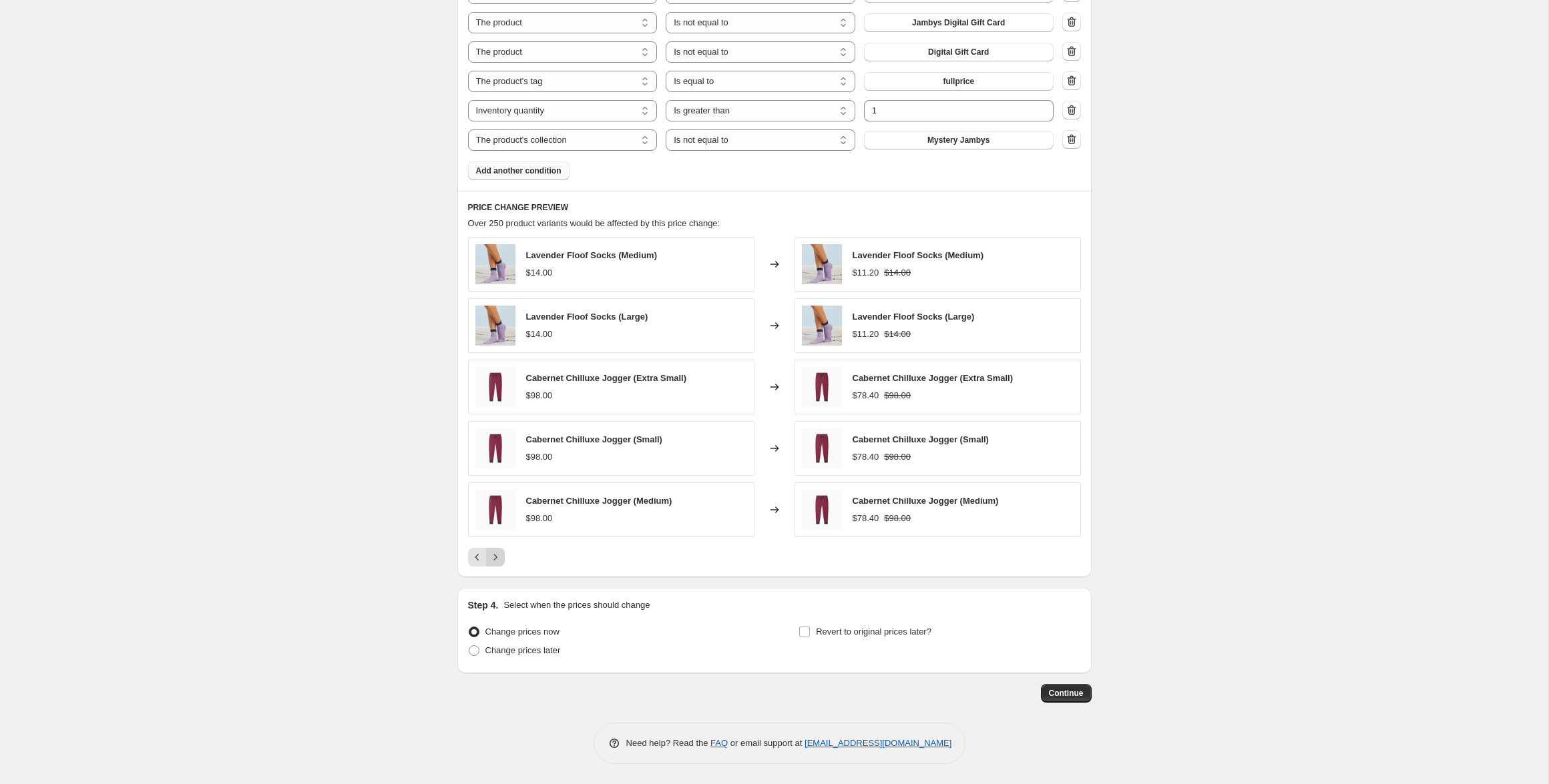
click at [498, 561] on icon "Next" at bounding box center [496, 557] width 13 height 13
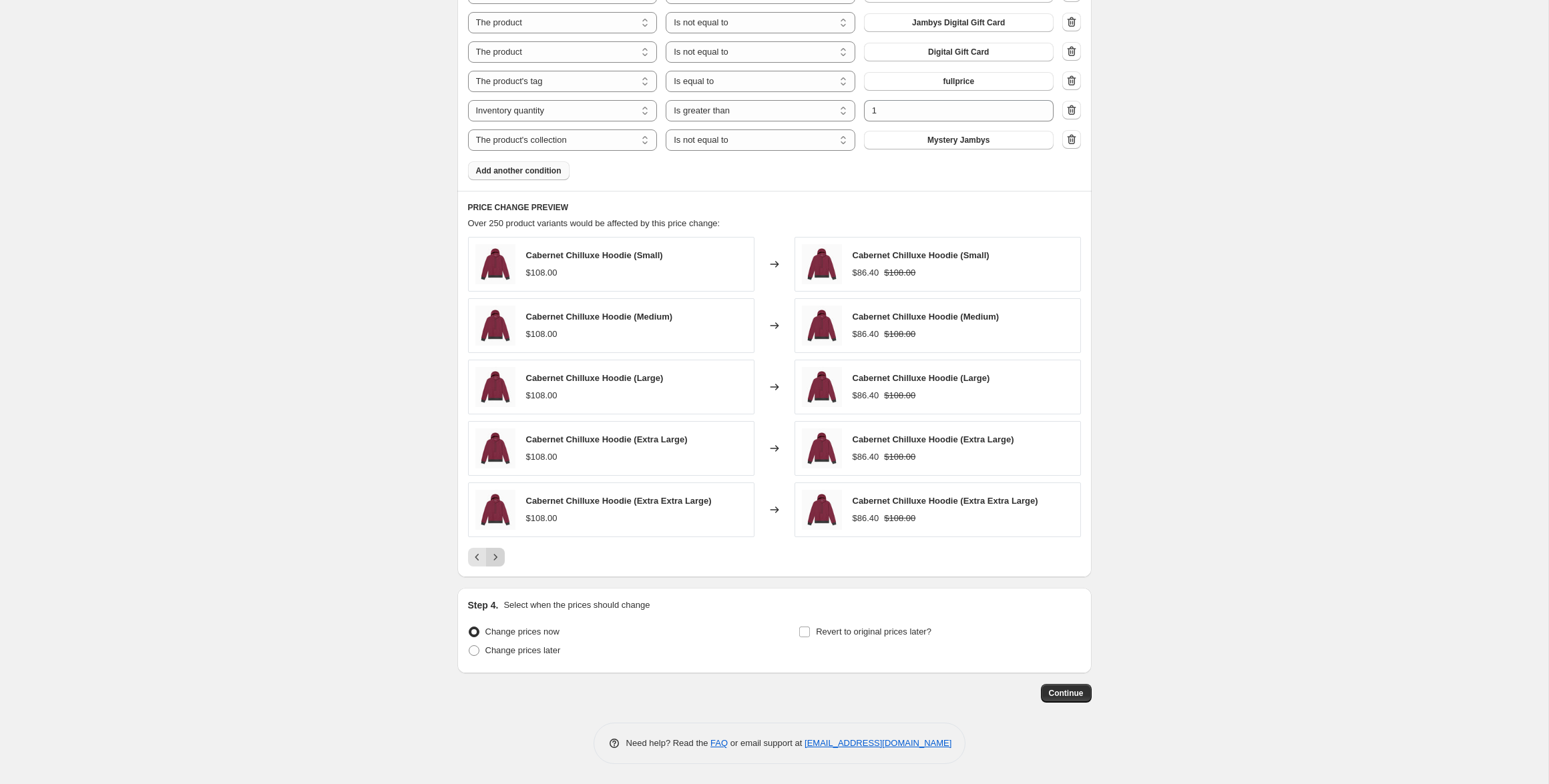
click at [498, 561] on icon "Next" at bounding box center [496, 557] width 13 height 13
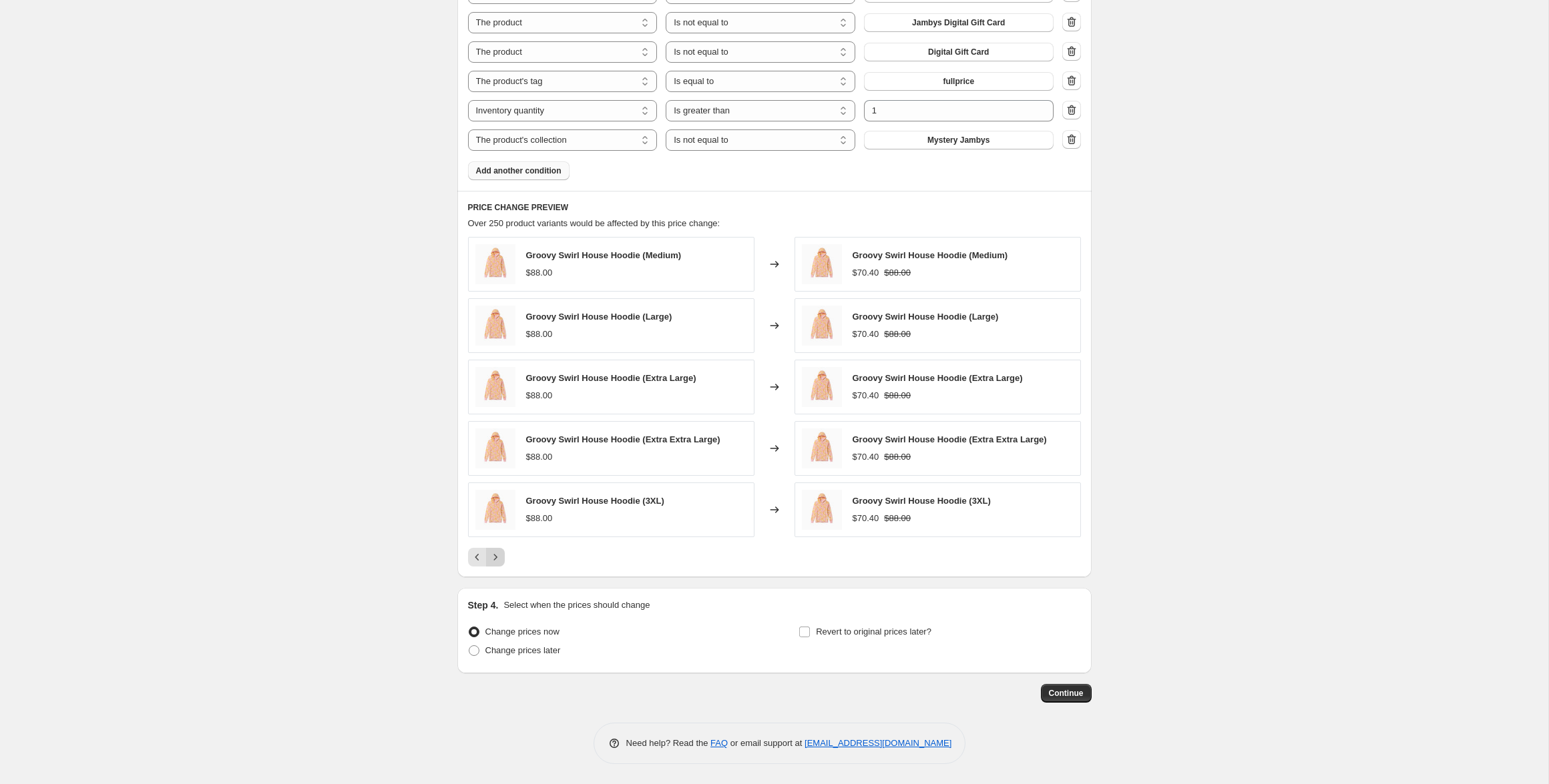
click at [498, 561] on icon "Next" at bounding box center [496, 557] width 13 height 13
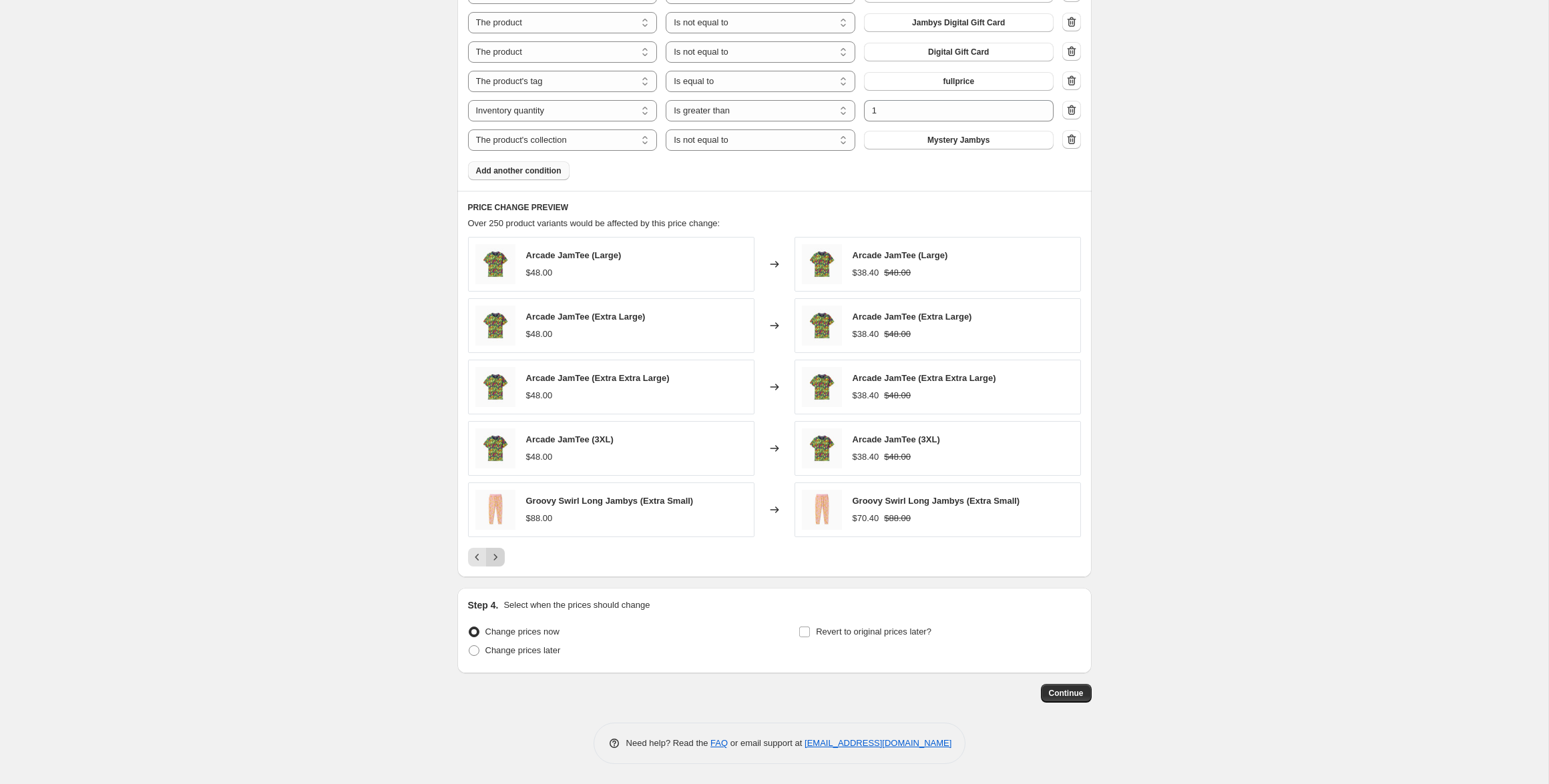
click at [498, 561] on icon "Next" at bounding box center [496, 557] width 13 height 13
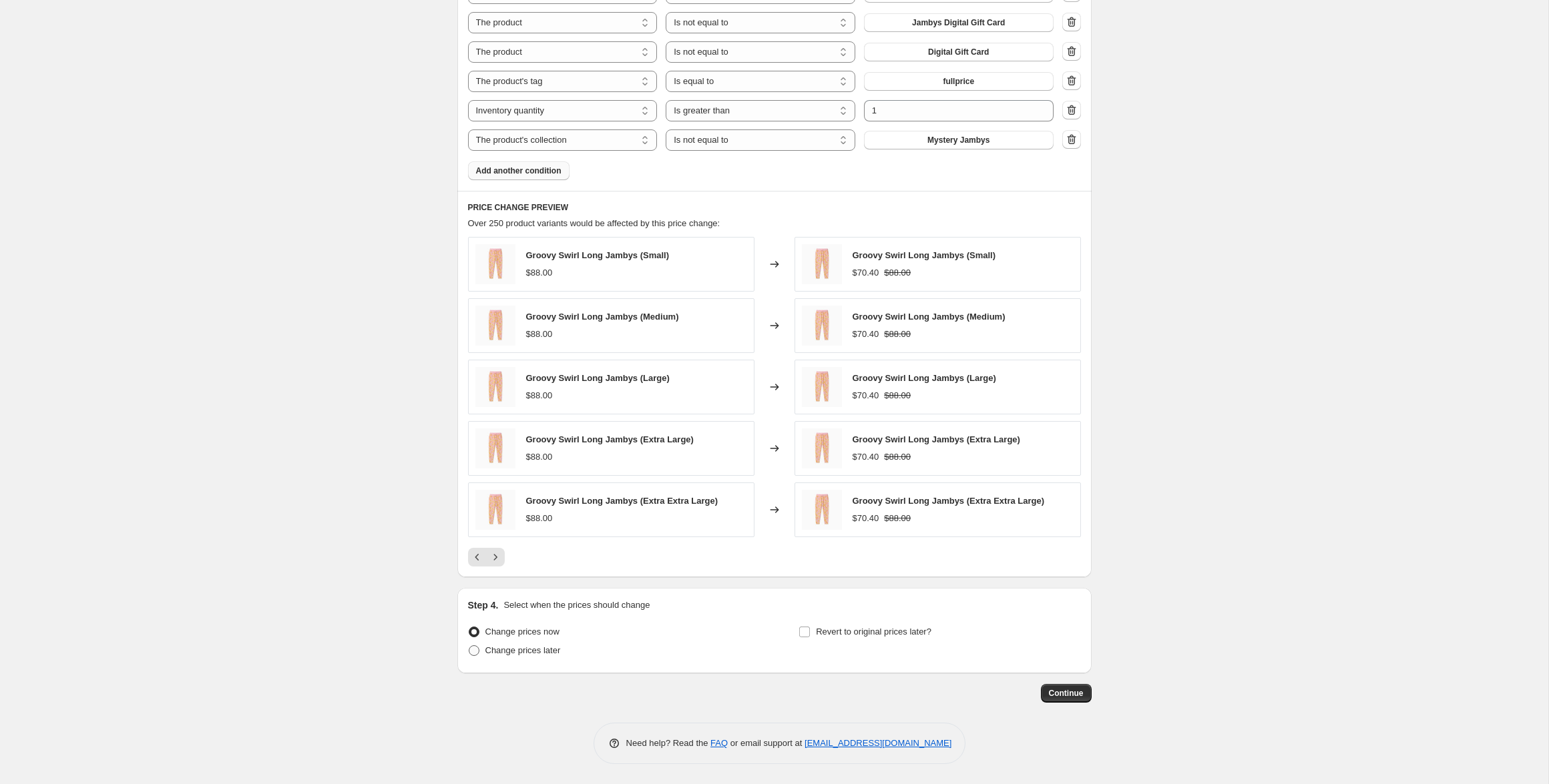
click at [487, 651] on span "Change prices later" at bounding box center [523, 650] width 75 height 10
click at [469, 646] on input "Change prices later" at bounding box center [468, 645] width 1 height 1
radio input "true"
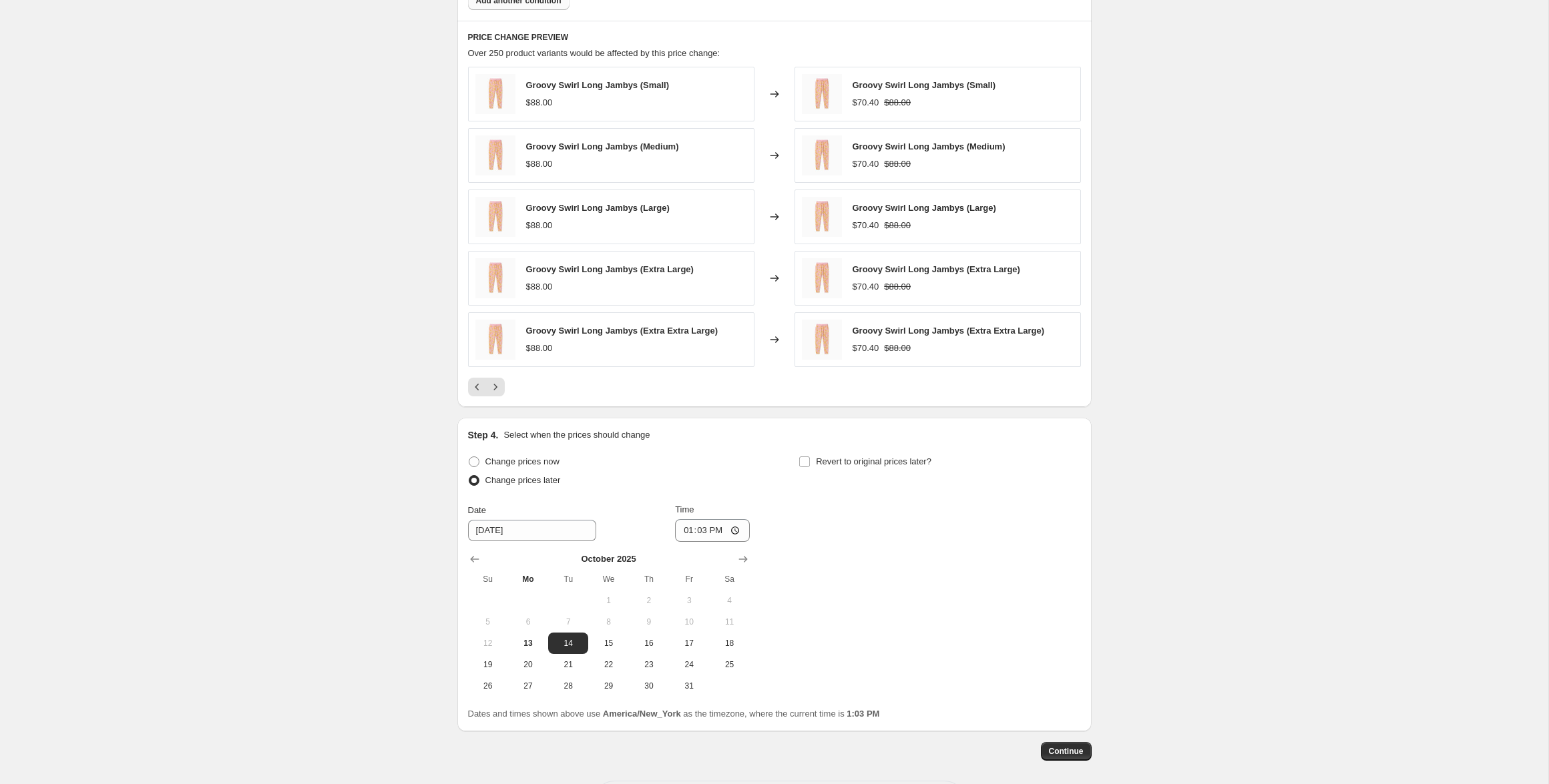
scroll to position [1157, 0]
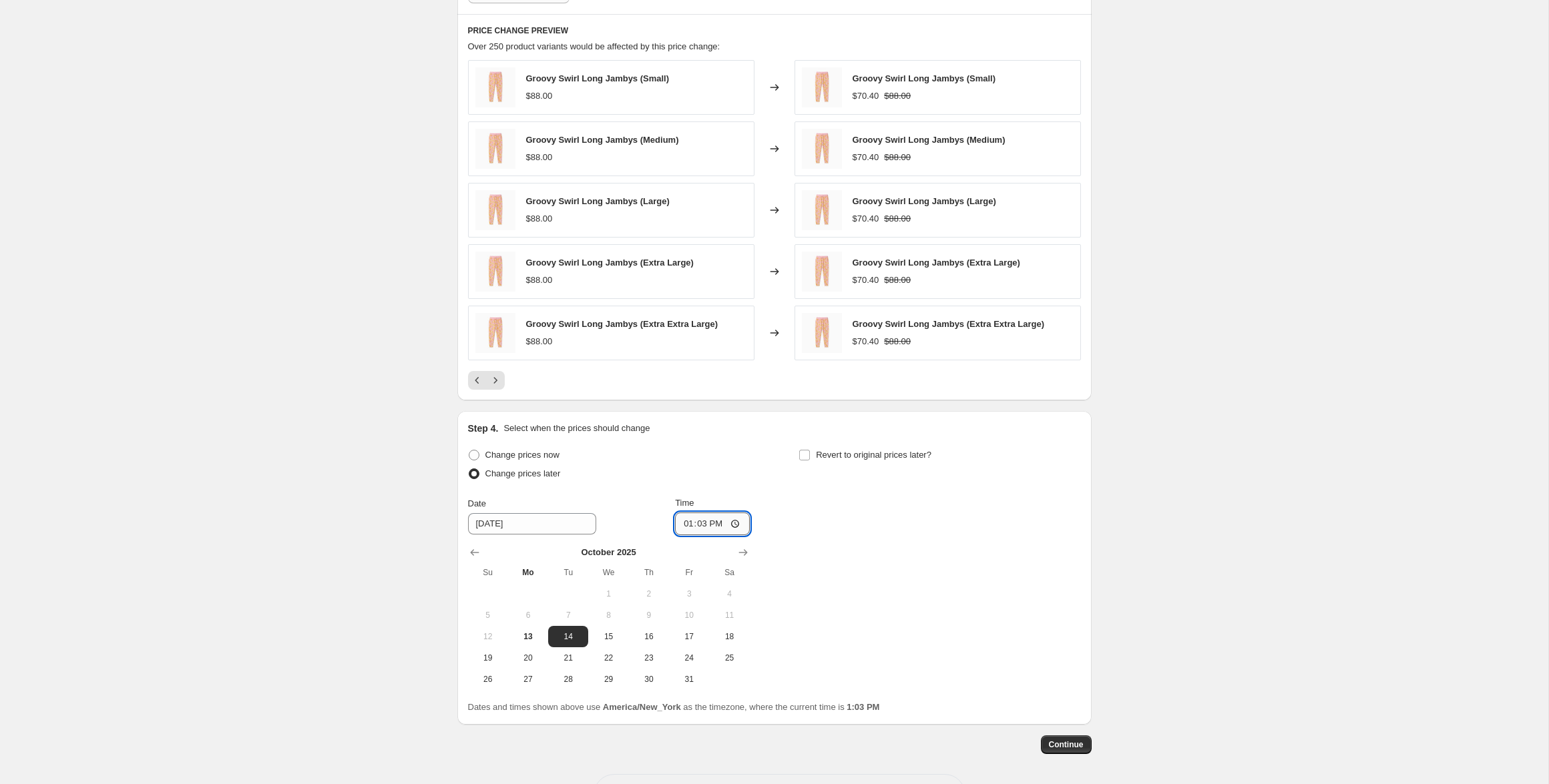
click at [704, 523] on input "13:03" at bounding box center [712, 524] width 75 height 23
type input "17:05"
click at [848, 590] on div "Change prices now Change prices later Date [DATE] Time 17:[DATE] Mo Tu We Th Fr…" at bounding box center [774, 568] width 613 height 244
click at [496, 385] on icon "Next" at bounding box center [496, 381] width 13 height 13
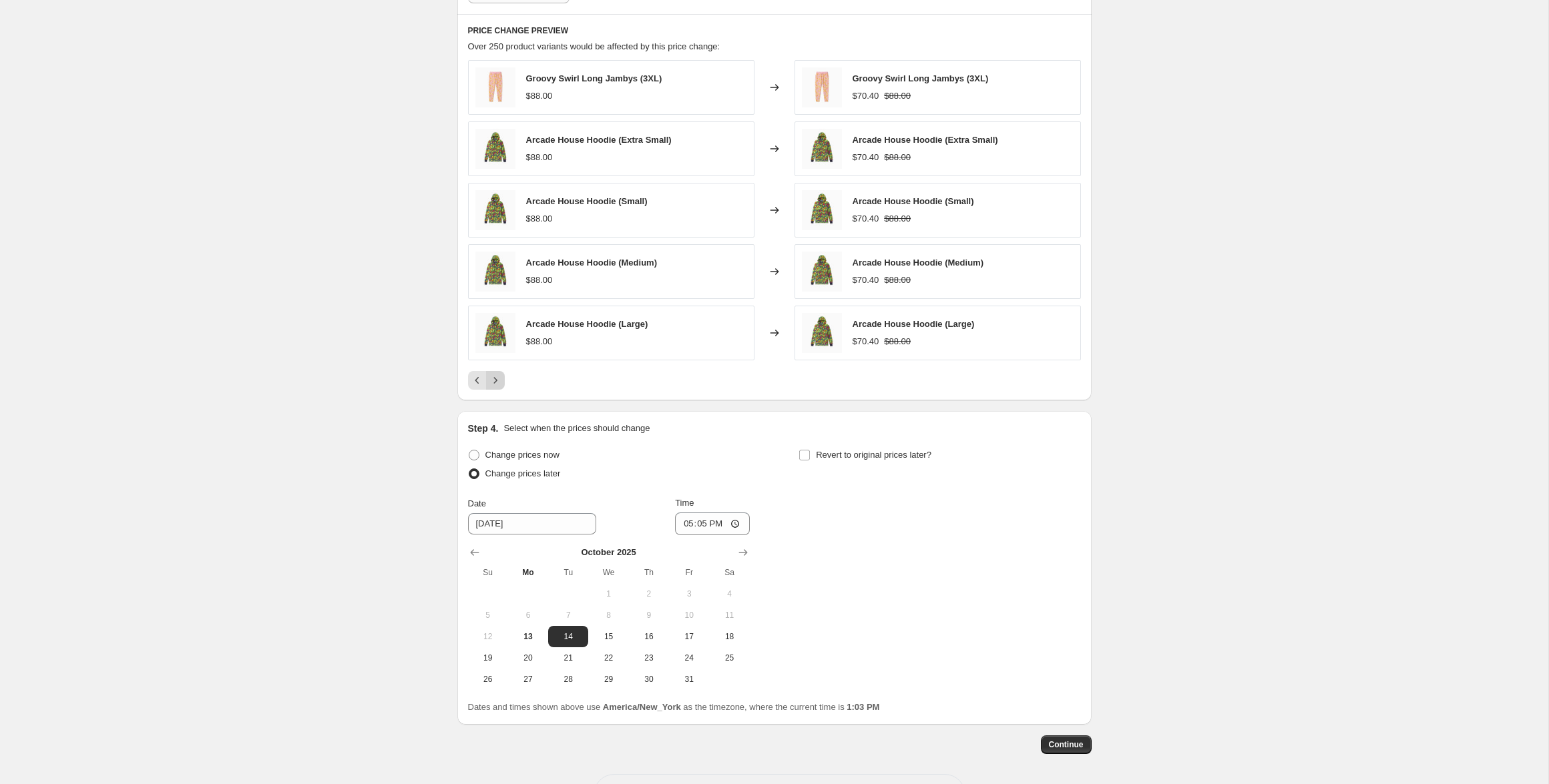
click at [496, 385] on icon "Next" at bounding box center [496, 381] width 13 height 13
click at [496, 383] on icon "Next" at bounding box center [496, 381] width 13 height 13
click at [497, 382] on icon "Next" at bounding box center [496, 381] width 13 height 13
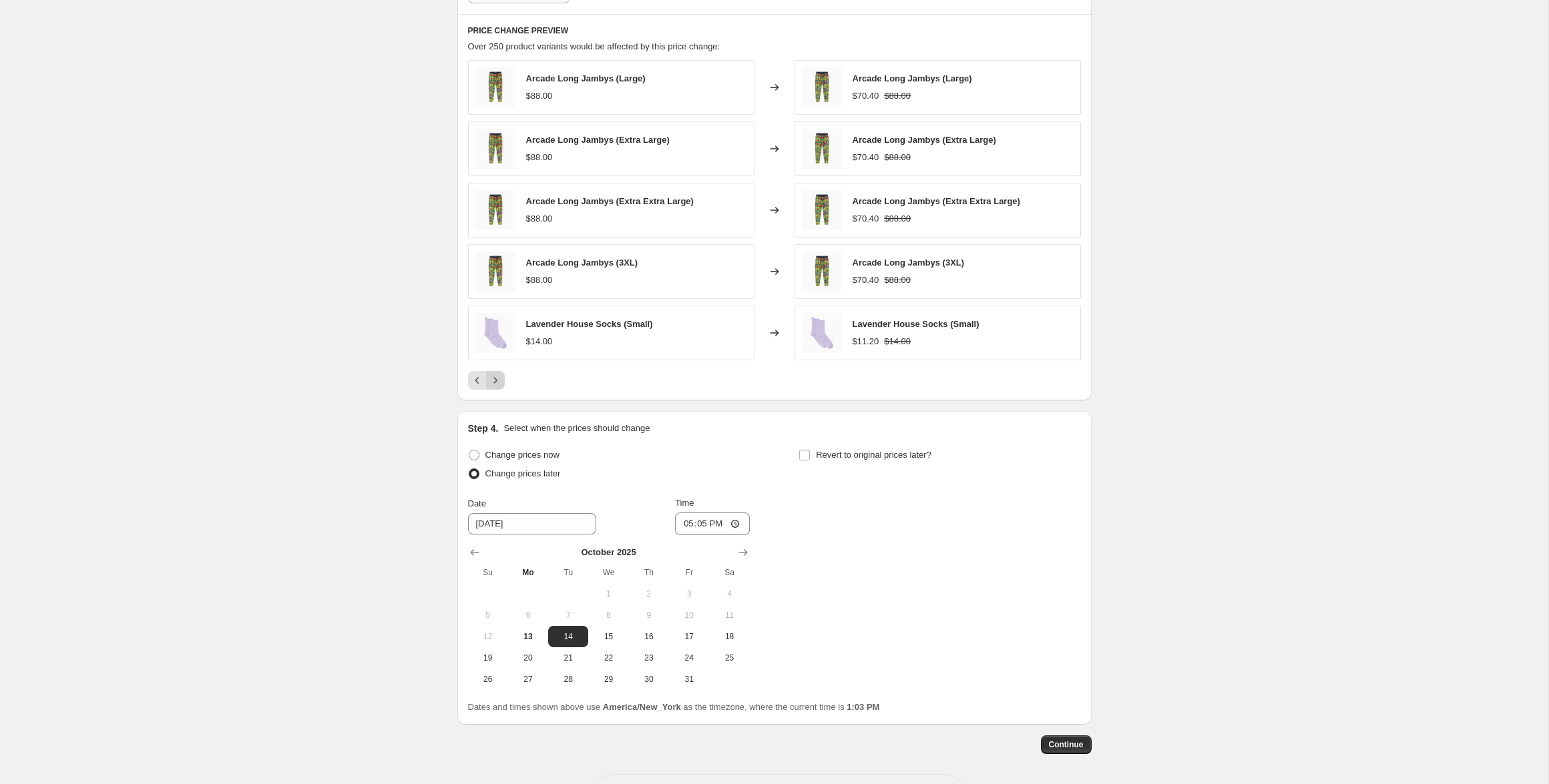
click at [497, 382] on icon "Next" at bounding box center [496, 381] width 13 height 13
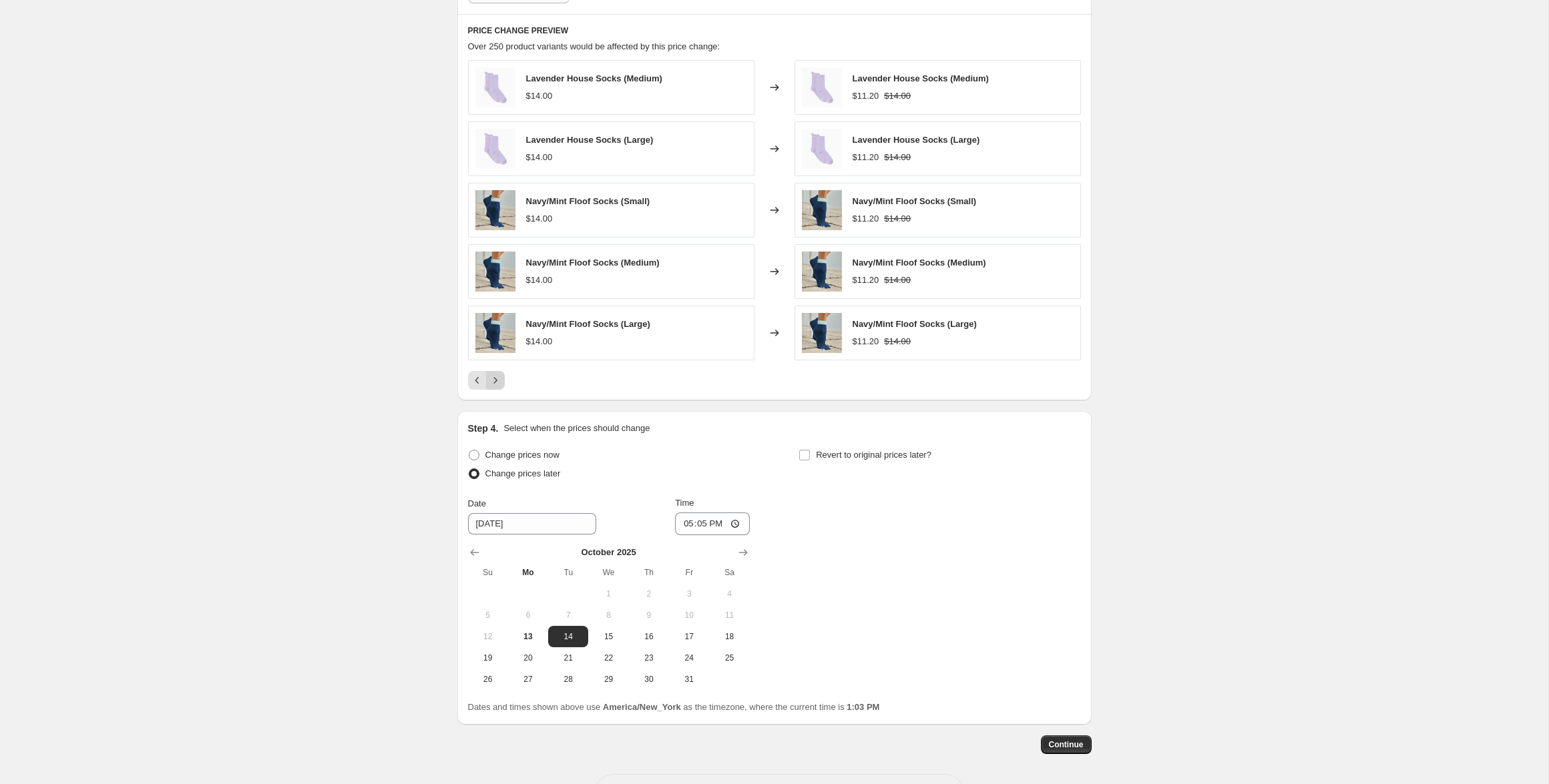
click at [497, 382] on div "Pagination" at bounding box center [496, 381] width 19 height 19
click at [1075, 745] on span "Continue" at bounding box center [1067, 745] width 34 height 11
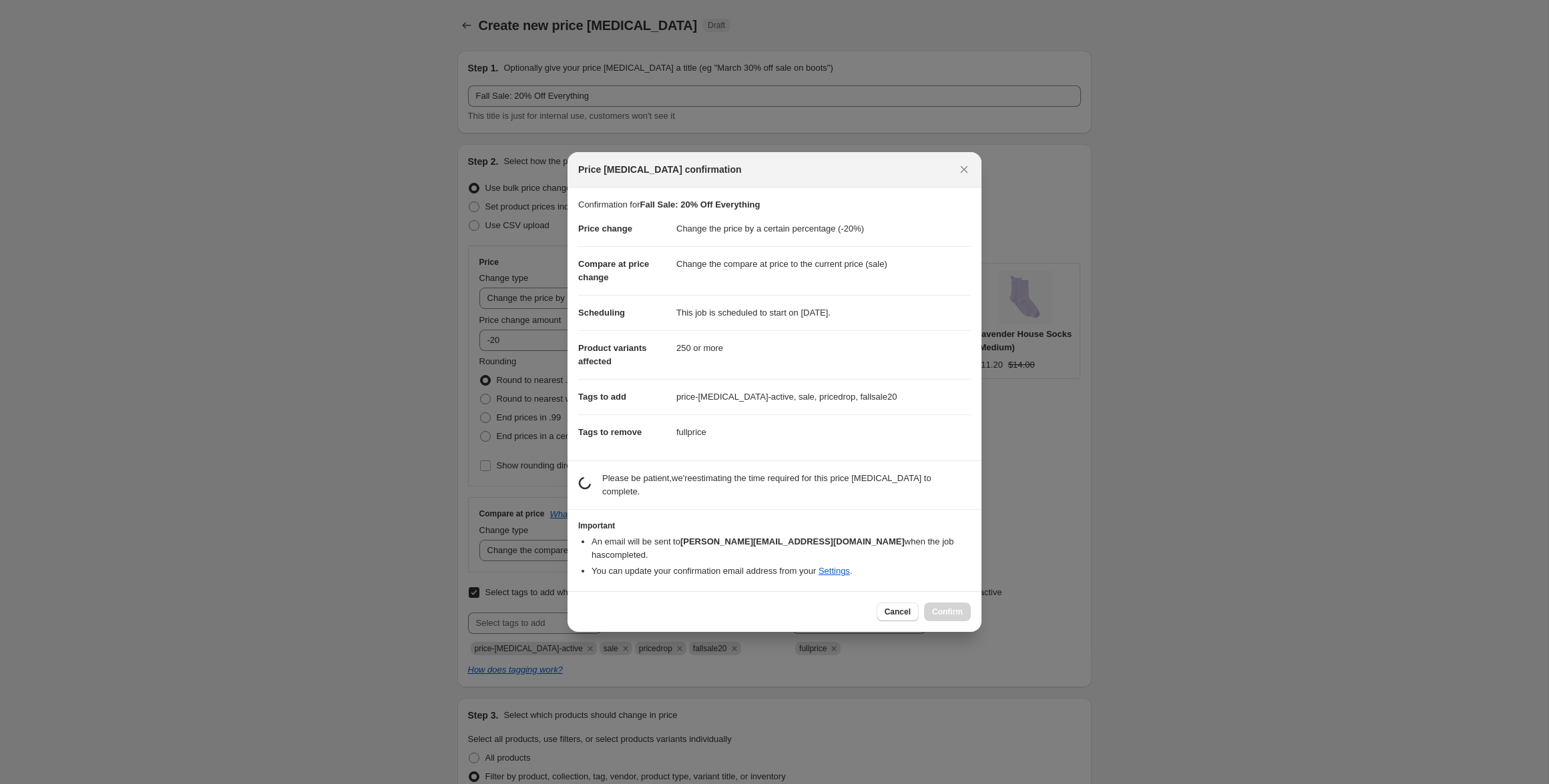
scroll to position [0, 0]
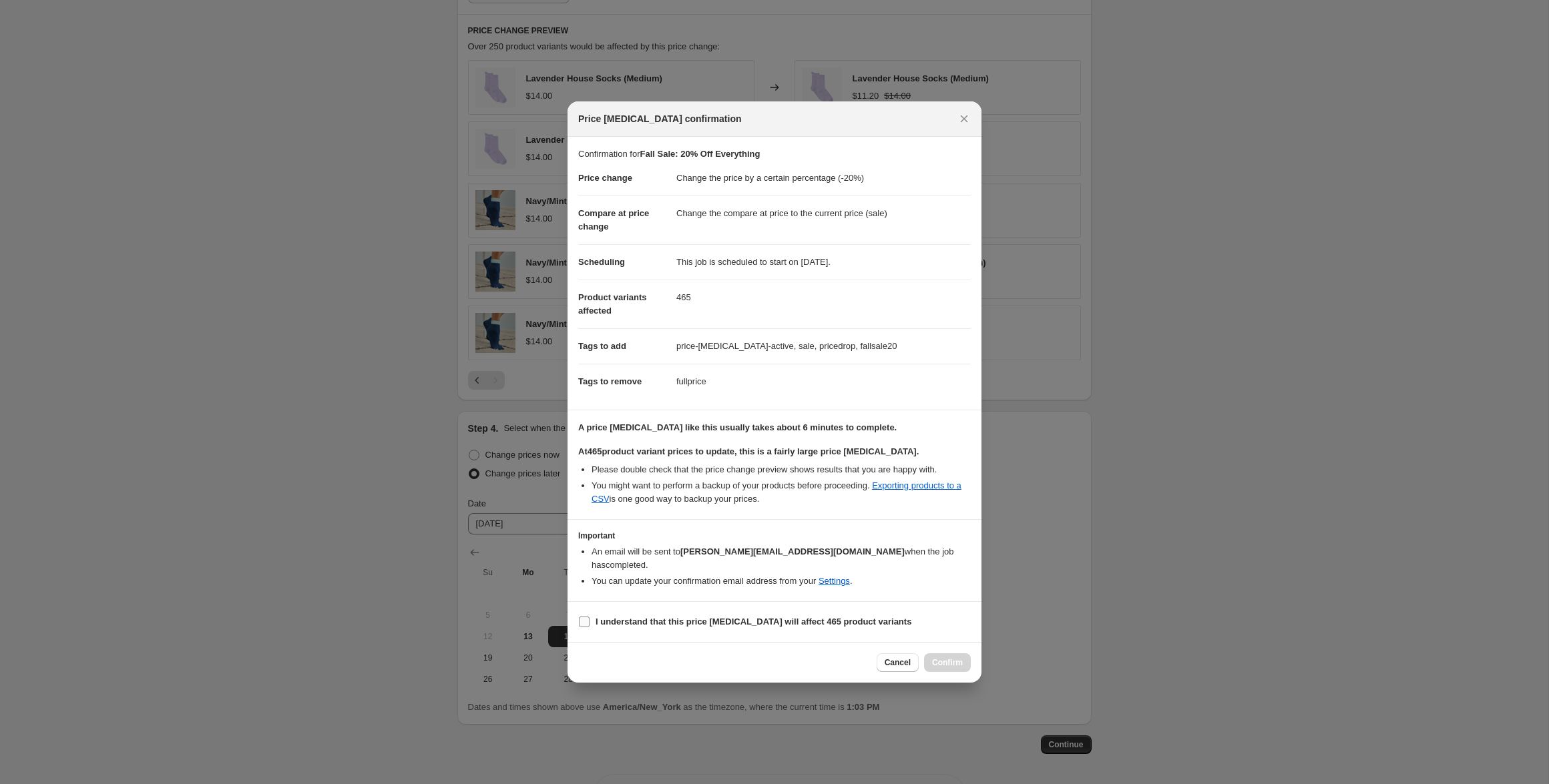
click at [673, 617] on b "I understand that this price [MEDICAL_DATA] will affect 465 product variants" at bounding box center [753, 622] width 316 height 10
click at [590, 617] on input "I understand that this price [MEDICAL_DATA] will affect 465 product variants" at bounding box center [584, 622] width 11 height 11
checkbox input "true"
click at [939, 654] on button "Confirm" at bounding box center [947, 663] width 47 height 19
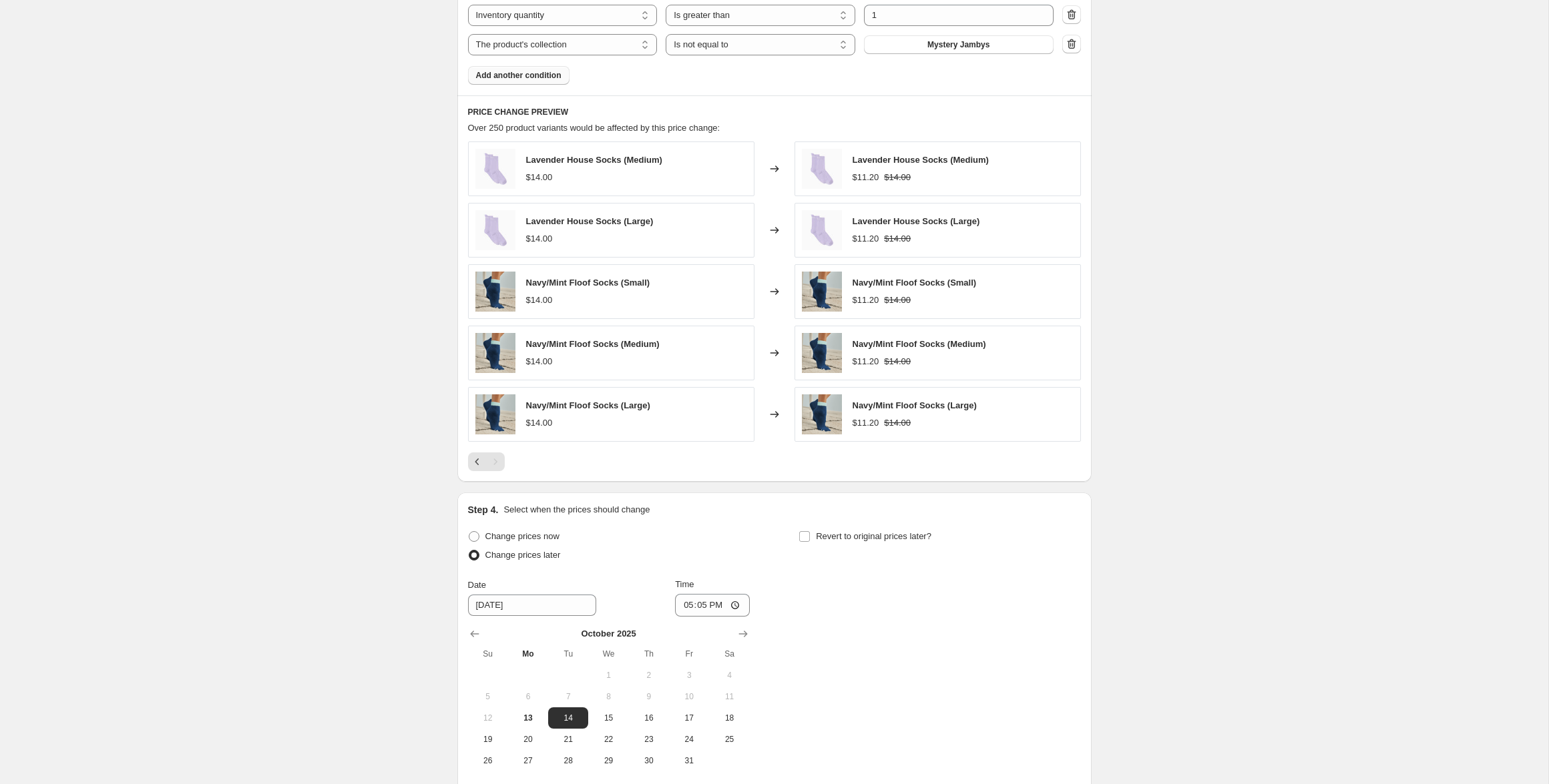
scroll to position [1290, 0]
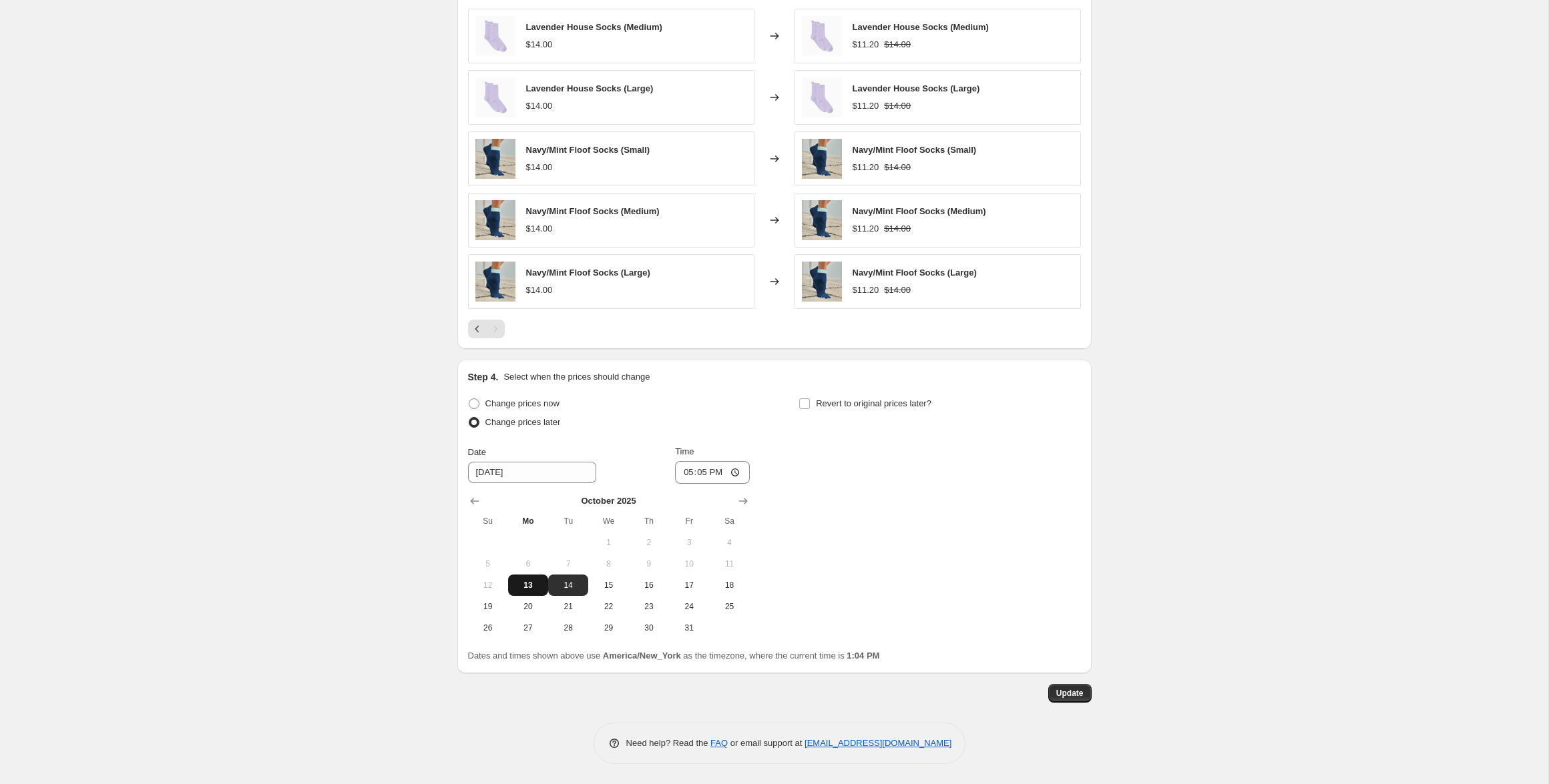
click at [528, 583] on span "13" at bounding box center [528, 585] width 30 height 11
type input "[DATE]"
click at [1072, 697] on span "Update" at bounding box center [1070, 693] width 27 height 11
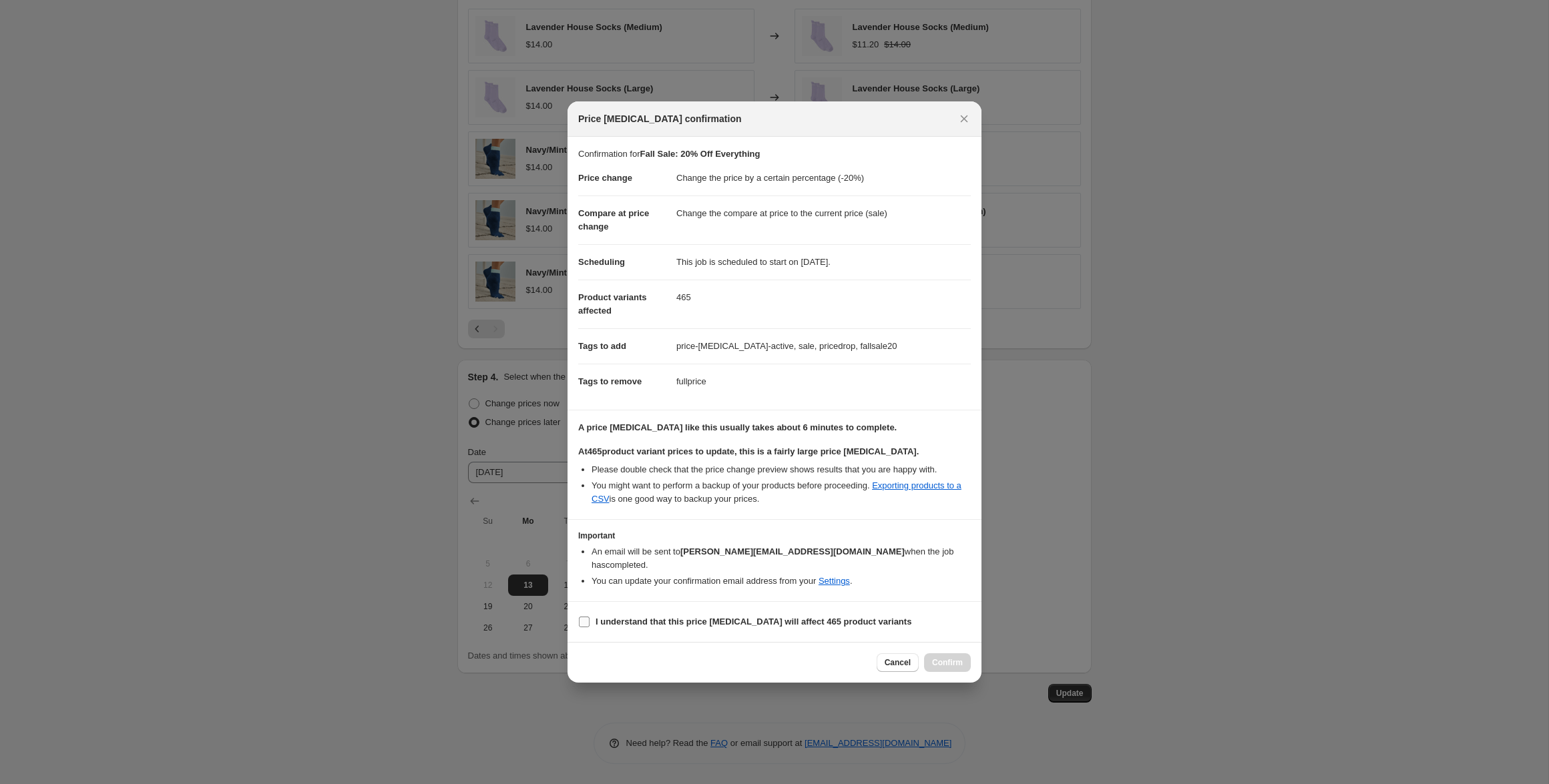
click at [775, 618] on b "I understand that this price [MEDICAL_DATA] will affect 465 product variants" at bounding box center [753, 622] width 316 height 10
click at [590, 618] on input "I understand that this price [MEDICAL_DATA] will affect 465 product variants" at bounding box center [584, 622] width 11 height 11
checkbox input "true"
click at [944, 658] on span "Confirm" at bounding box center [947, 663] width 30 height 11
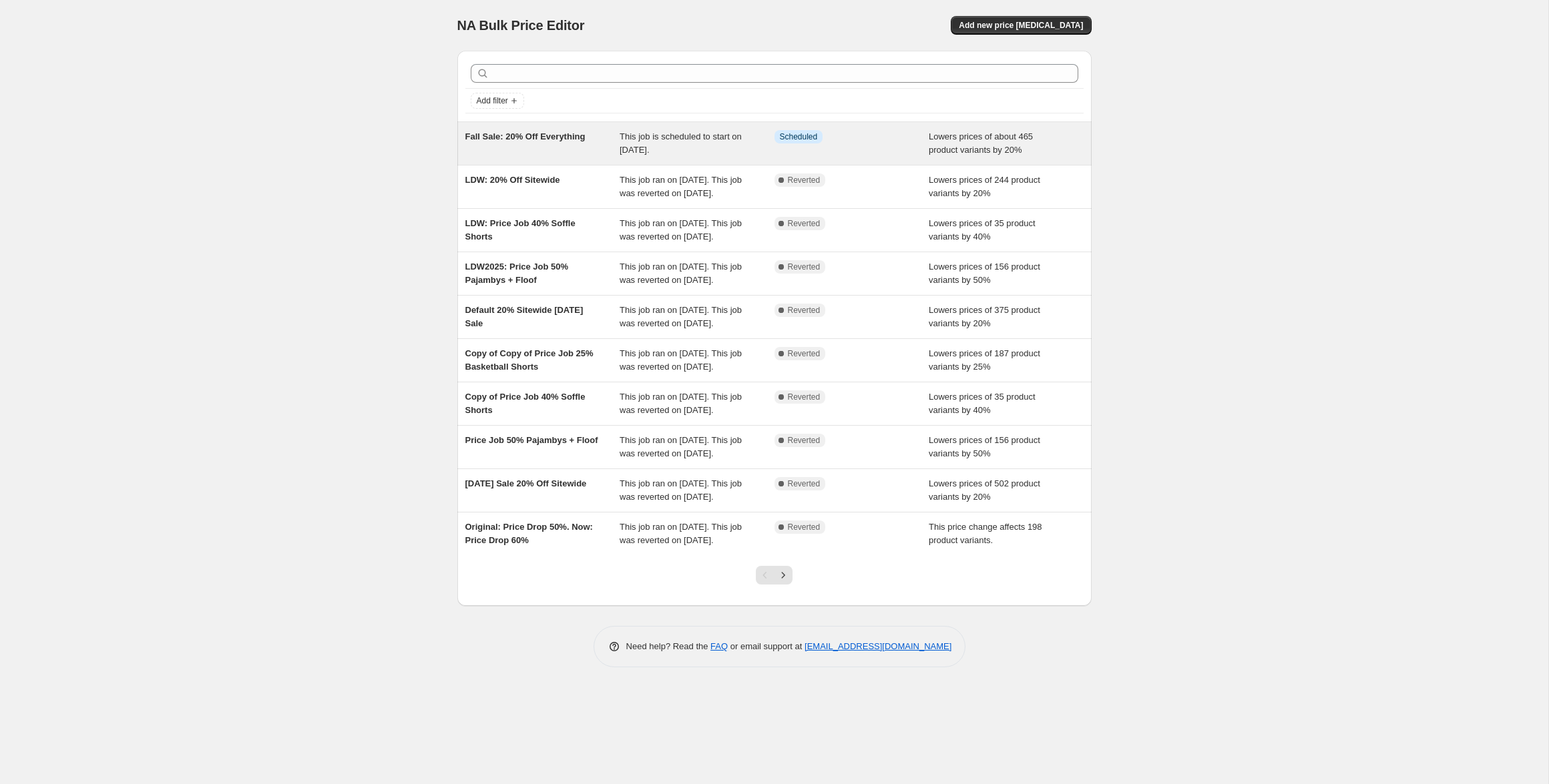
click at [690, 142] on div "This job is scheduled to start on [DATE]." at bounding box center [697, 144] width 155 height 27
select select "percentage"
select select "not_equal"
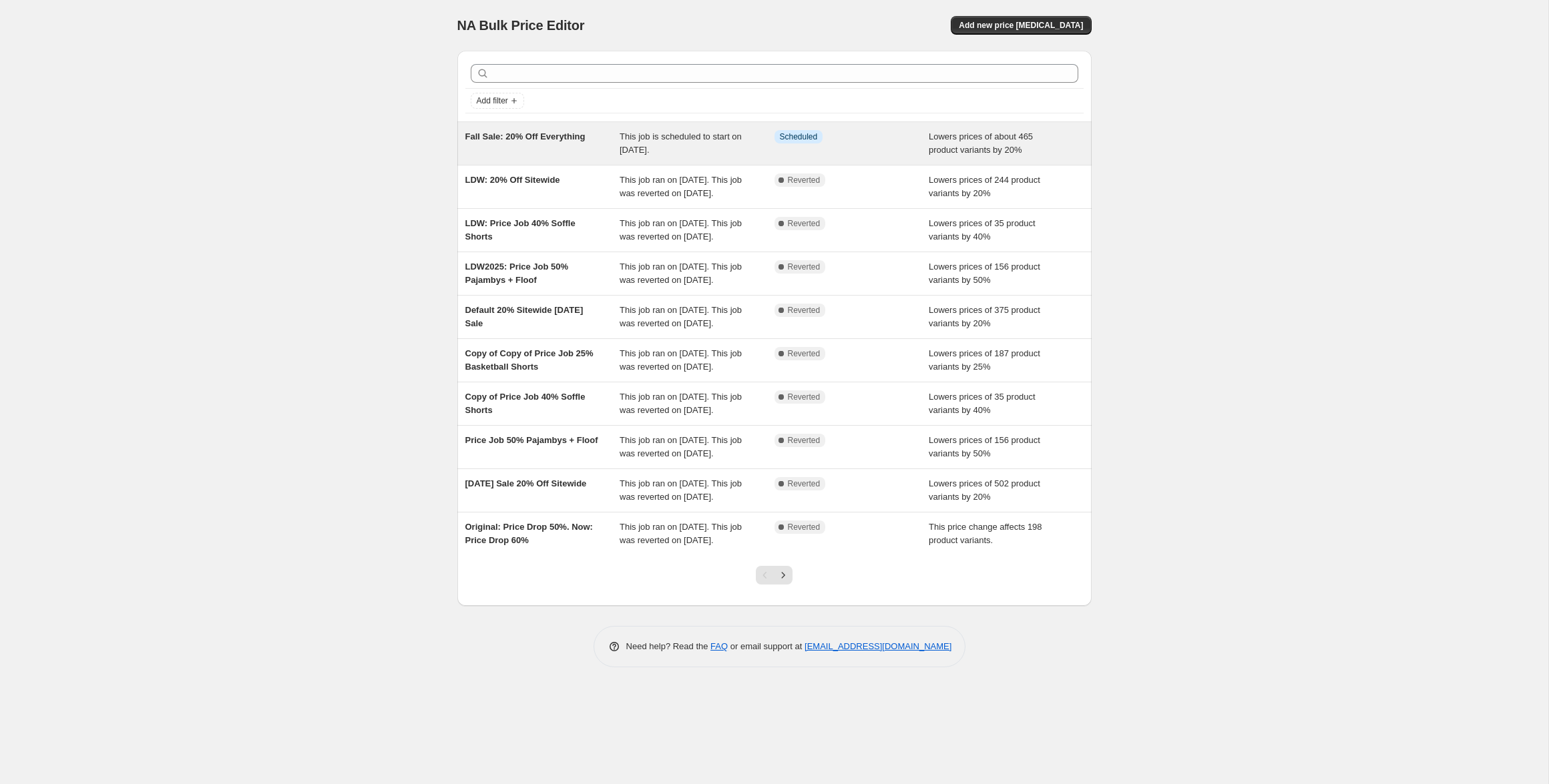
select select "not_equal"
select select "inventory_quantity"
select select ">"
select select "not_equal"
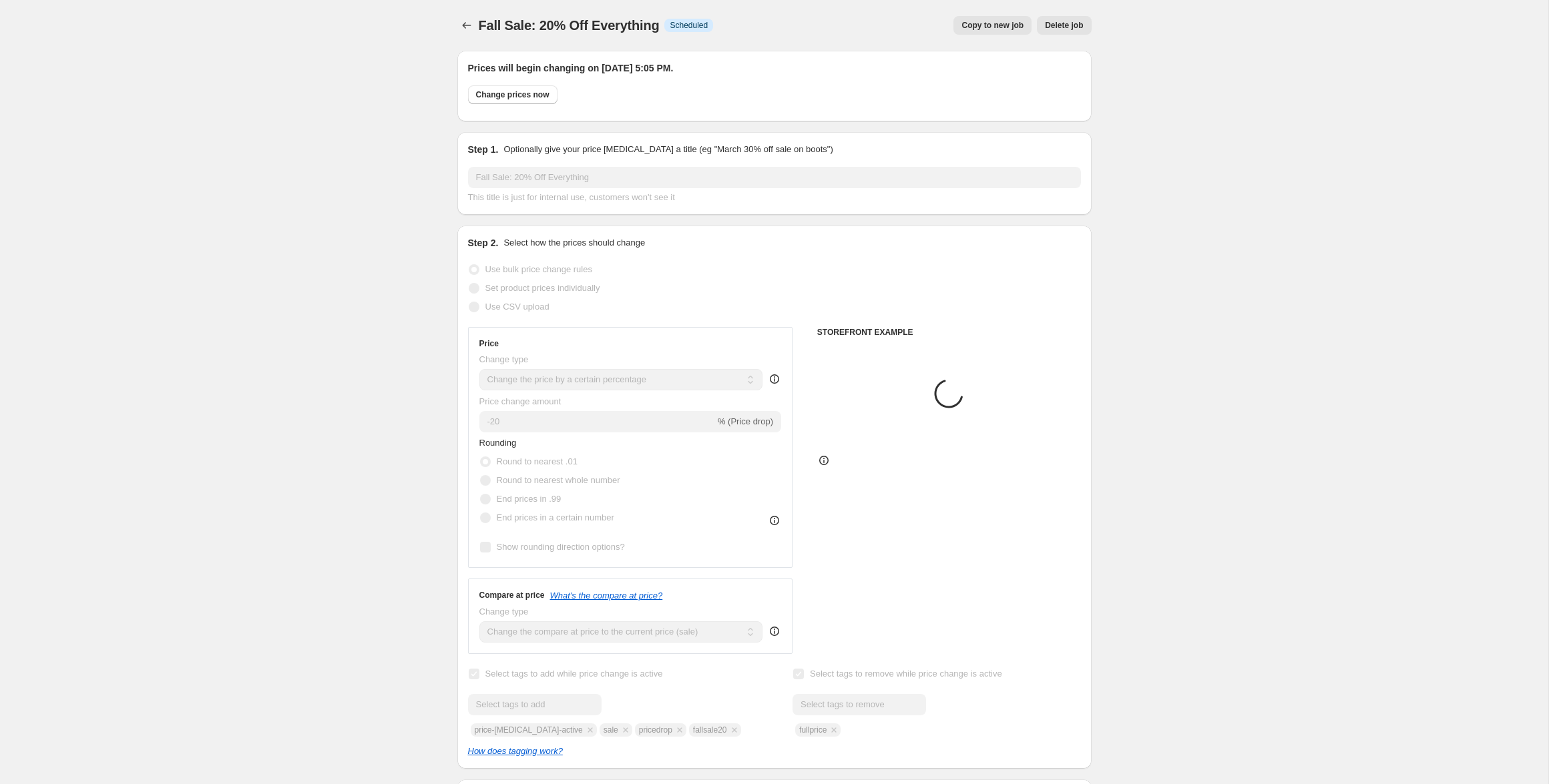
select select "collection"
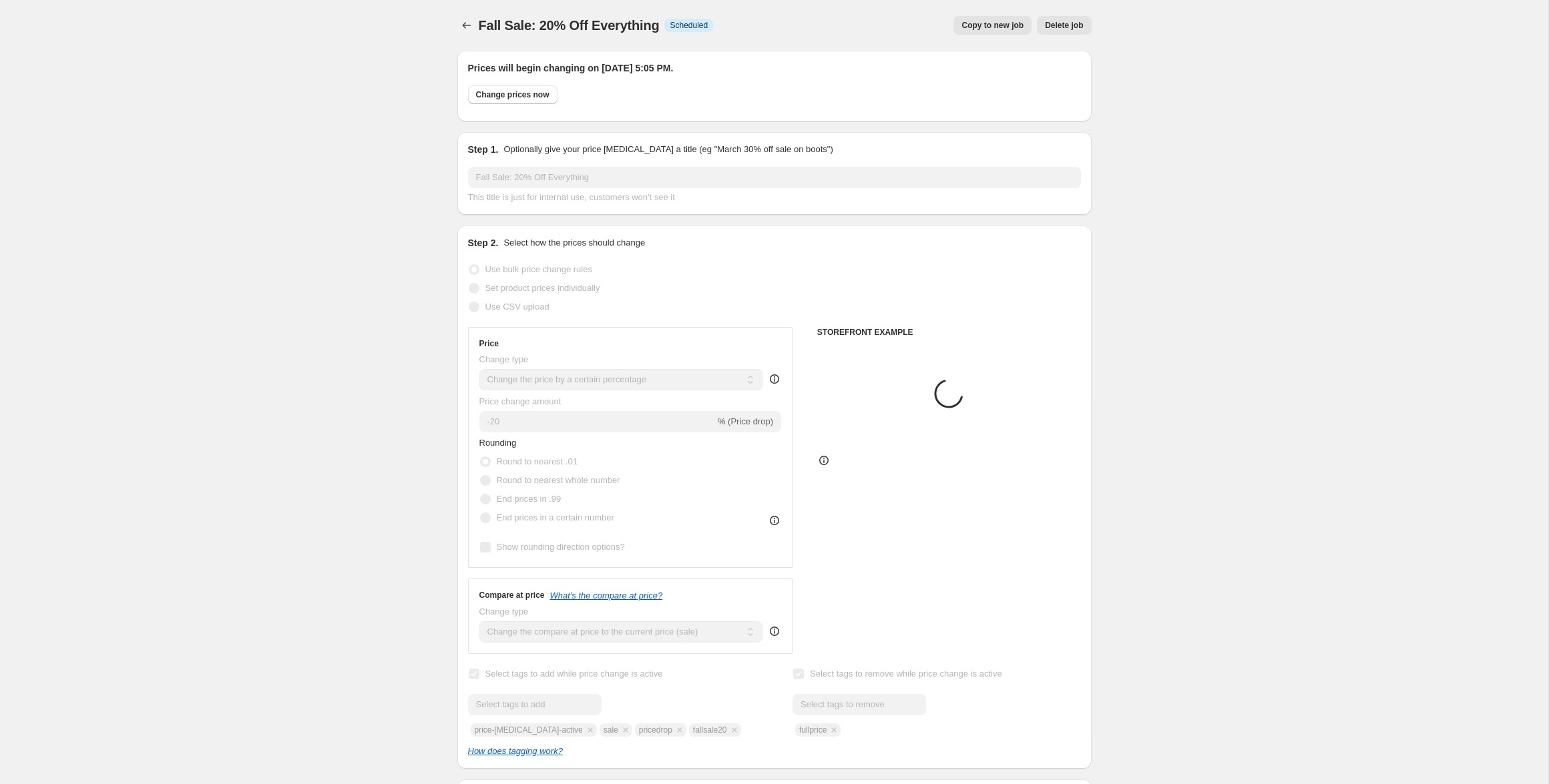
select select "collection"
select select "product"
select select "tag"
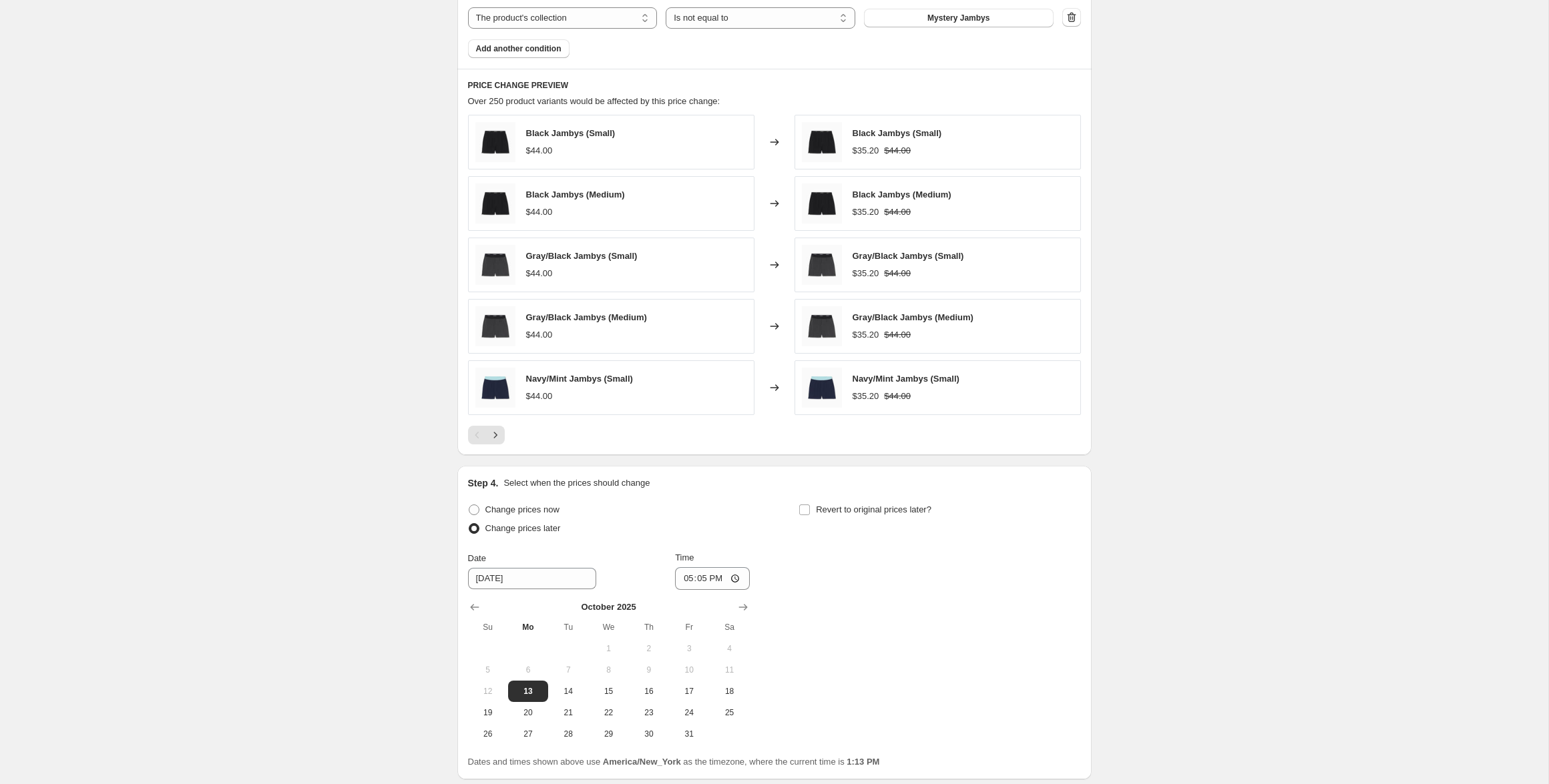
scroll to position [1290, 0]
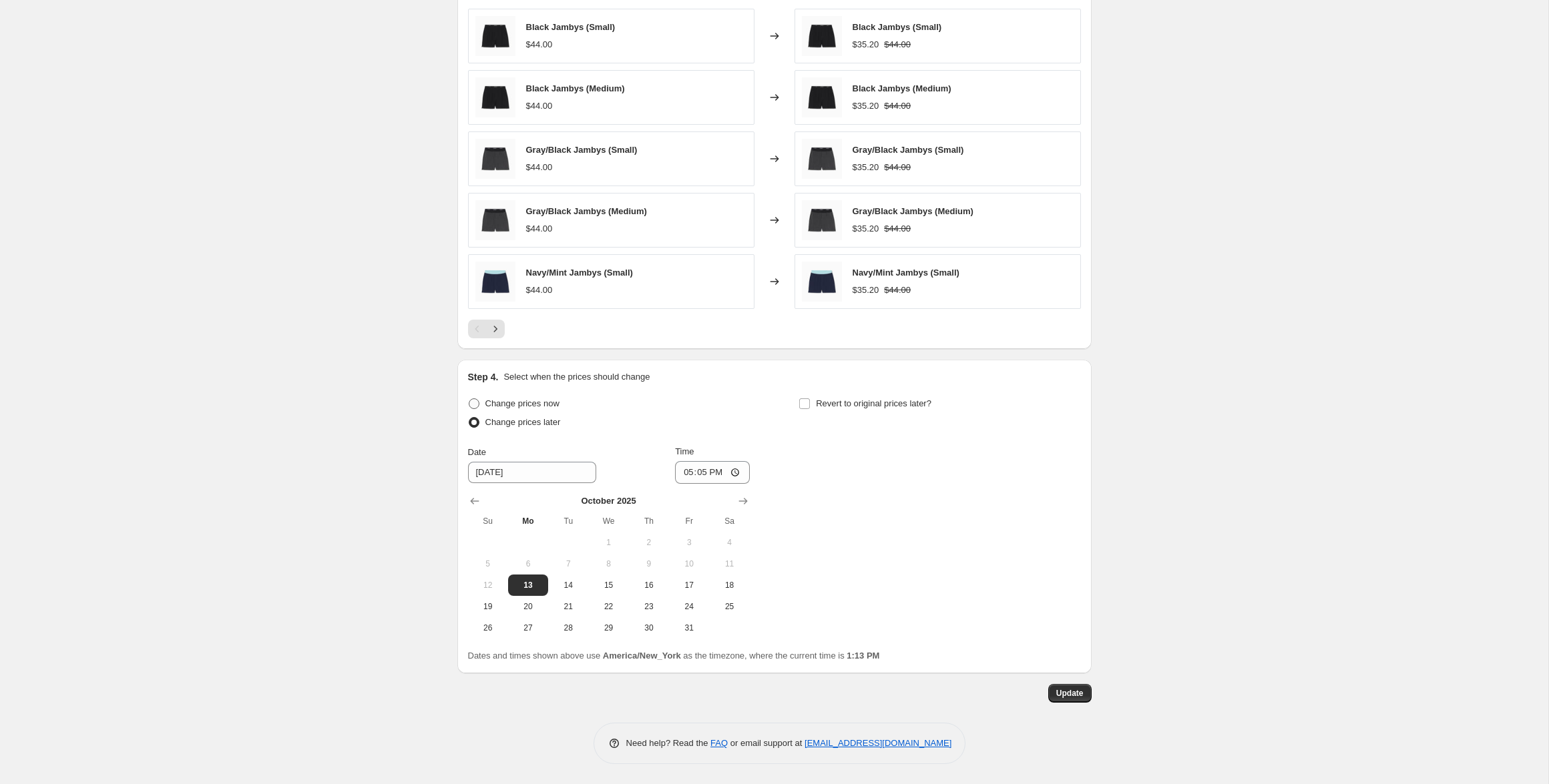
click at [522, 403] on span "Change prices now" at bounding box center [523, 403] width 74 height 10
click at [469, 399] on input "Change prices now" at bounding box center [468, 399] width 1 height 1
radio input "true"
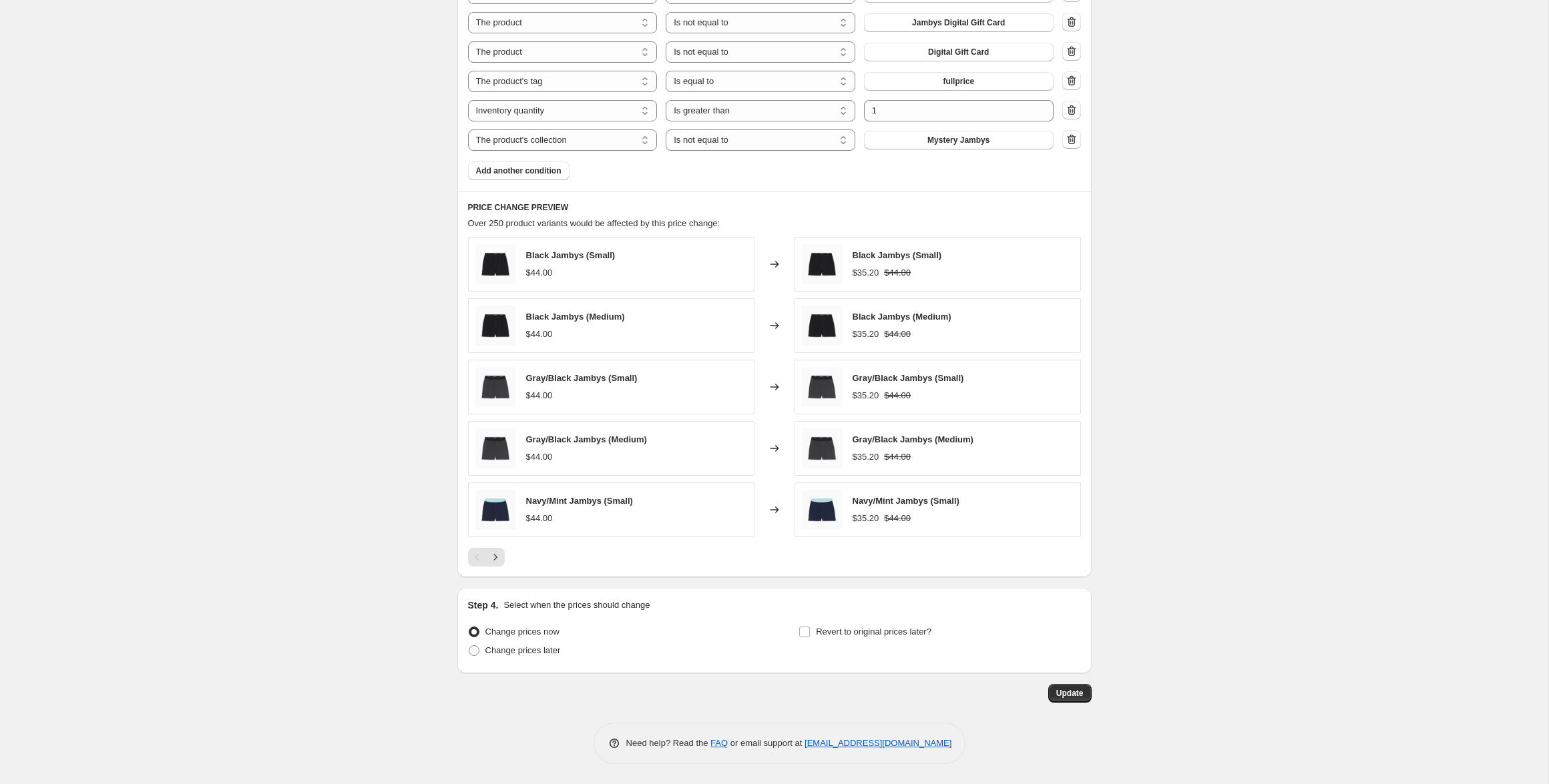
scroll to position [1062, 0]
click at [1076, 697] on span "Update" at bounding box center [1070, 693] width 27 height 11
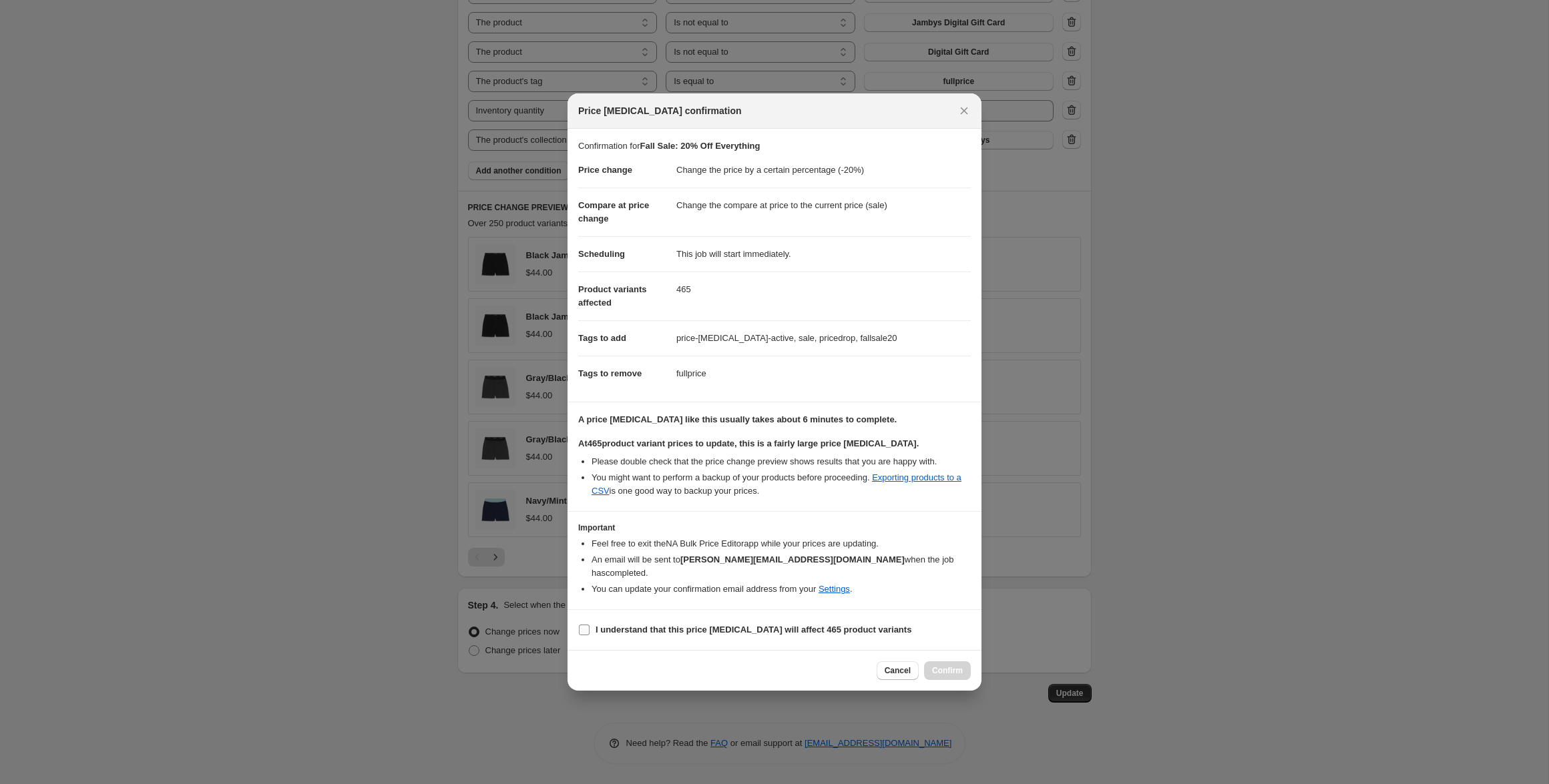
click at [702, 625] on b "I understand that this price [MEDICAL_DATA] will affect 465 product variants" at bounding box center [753, 630] width 316 height 10
click at [590, 625] on input "I understand that this price [MEDICAL_DATA] will affect 465 product variants" at bounding box center [584, 630] width 11 height 11
checkbox input "true"
click at [956, 669] on button "Confirm" at bounding box center [947, 671] width 47 height 19
